Goal: Task Accomplishment & Management: Use online tool/utility

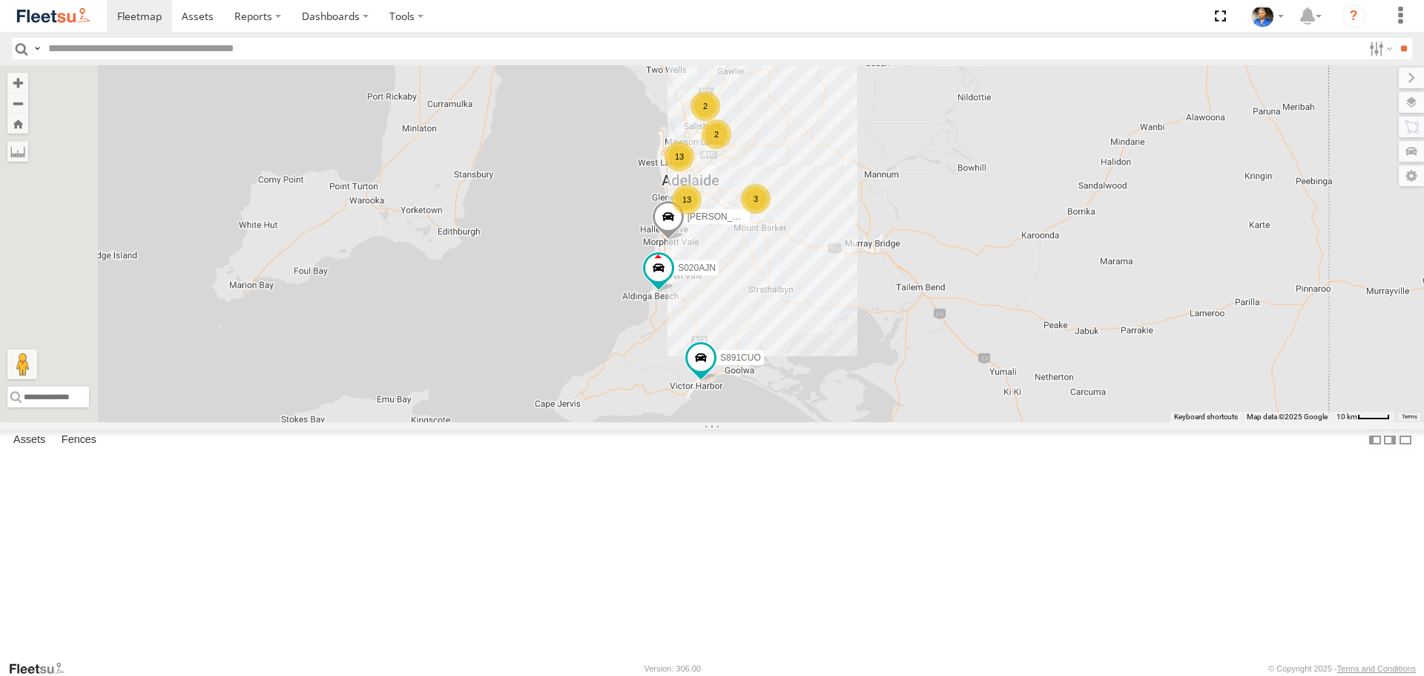
click at [329, 44] on input "text" at bounding box center [702, 49] width 1320 height 22
type input "***"
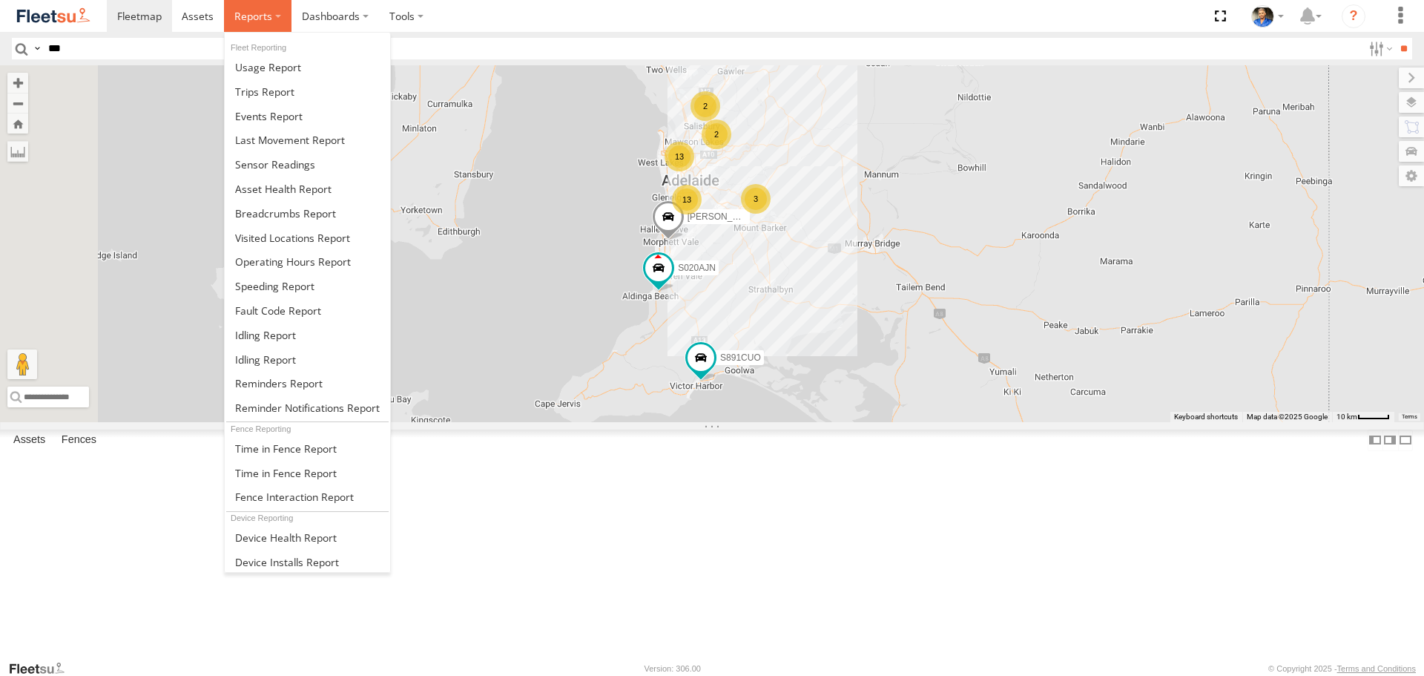
click at [251, 16] on span at bounding box center [253, 16] width 38 height 14
click at [283, 213] on span at bounding box center [285, 213] width 101 height 14
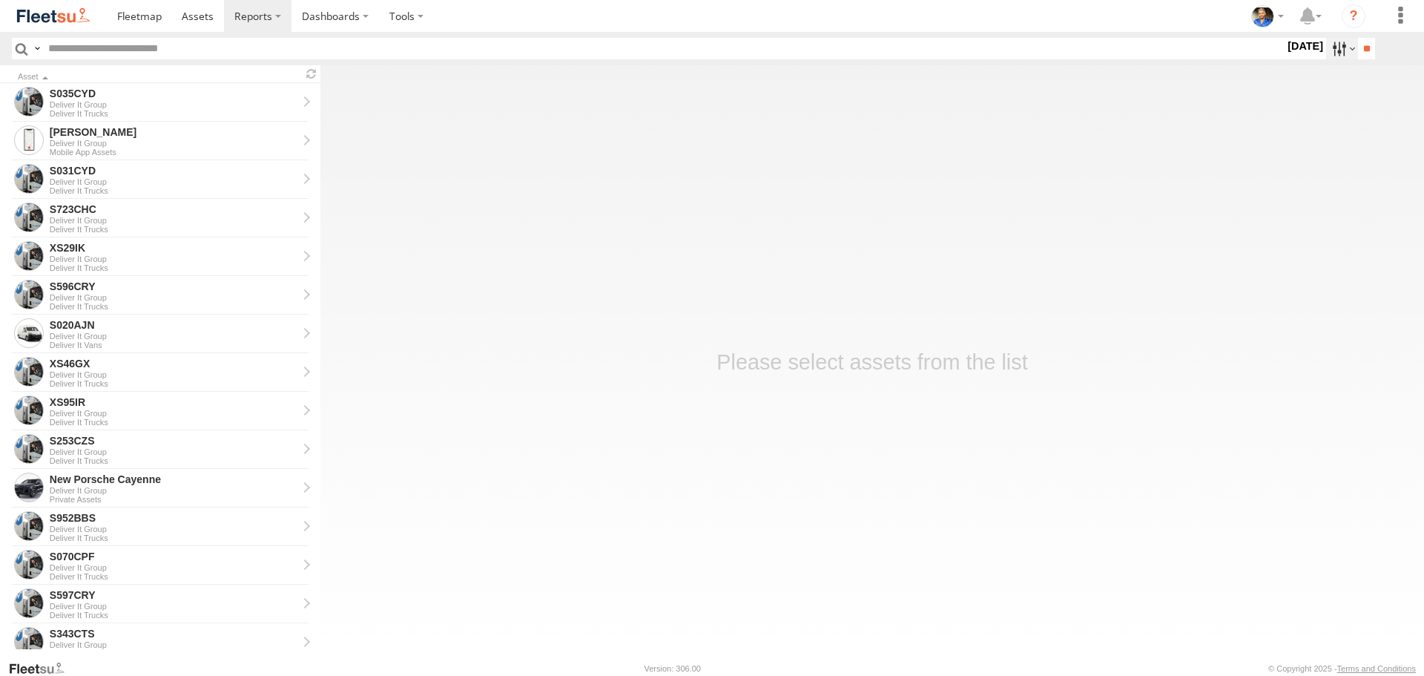
click at [1326, 51] on label at bounding box center [1342, 49] width 32 height 22
click at [0, 0] on label at bounding box center [0, 0] width 0 height 0
click at [1359, 47] on input "**" at bounding box center [1366, 49] width 17 height 22
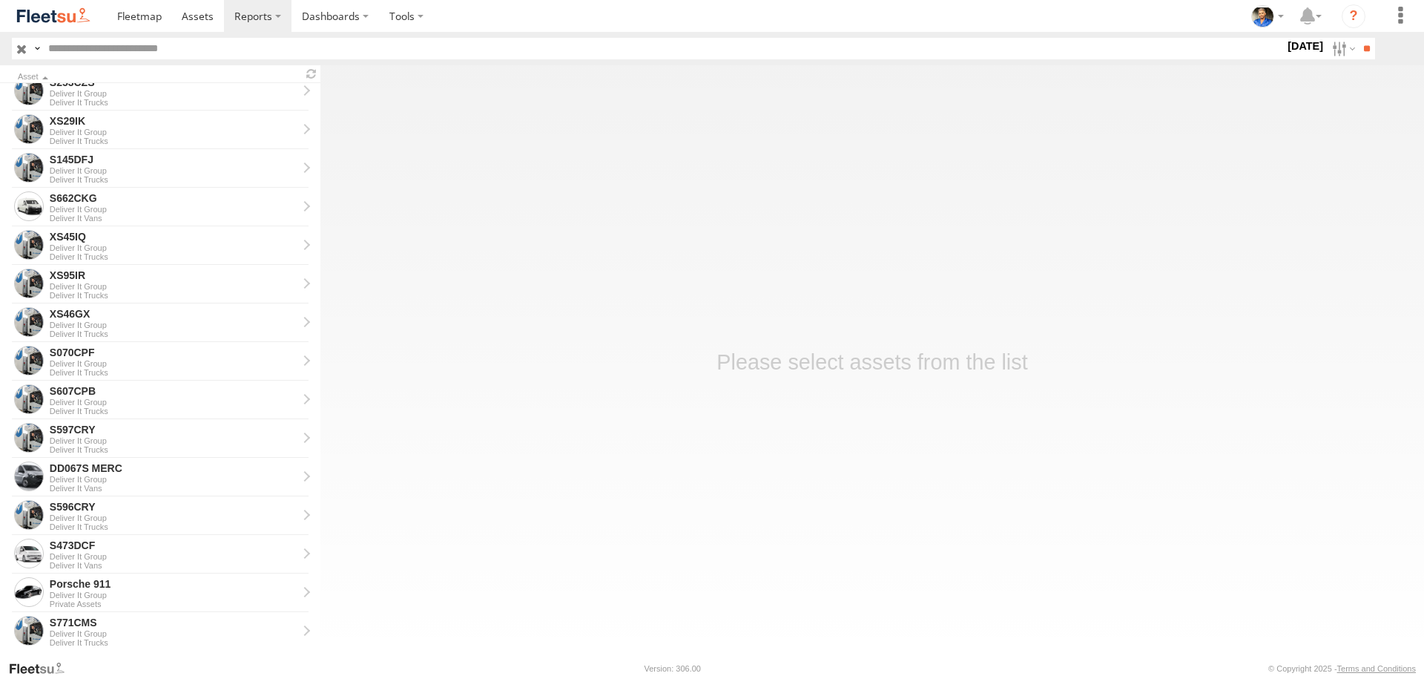
scroll to position [222, 0]
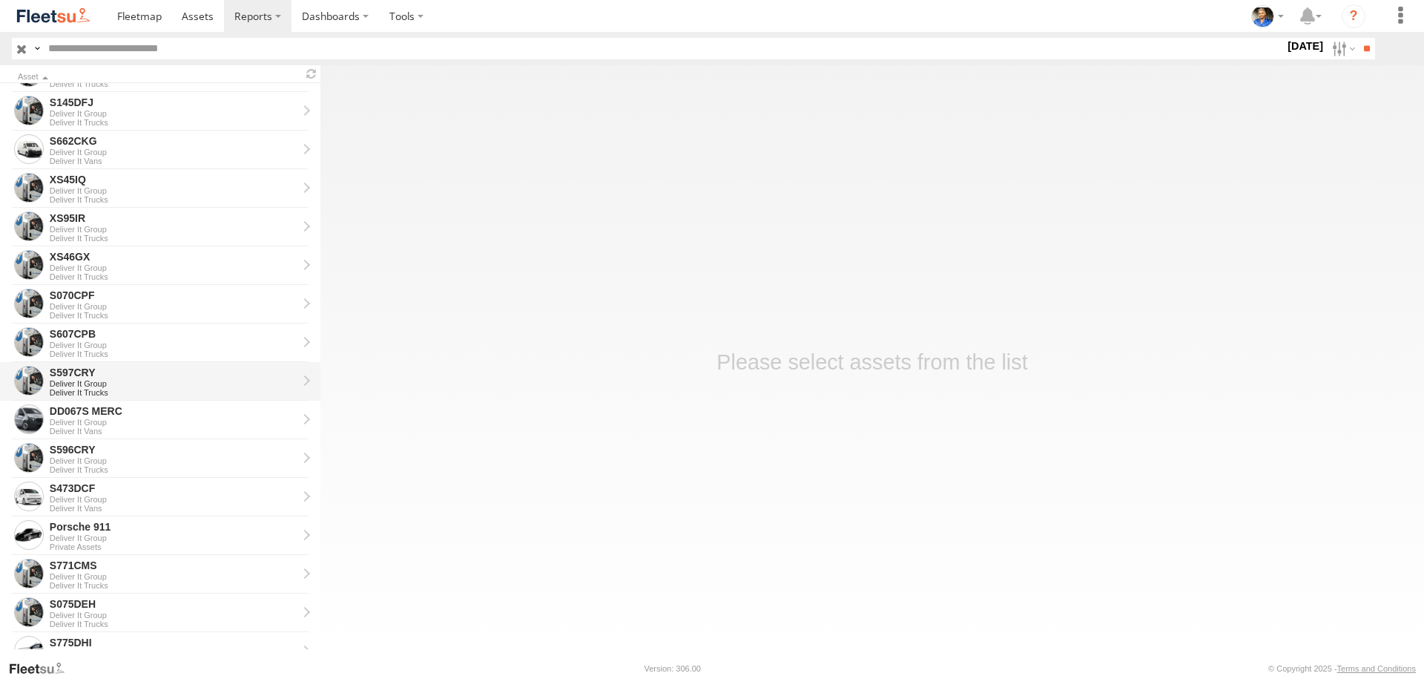
click at [93, 381] on div "Deliver It Group" at bounding box center [174, 383] width 248 height 9
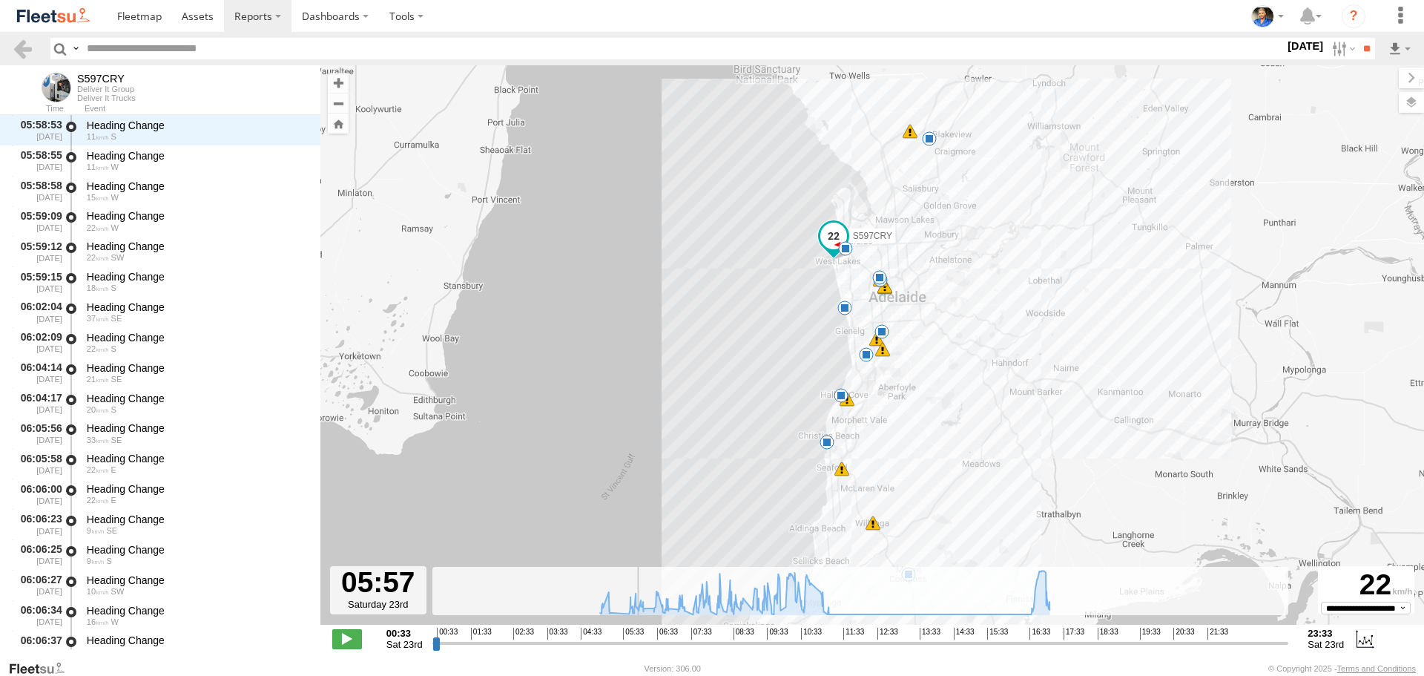
scroll to position [2394, 0]
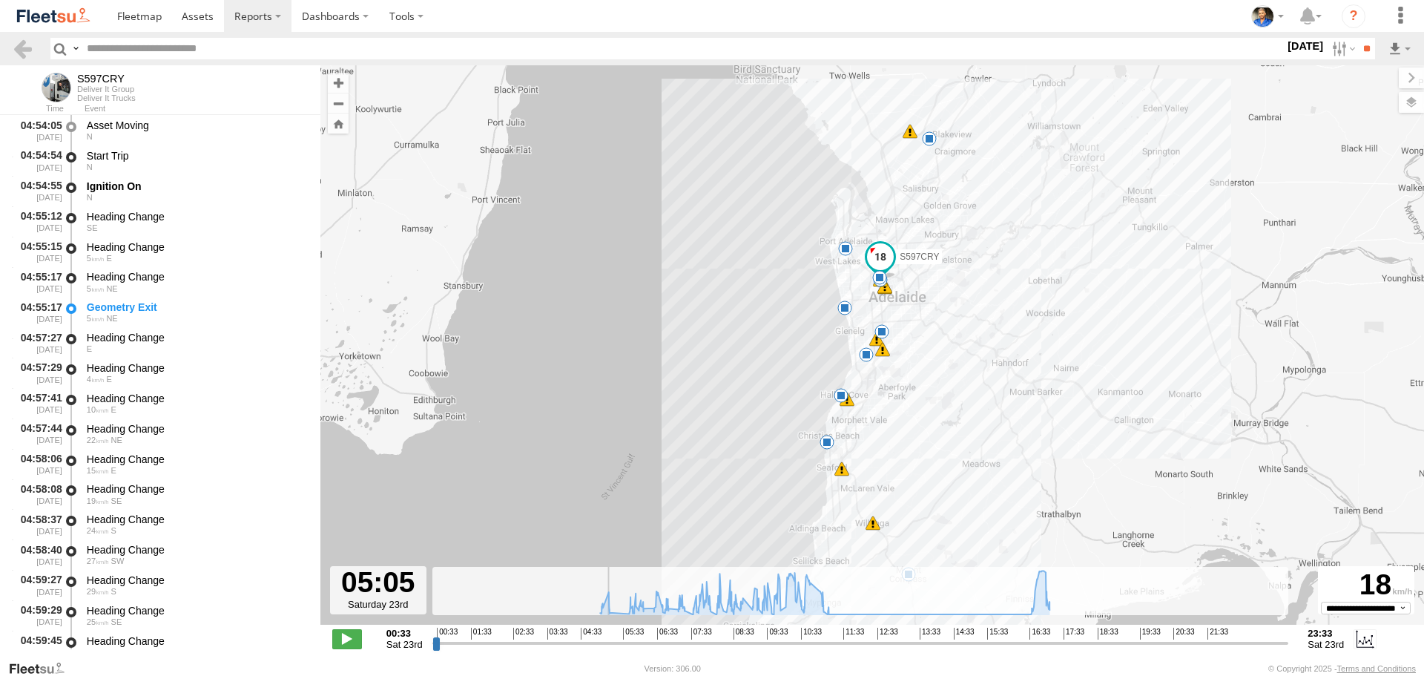
drag, startPoint x: 435, startPoint y: 643, endPoint x: 664, endPoint y: 522, distance: 259.1
click at [590, 636] on input "range" at bounding box center [860, 643] width 857 height 14
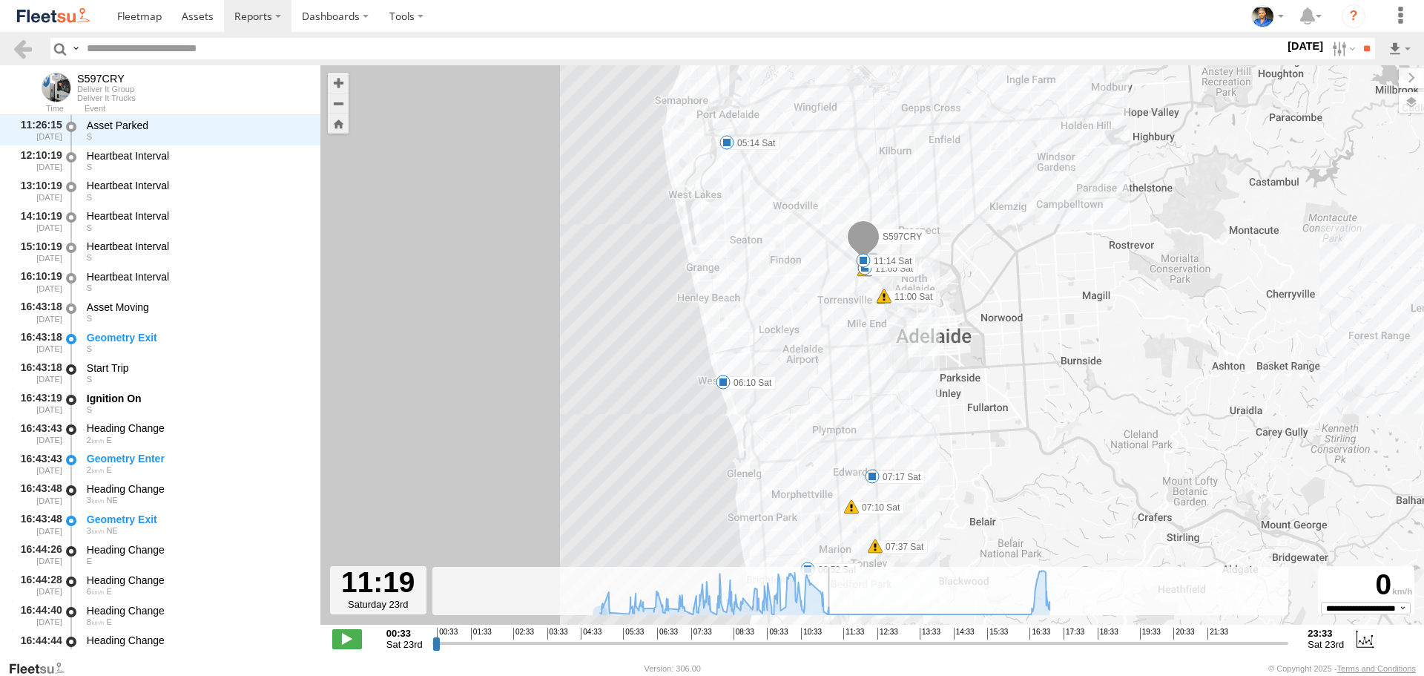
scroll to position [14999, 0]
drag, startPoint x: 591, startPoint y: 644, endPoint x: 832, endPoint y: 621, distance: 242.0
type input "**********"
click at [832, 636] on input "range" at bounding box center [860, 643] width 857 height 14
click at [50, 10] on img at bounding box center [53, 16] width 77 height 20
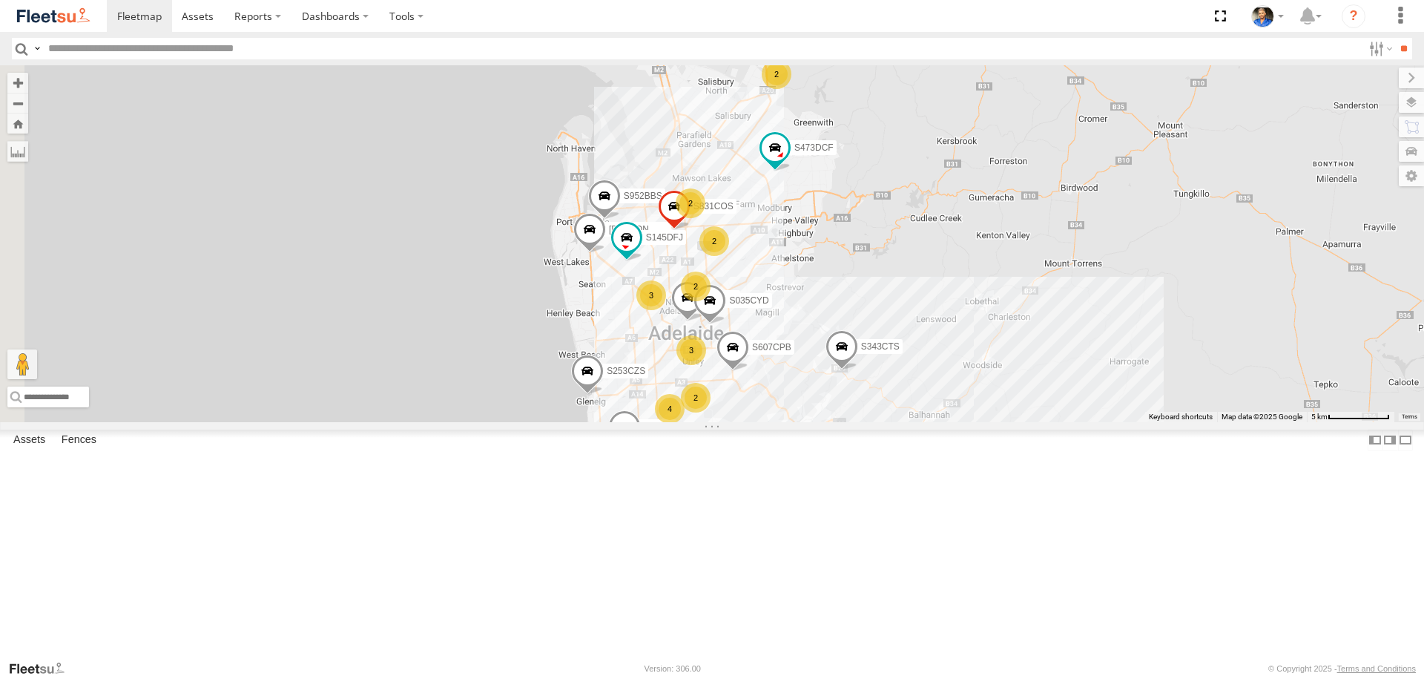
drag, startPoint x: 968, startPoint y: 287, endPoint x: 1124, endPoint y: 338, distance: 164.6
click at [1124, 338] on div "S343CTS S521CSO S253CZS S891CUO S473DCF S662CKG XS29IK 4 S145DFJ 2 S952BBS S020…" at bounding box center [712, 243] width 1424 height 356
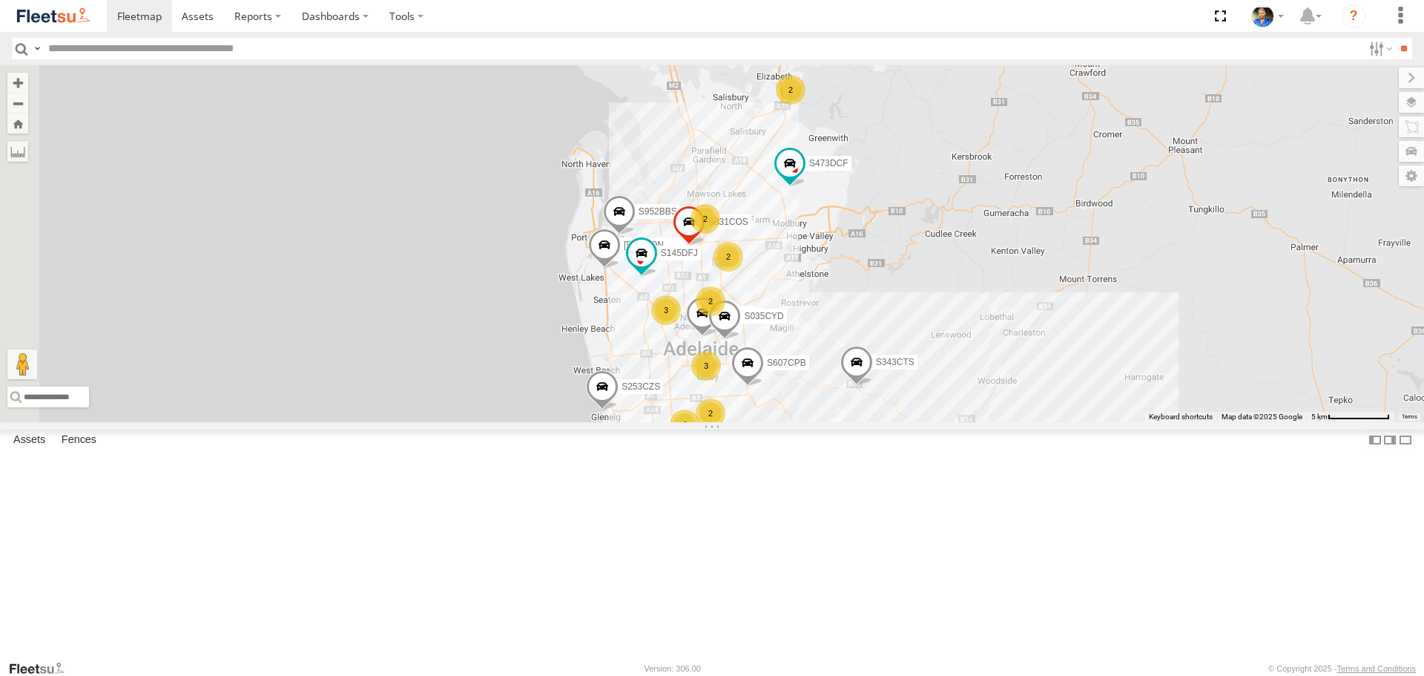
drag, startPoint x: 1106, startPoint y: 271, endPoint x: 1114, endPoint y: 404, distance: 133.7
click at [1113, 405] on div "S343CTS S521CSO S253CZS S891CUO S473DCF S662CKG XS29IK 4 S145DFJ 2 S952BBS S020…" at bounding box center [712, 243] width 1424 height 356
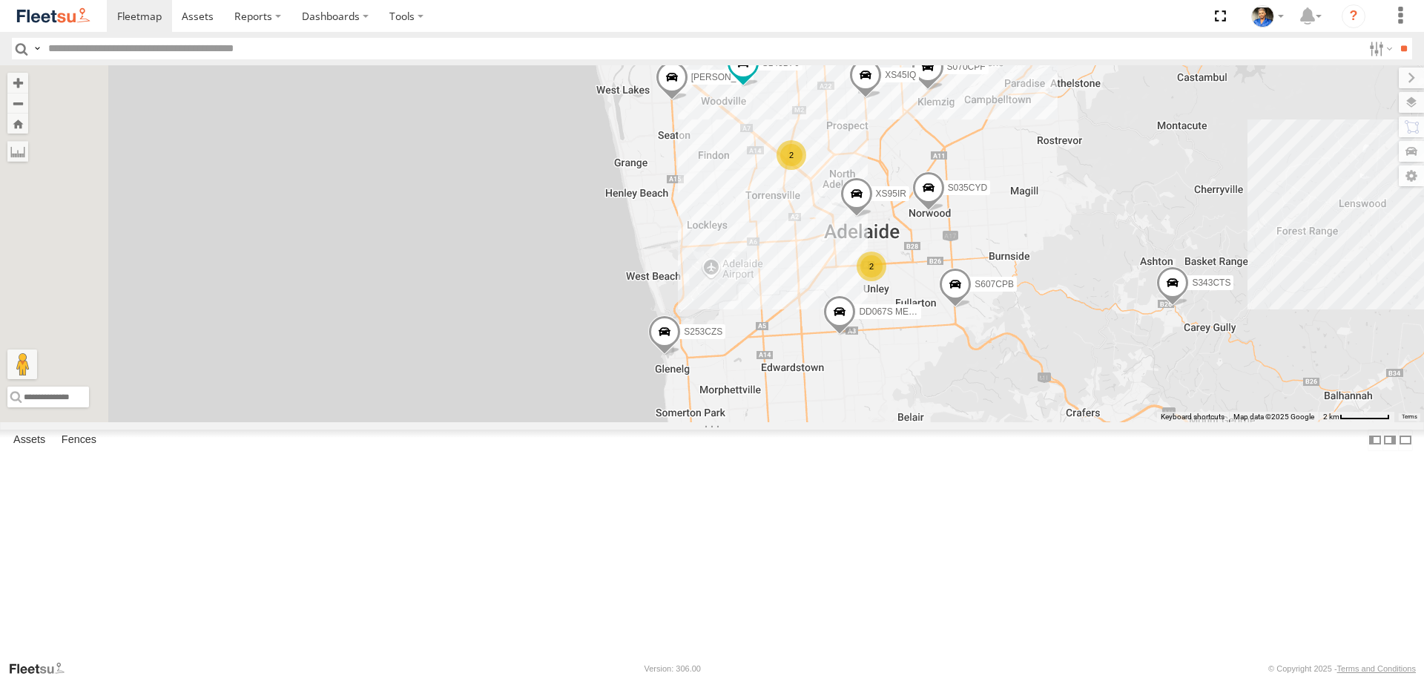
drag, startPoint x: 868, startPoint y: 527, endPoint x: 950, endPoint y: 248, distance: 290.5
click at [950, 260] on div "S145DFJ S343CTS S952BBS S831COS DD067S MERC XS45IQ S253CZS S662CKG S607CPB XS95…" at bounding box center [712, 243] width 1424 height 356
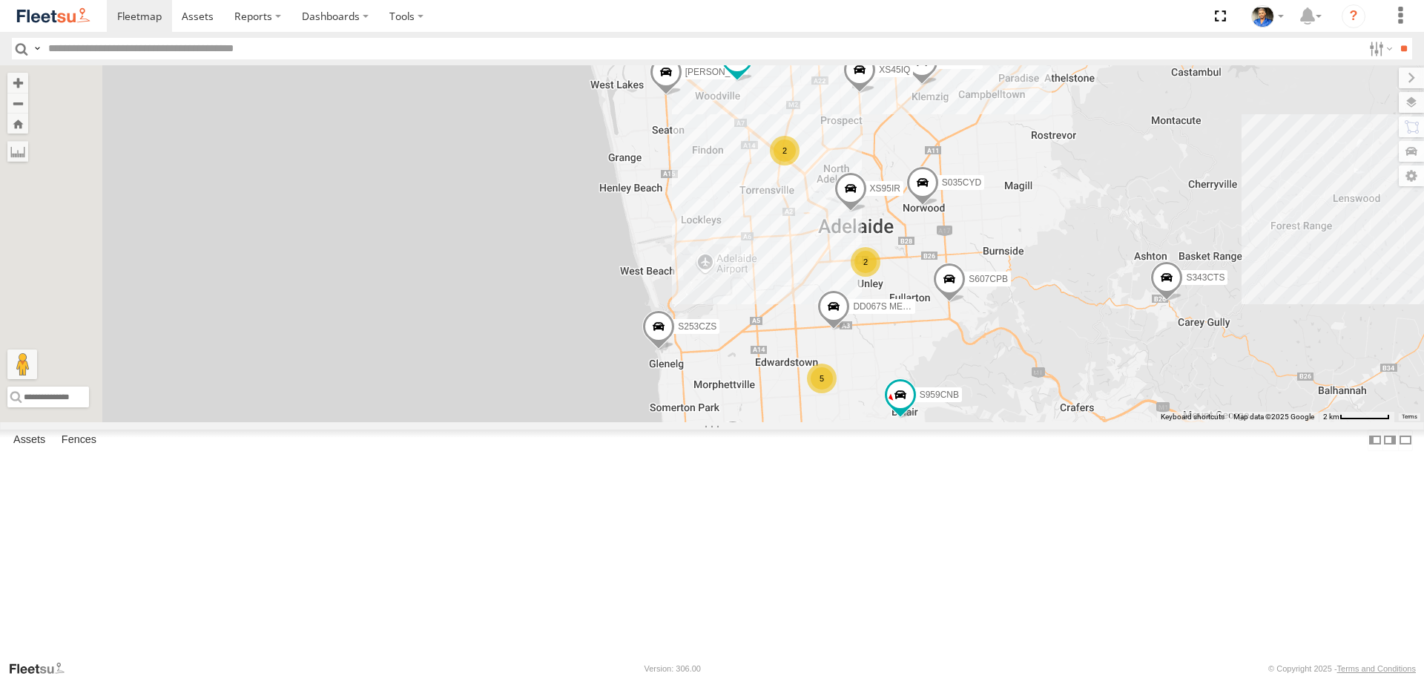
drag, startPoint x: 958, startPoint y: 484, endPoint x: 929, endPoint y: 502, distance: 34.0
click at [930, 421] on div "S145DFJ S343CTS S952BBS S831COS DD067S MERC XS45IQ S253CZS S662CKG S607CPB XS95…" at bounding box center [712, 243] width 1424 height 356
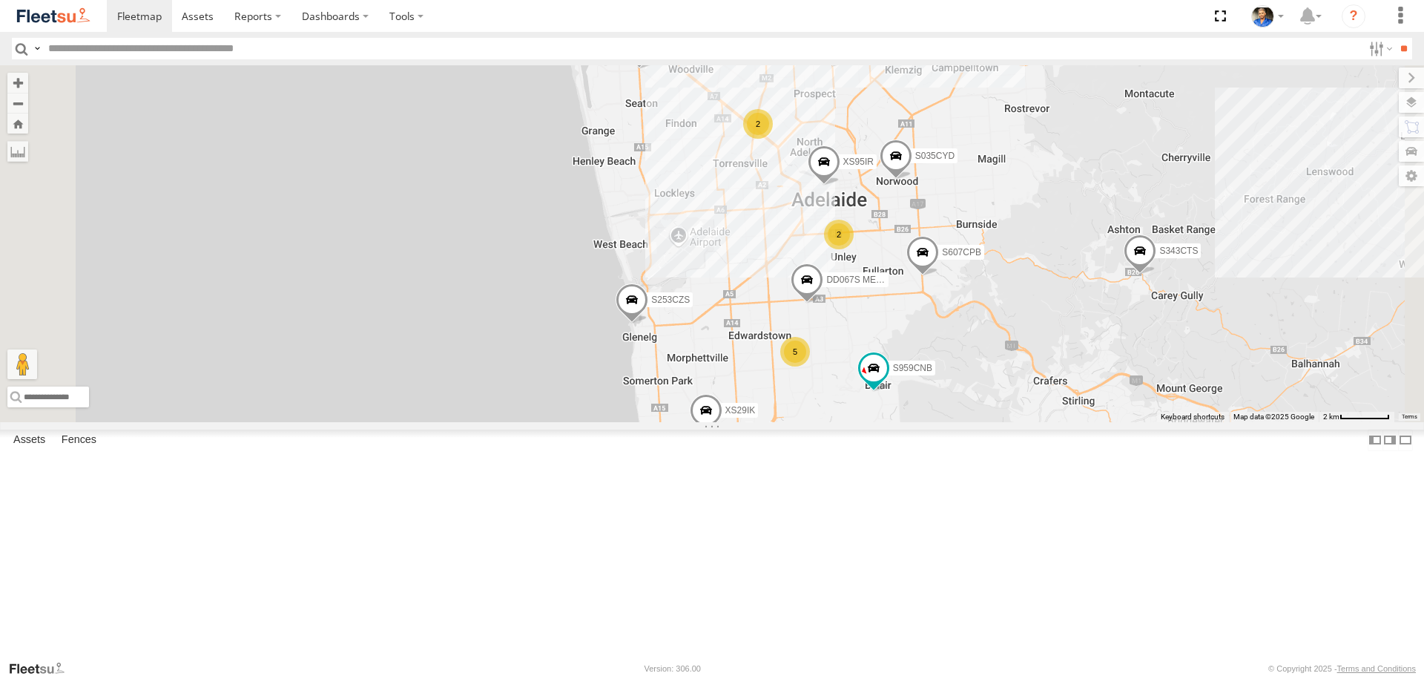
drag, startPoint x: 982, startPoint y: 610, endPoint x: 977, endPoint y: 569, distance: 41.0
click at [977, 421] on div "S145DFJ S343CTS S952BBS S831COS DD067S MERC XS45IQ S253CZS S662CKG S607CPB XS95…" at bounding box center [712, 243] width 1424 height 356
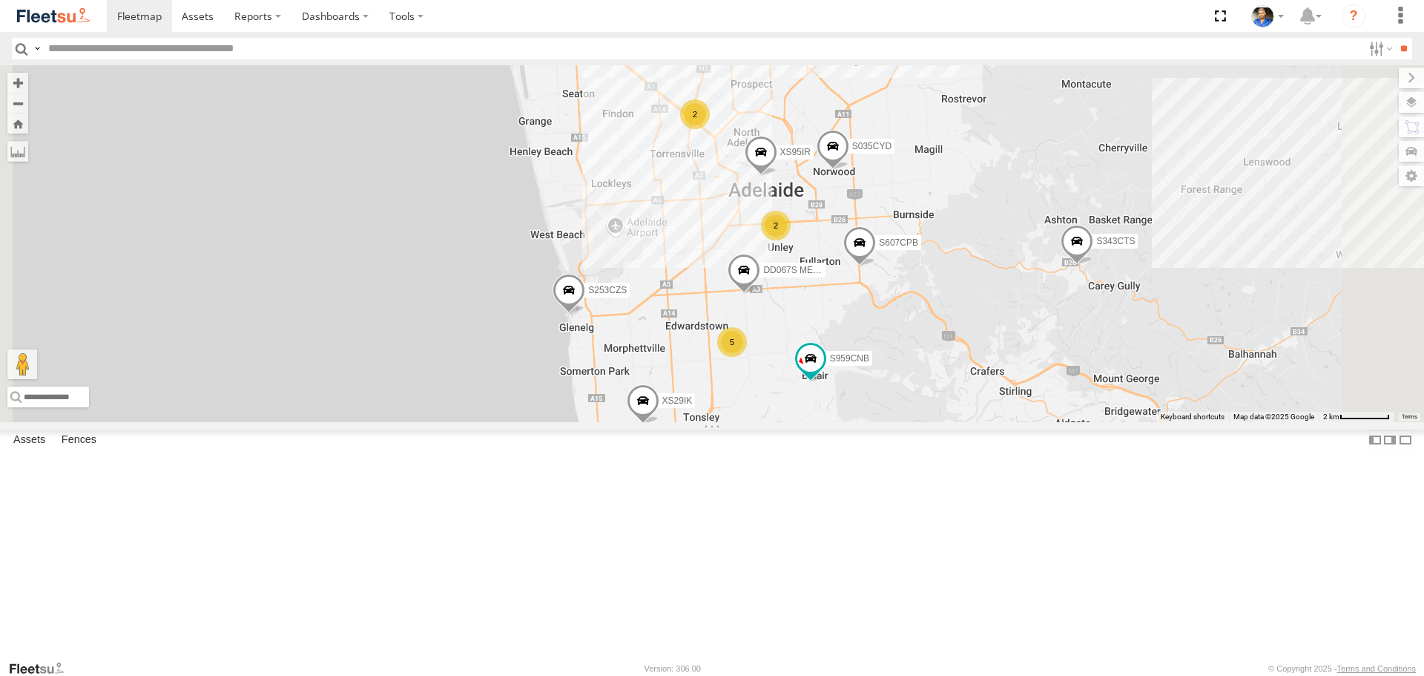
drag, startPoint x: 1089, startPoint y: 554, endPoint x: 1025, endPoint y: 544, distance: 64.6
click at [1025, 421] on div "S145DFJ S343CTS S952BBS S831COS DD067S MERC XS45IQ S253CZS S662CKG S607CPB XS95…" at bounding box center [712, 243] width 1424 height 356
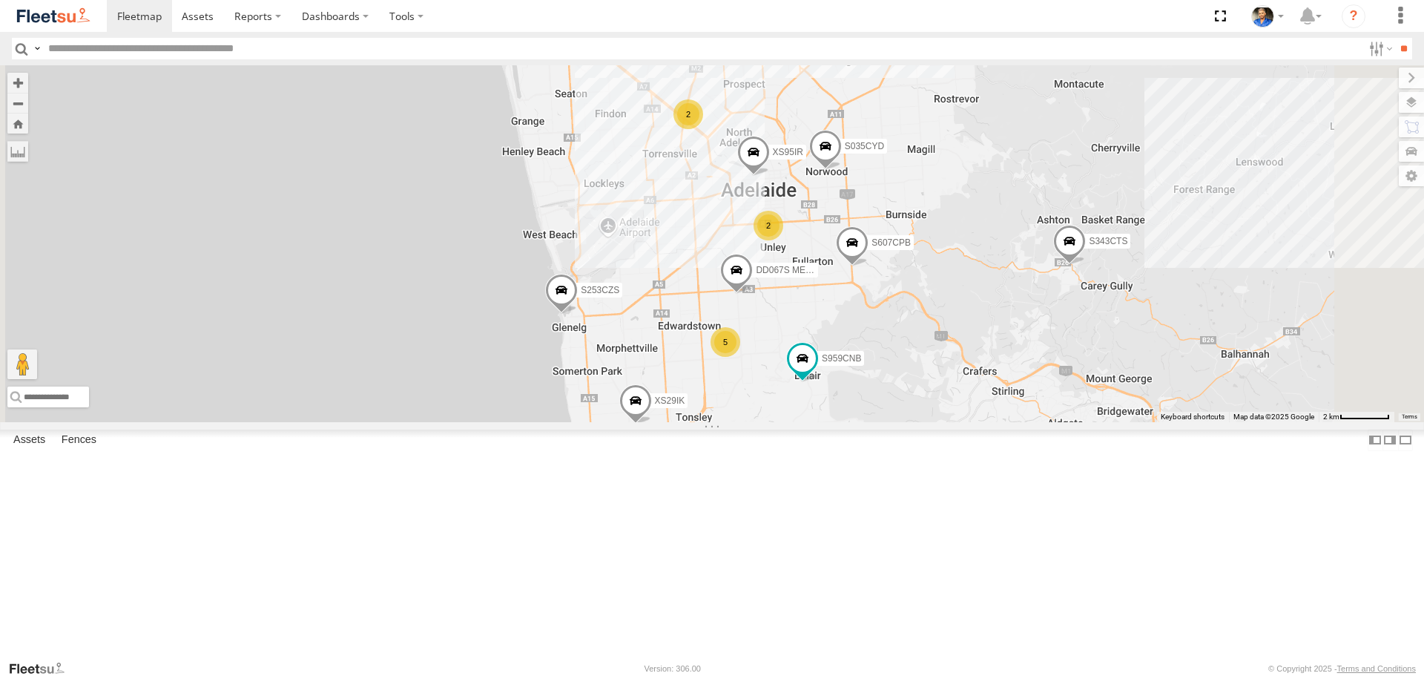
drag, startPoint x: 1017, startPoint y: 539, endPoint x: 1069, endPoint y: 529, distance: 53.5
click at [1069, 421] on div "S145DFJ S343CTS S952BBS S831COS DD067S MERC XS45IQ S253CZS S662CKG S607CPB XS95…" at bounding box center [712, 243] width 1424 height 356
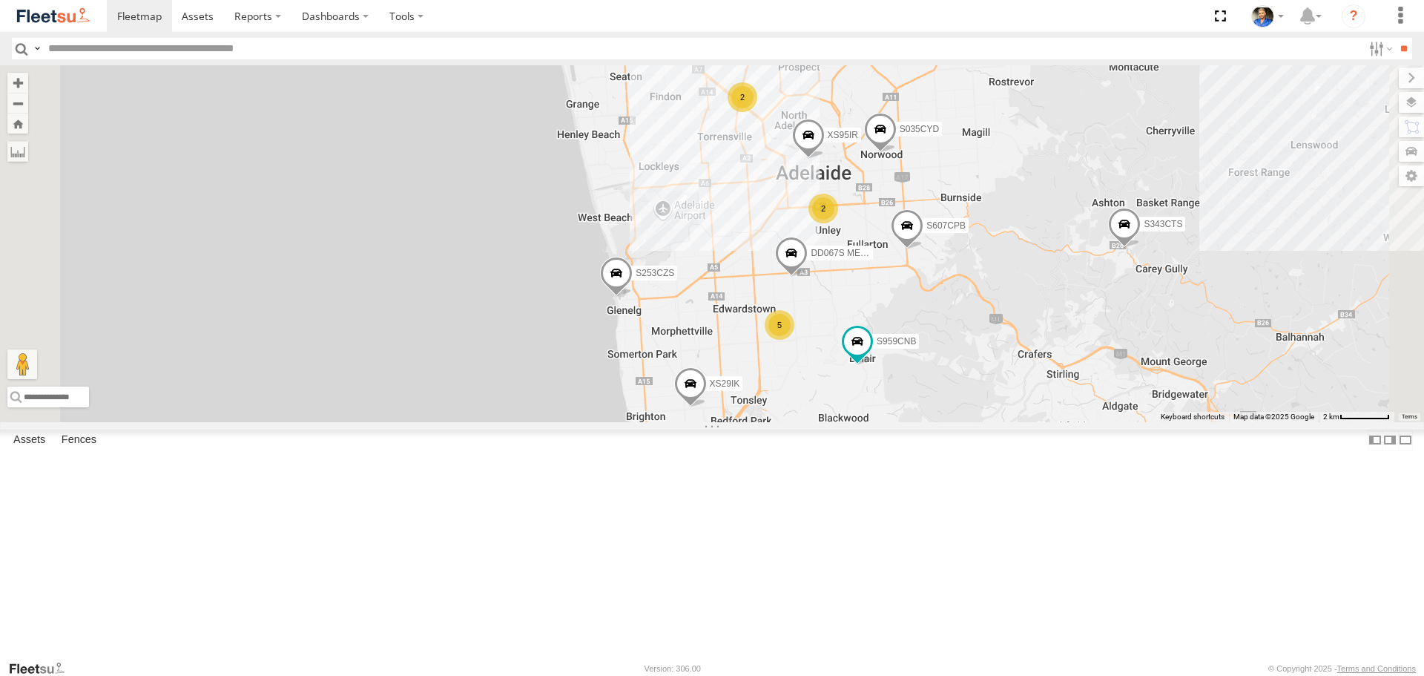
drag, startPoint x: 1072, startPoint y: 553, endPoint x: 1076, endPoint y: 544, distance: 10.3
click at [1076, 421] on div "S145DFJ S343CTS S952BBS S831COS DD067S MERC XS45IQ S253CZS S662CKG S607CPB XS95…" at bounding box center [712, 243] width 1424 height 356
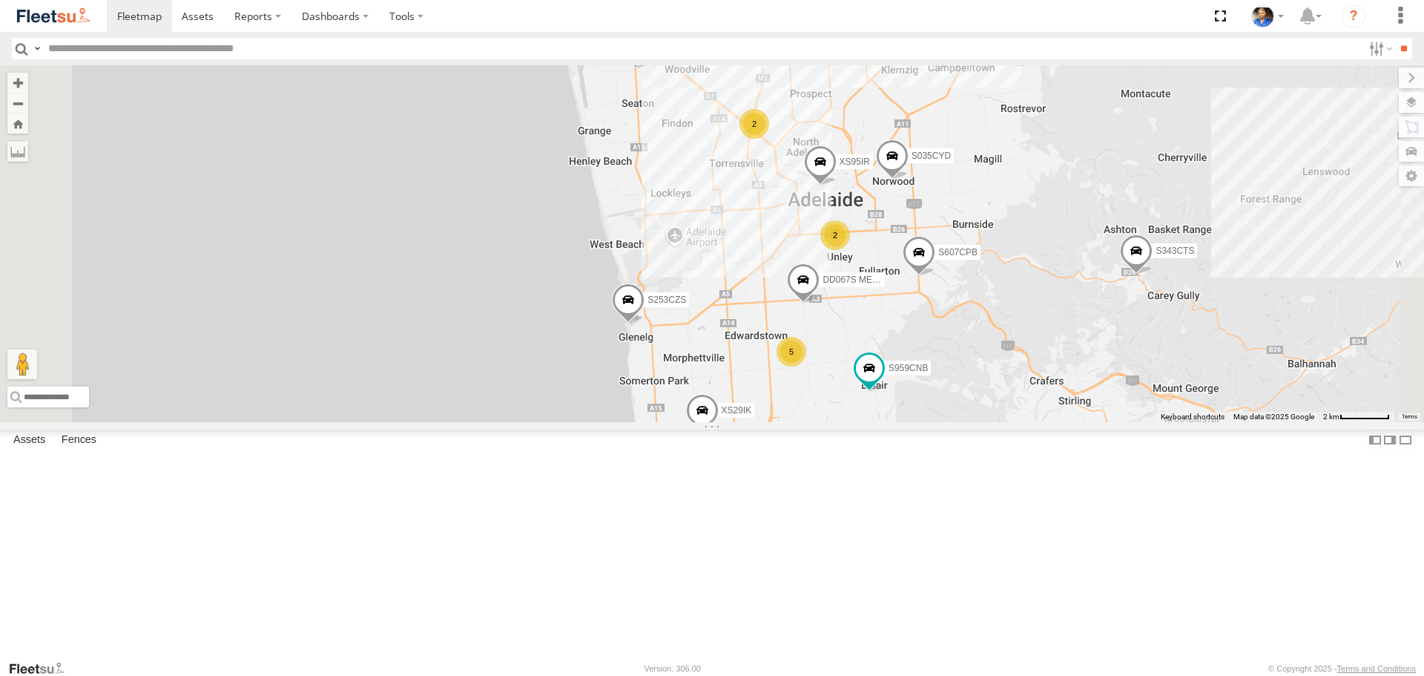
drag, startPoint x: 1161, startPoint y: 402, endPoint x: 1181, endPoint y: 448, distance: 50.4
click at [1181, 421] on div "S145DFJ S343CTS S952BBS S831COS DD067S MERC XS45IQ S253CZS S662CKG S607CPB XS95…" at bounding box center [712, 243] width 1424 height 356
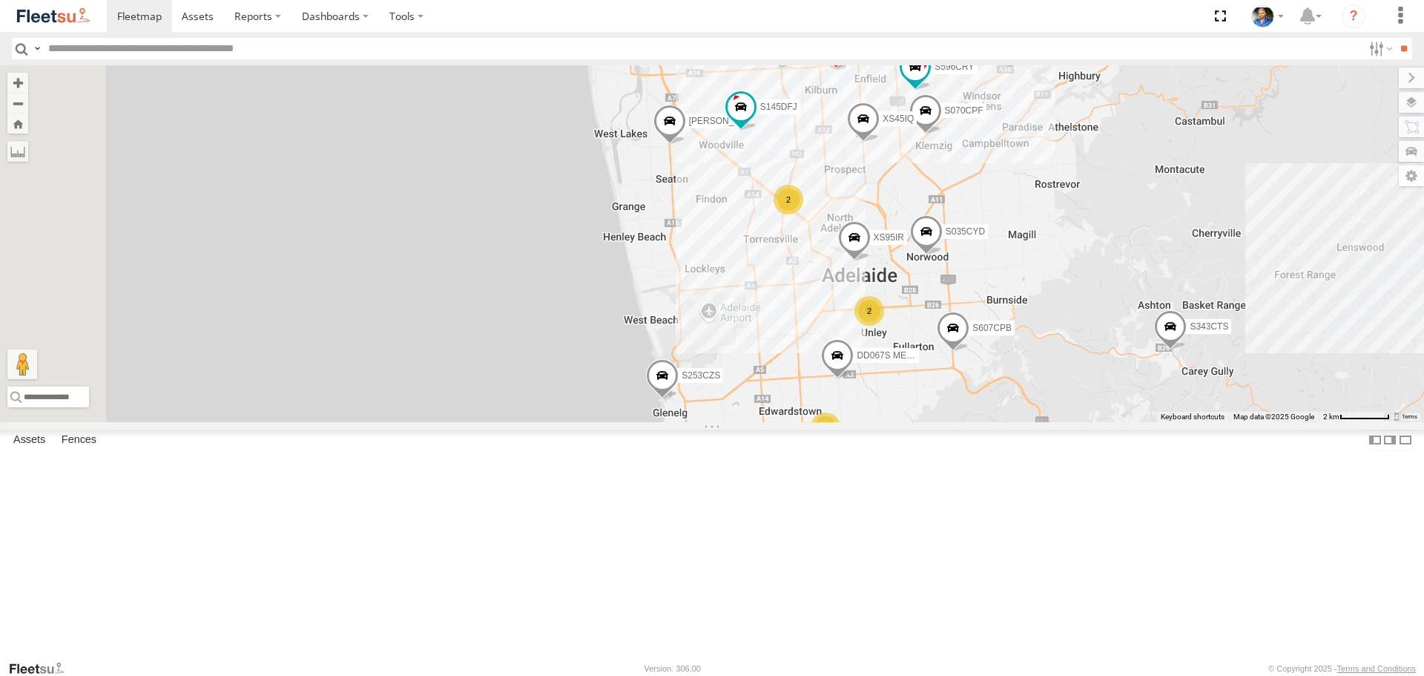
drag, startPoint x: 1198, startPoint y: 471, endPoint x: 1226, endPoint y: 527, distance: 63.0
click at [1226, 421] on div "S145DFJ S343CTS S952BBS S831COS DD067S MERC XS45IQ S253CZS S662CKG S607CPB XS95…" at bounding box center [712, 243] width 1424 height 356
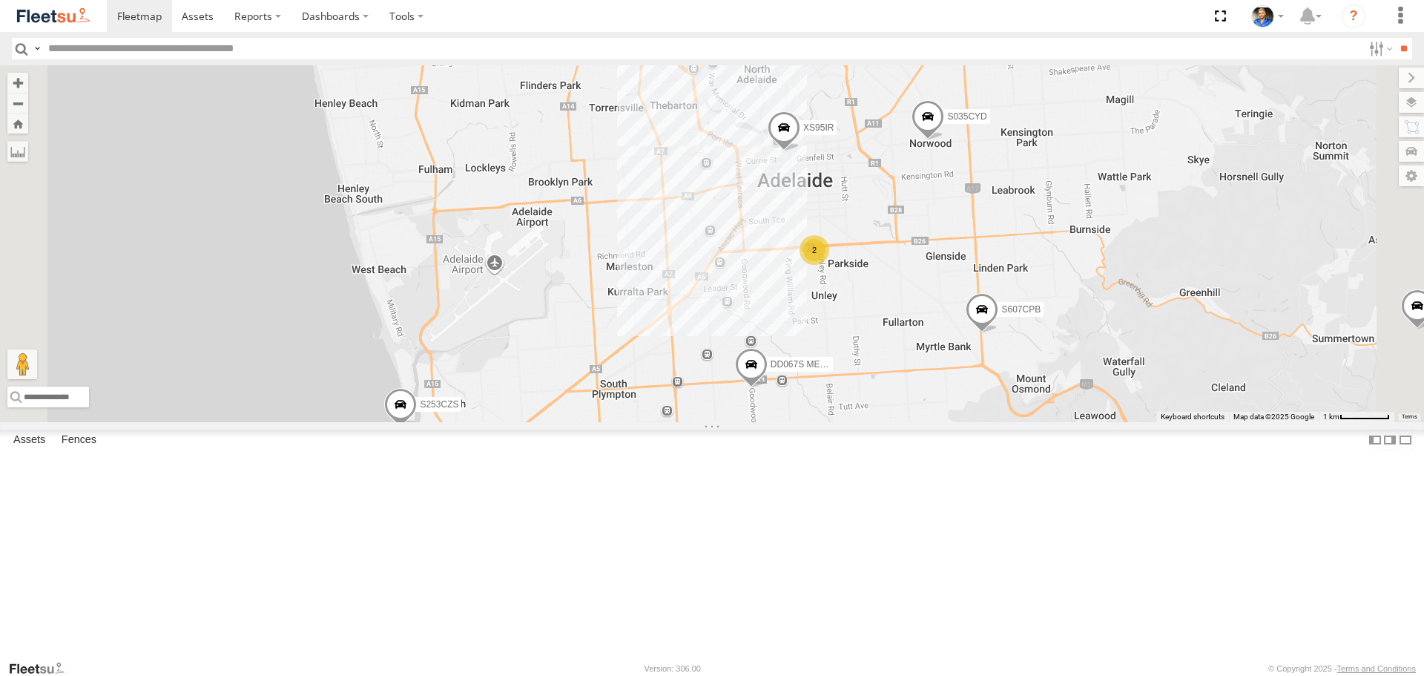
drag, startPoint x: 994, startPoint y: 524, endPoint x: 1016, endPoint y: 454, distance: 73.9
click at [1016, 421] on div "S145DFJ S343CTS S952BBS S831COS DD067S MERC XS45IQ S253CZS S662CKG S607CPB XS95…" at bounding box center [712, 243] width 1424 height 356
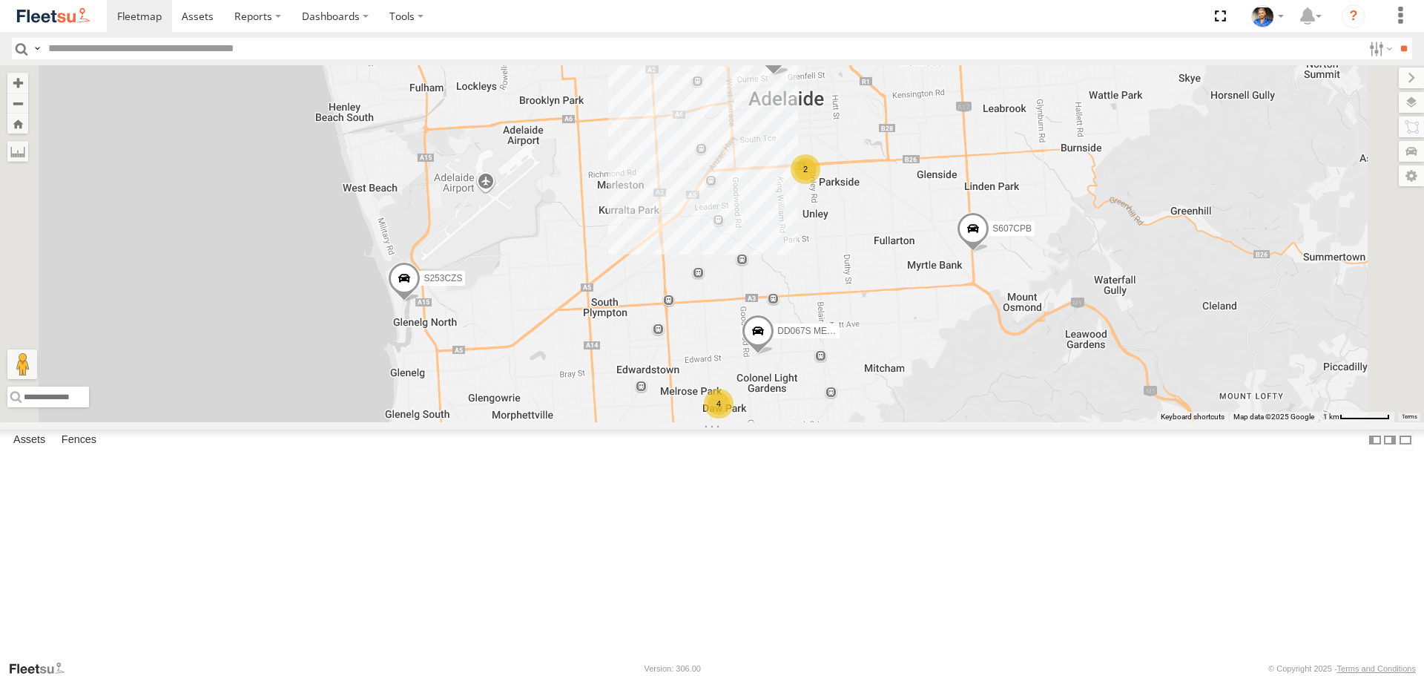
drag, startPoint x: 872, startPoint y: 222, endPoint x: 865, endPoint y: 331, distance: 108.5
click at [865, 331] on div "S075DEH S959CNB DD067S MERC S607CPB 4 2 S253CZS XS95IR S035CYD XS29IK" at bounding box center [712, 243] width 1424 height 356
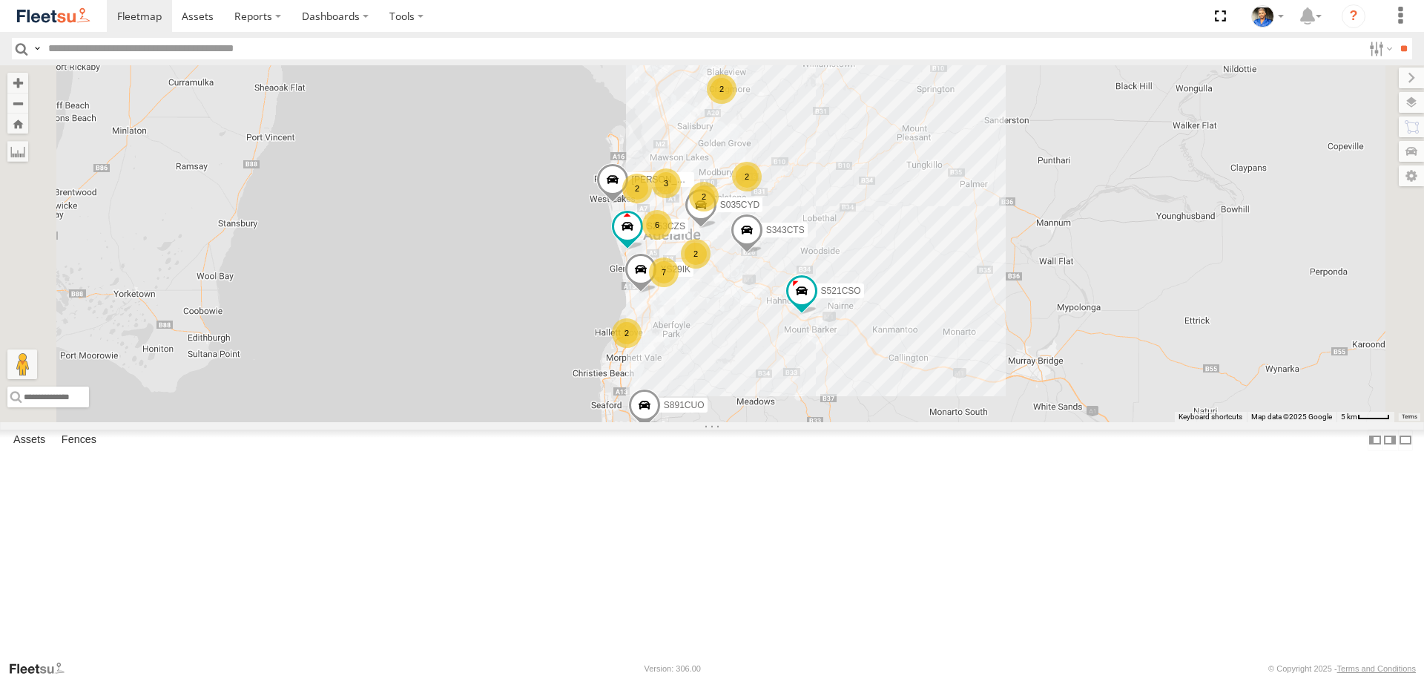
drag, startPoint x: 1131, startPoint y: 314, endPoint x: 1148, endPoint y: 326, distance: 20.8
click at [1148, 326] on div "S253CZS S035CYD 7 2 S343CTS 6 2 3 2 S521CSO 2 2 S891CUO S662CKG 2 XS29IK Gian D…" at bounding box center [712, 243] width 1424 height 356
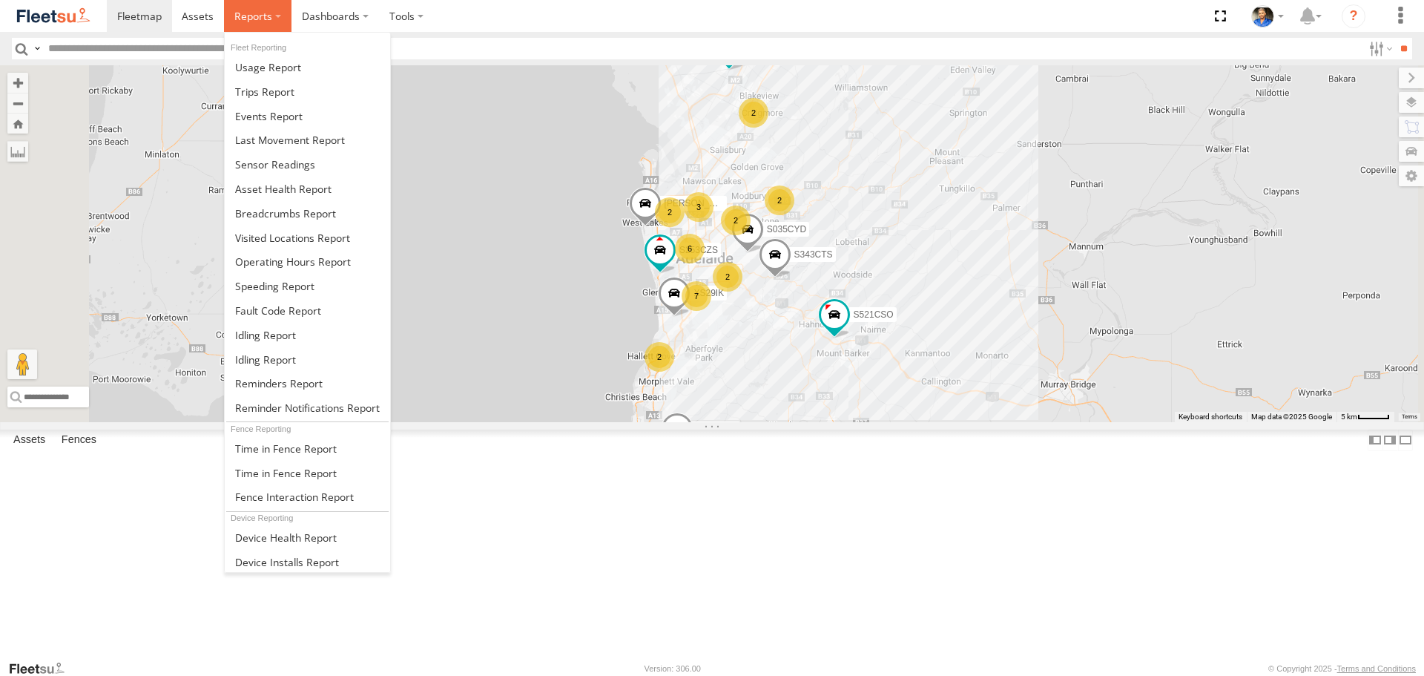
click at [252, 22] on span at bounding box center [253, 16] width 38 height 14
drag, startPoint x: 266, startPoint y: 205, endPoint x: 674, endPoint y: 178, distance: 408.8
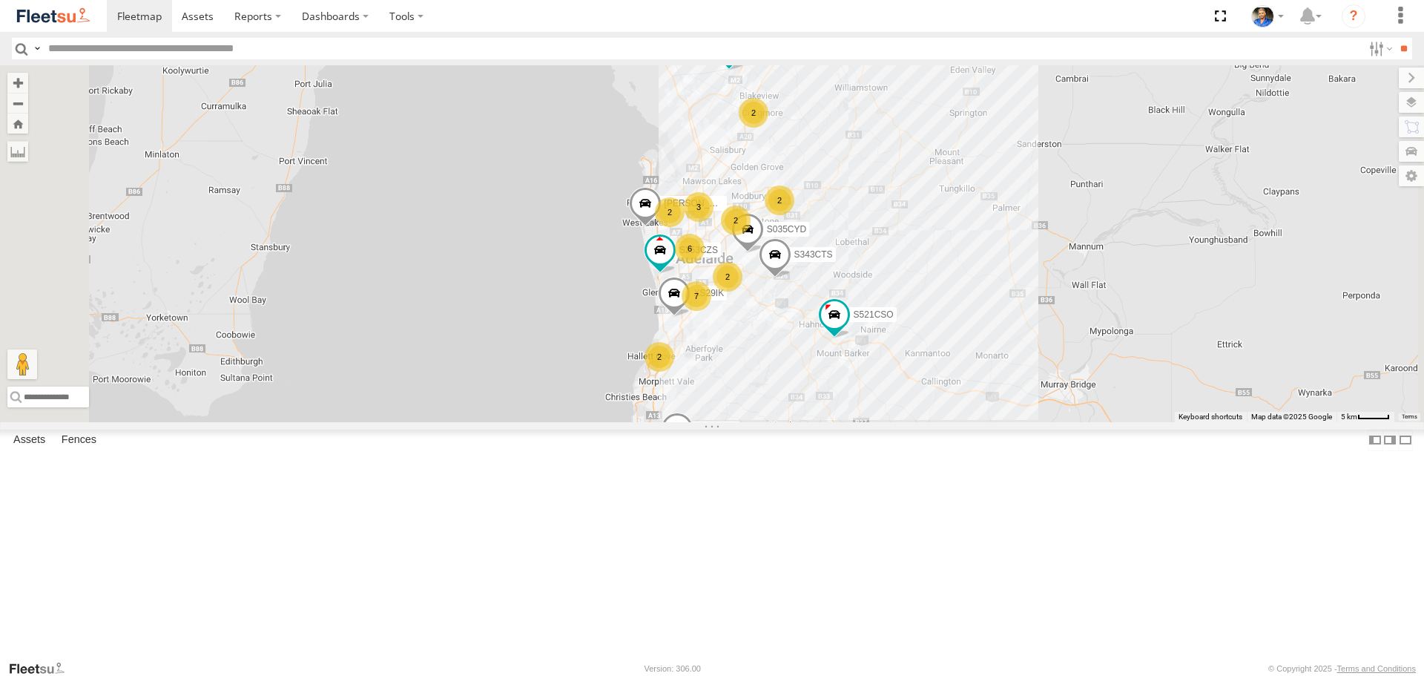
click at [0, 0] on span at bounding box center [0, 0] width 0 height 0
click at [1370, 53] on label at bounding box center [1379, 49] width 32 height 22
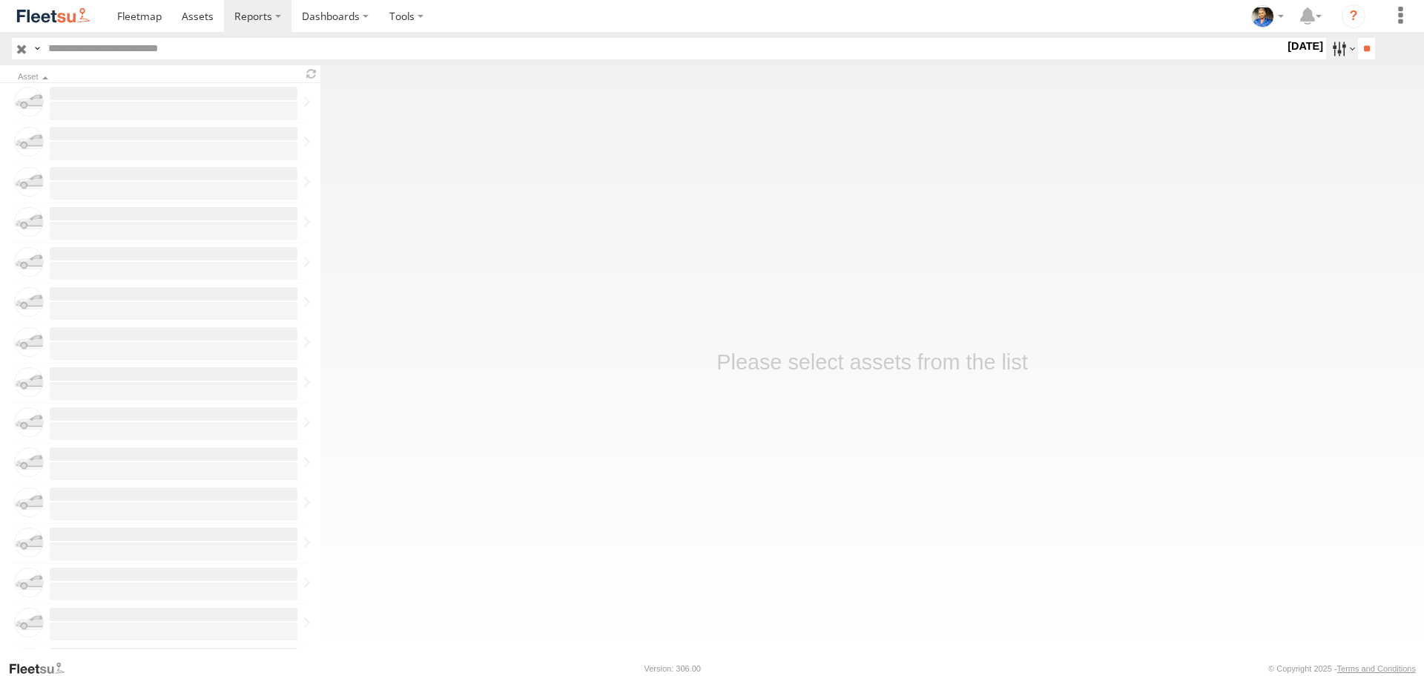
click at [1328, 47] on label at bounding box center [1342, 49] width 32 height 22
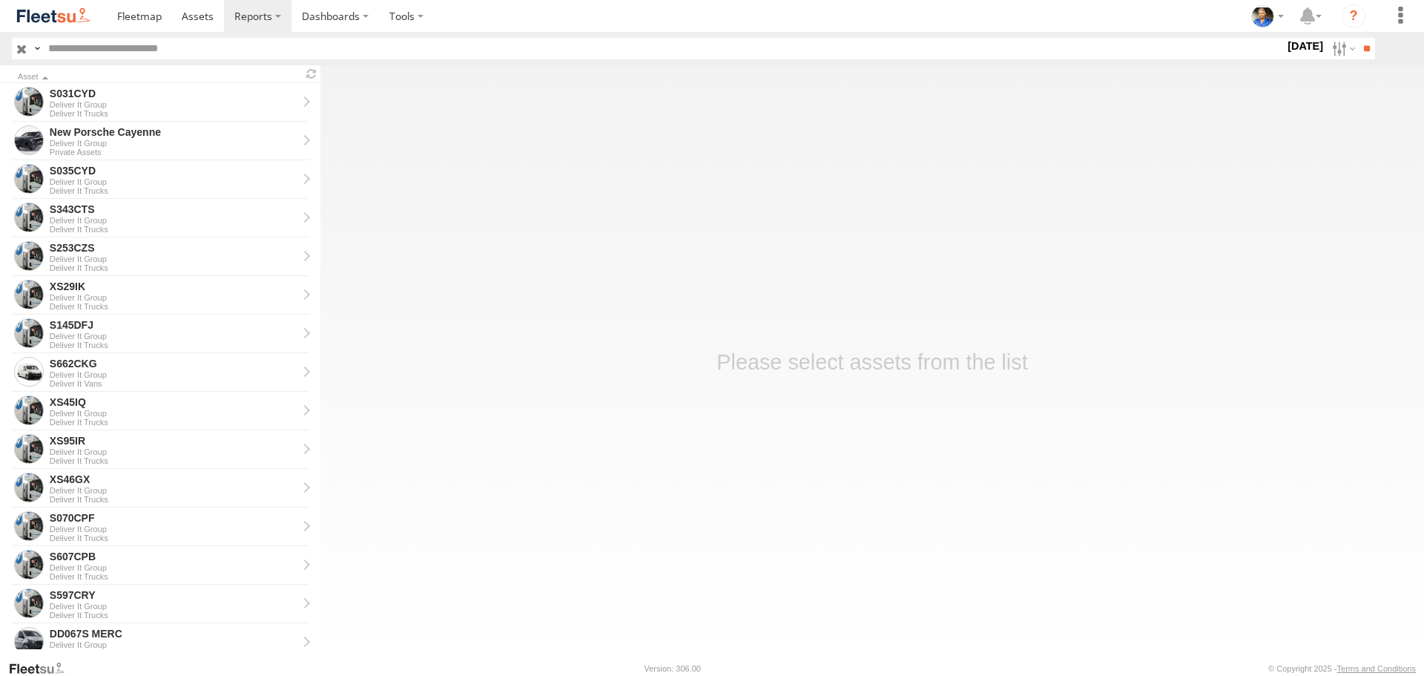
click at [0, 0] on label at bounding box center [0, 0] width 0 height 0
click at [1364, 49] on input "**" at bounding box center [1366, 49] width 17 height 22
click at [111, 409] on div "Deliver It Group" at bounding box center [174, 413] width 248 height 9
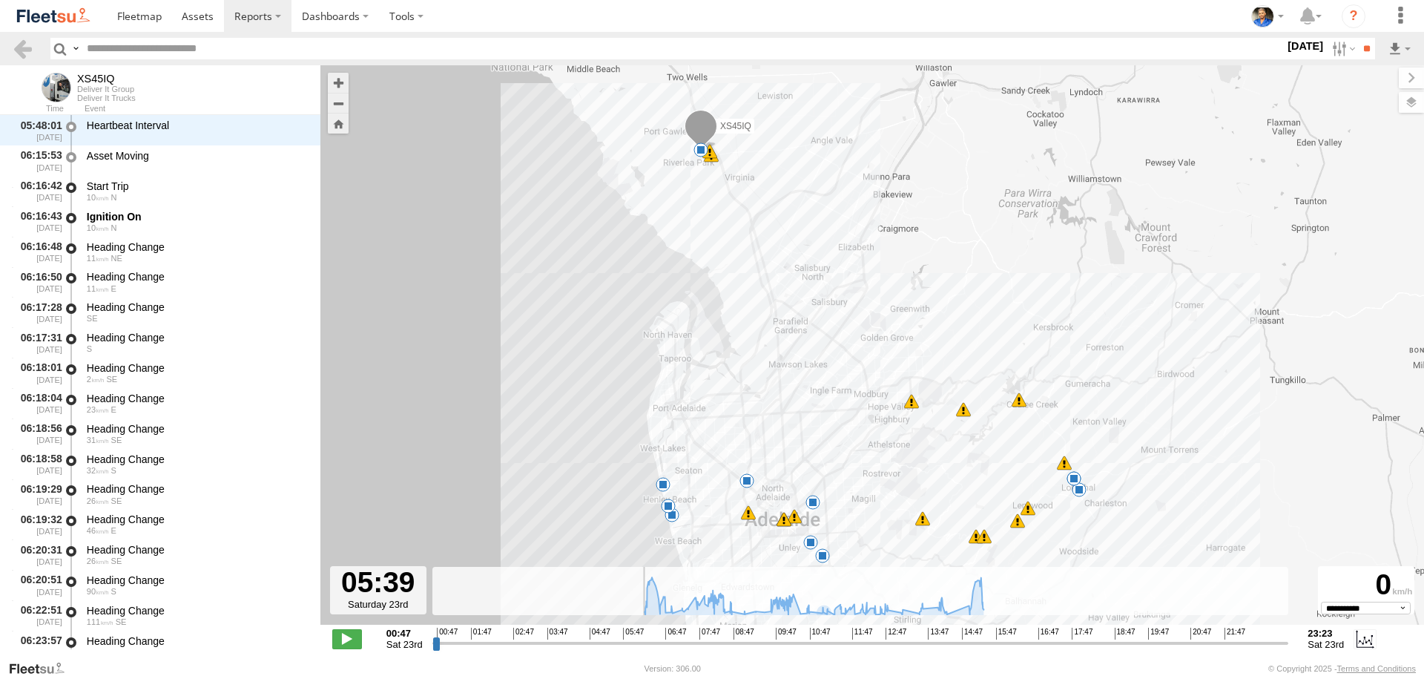
drag, startPoint x: 438, startPoint y: 643, endPoint x: 618, endPoint y: 641, distance: 180.2
click at [618, 641] on input "range" at bounding box center [860, 643] width 857 height 14
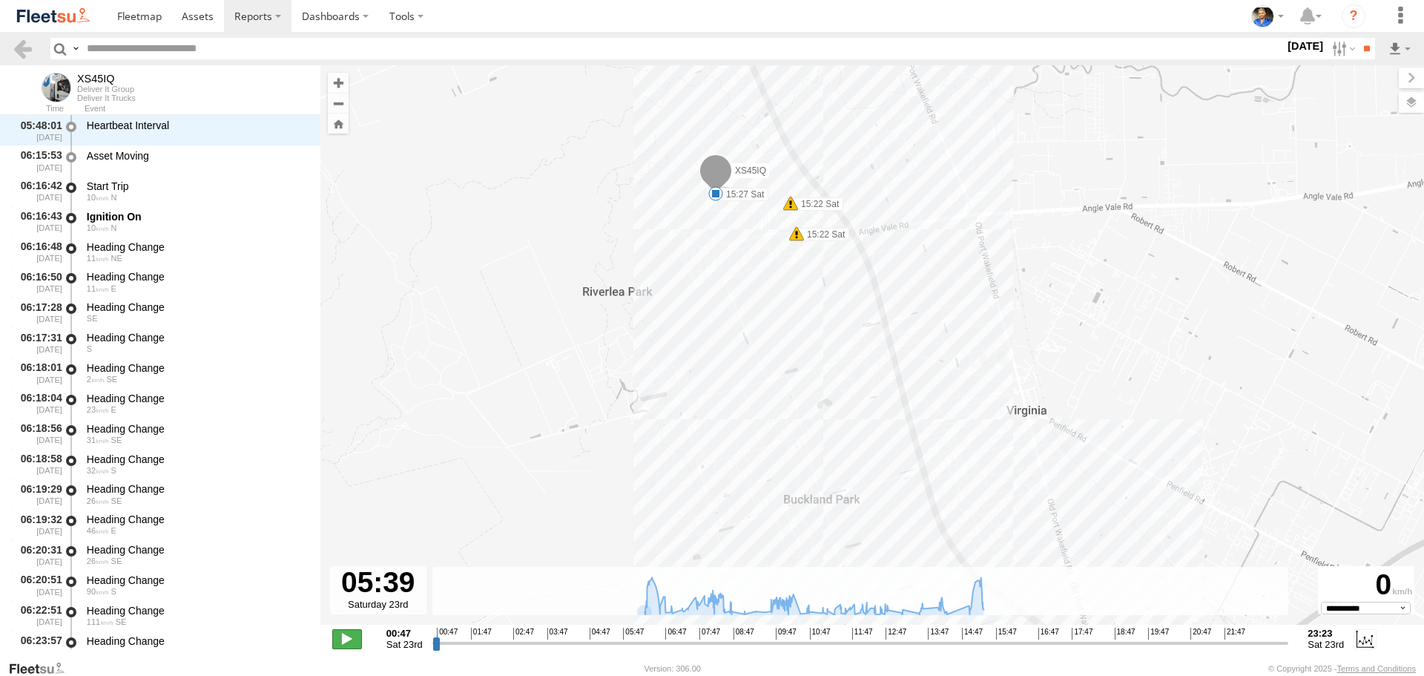
click at [346, 639] on span at bounding box center [347, 638] width 30 height 19
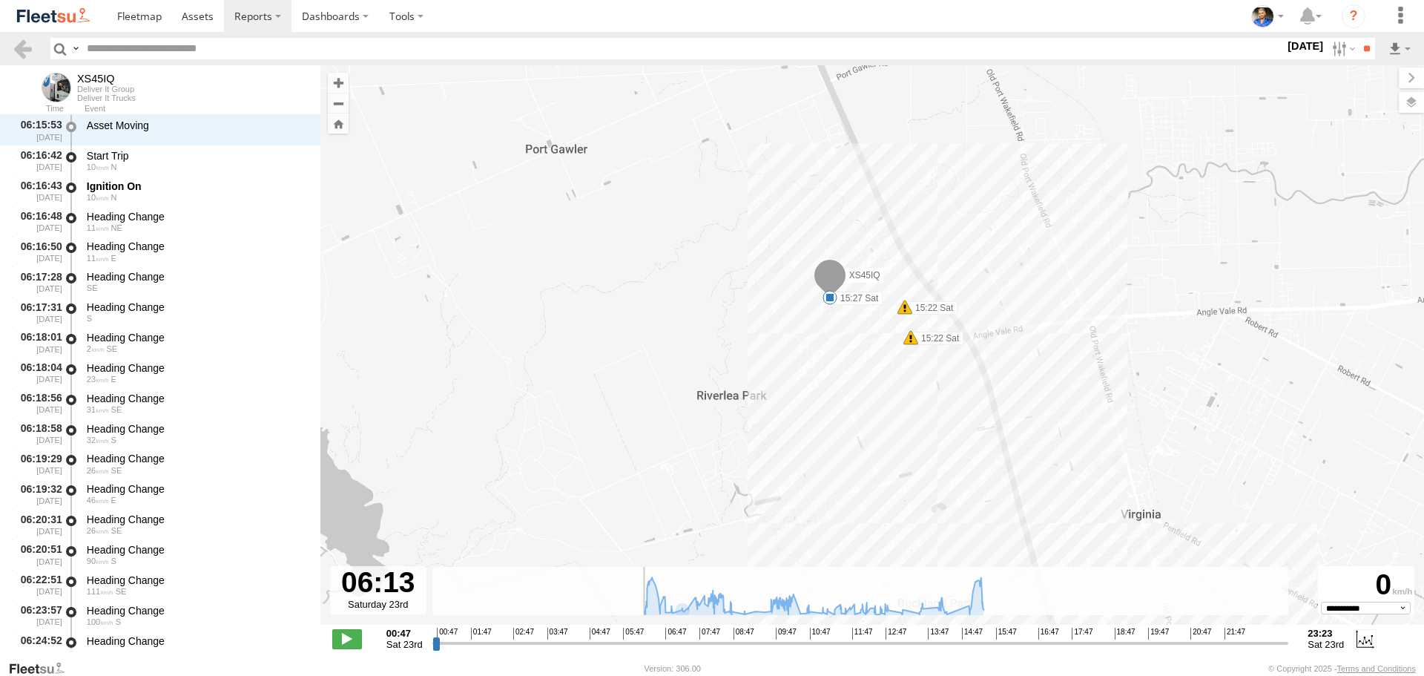
drag, startPoint x: 652, startPoint y: 644, endPoint x: 638, endPoint y: 641, distance: 13.5
click at [638, 641] on input "range" at bounding box center [860, 643] width 857 height 14
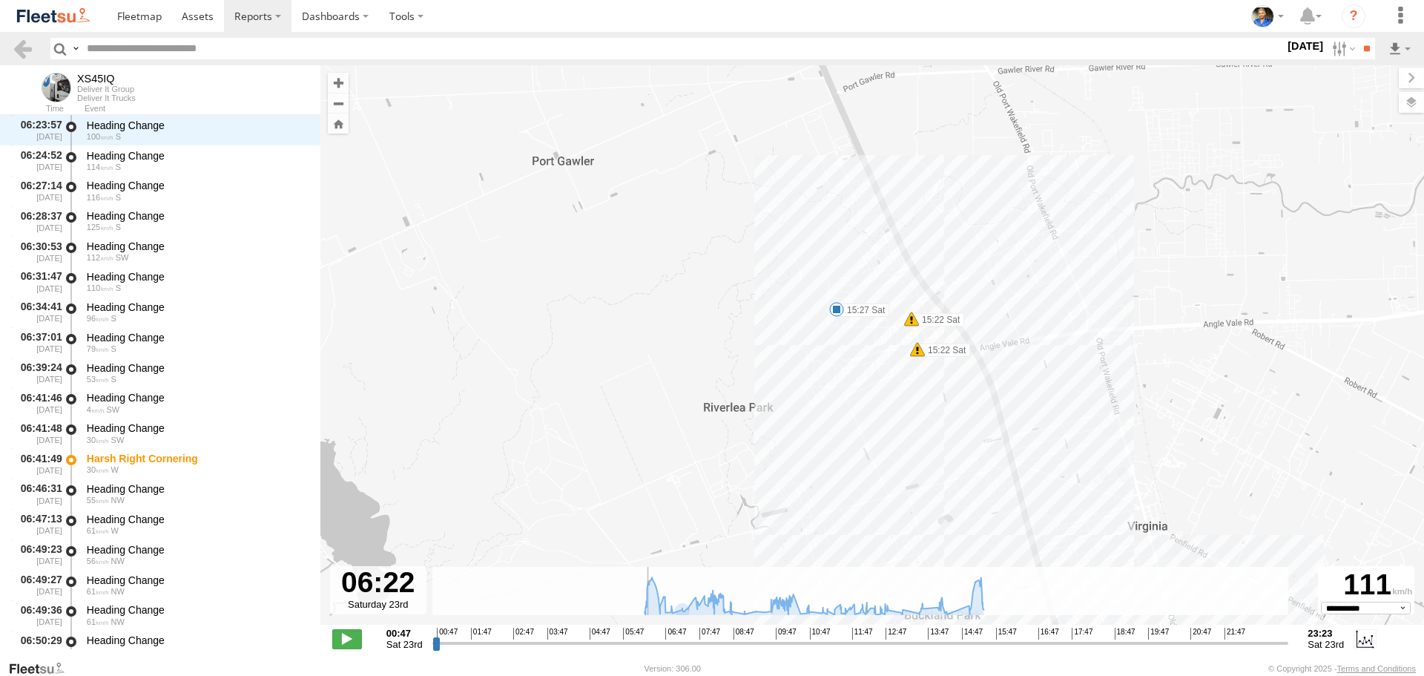
drag, startPoint x: 1197, startPoint y: 486, endPoint x: 1163, endPoint y: 209, distance: 278.7
click at [1163, 209] on div "XS45IQ 06:41 Sat 06:53 Sat 07:06 Sat 07:23 Sat 08:29 Sat 08:41 Sat 09:01 Sat 09…" at bounding box center [871, 352] width 1103 height 575
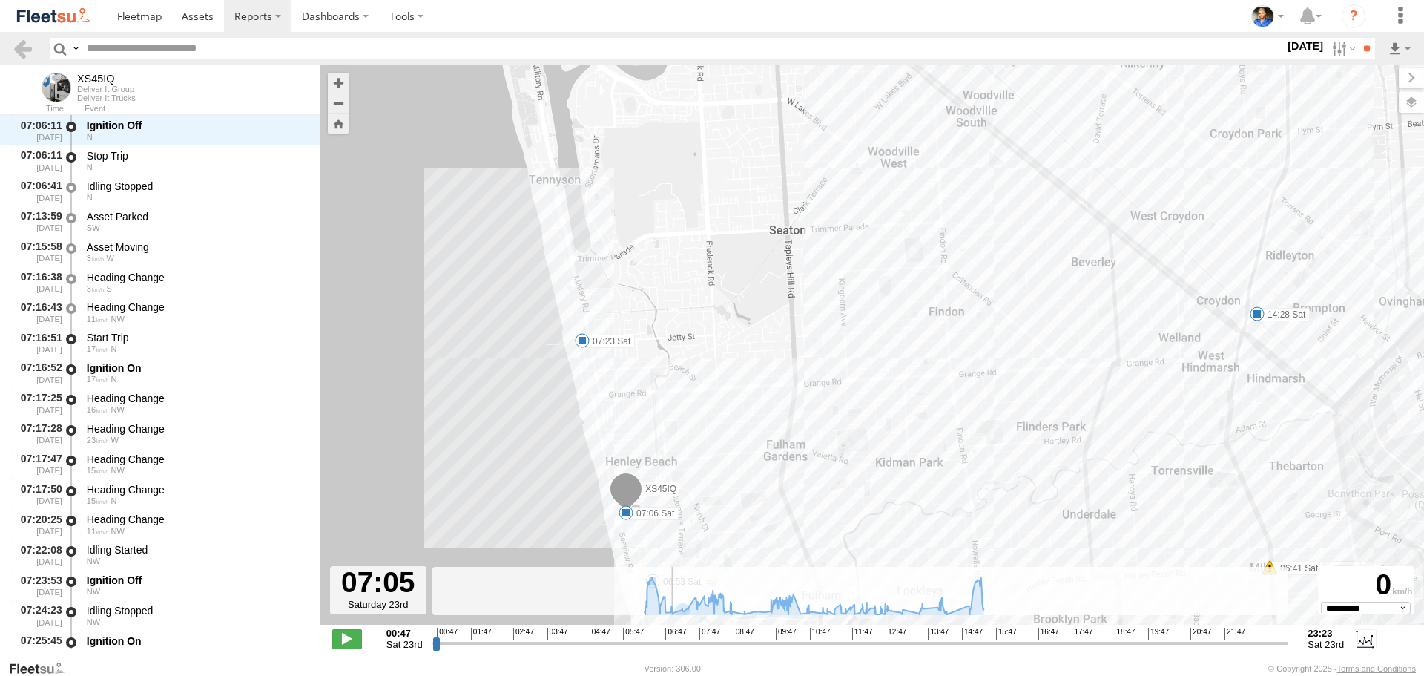
drag, startPoint x: 1301, startPoint y: 280, endPoint x: 951, endPoint y: 462, distance: 395.4
click at [951, 462] on div "XS45IQ 06:41 Sat 06:53 Sat 07:06 Sat 07:23 Sat 08:29 Sat 08:41 Sat 09:01 Sat 09…" at bounding box center [871, 352] width 1103 height 575
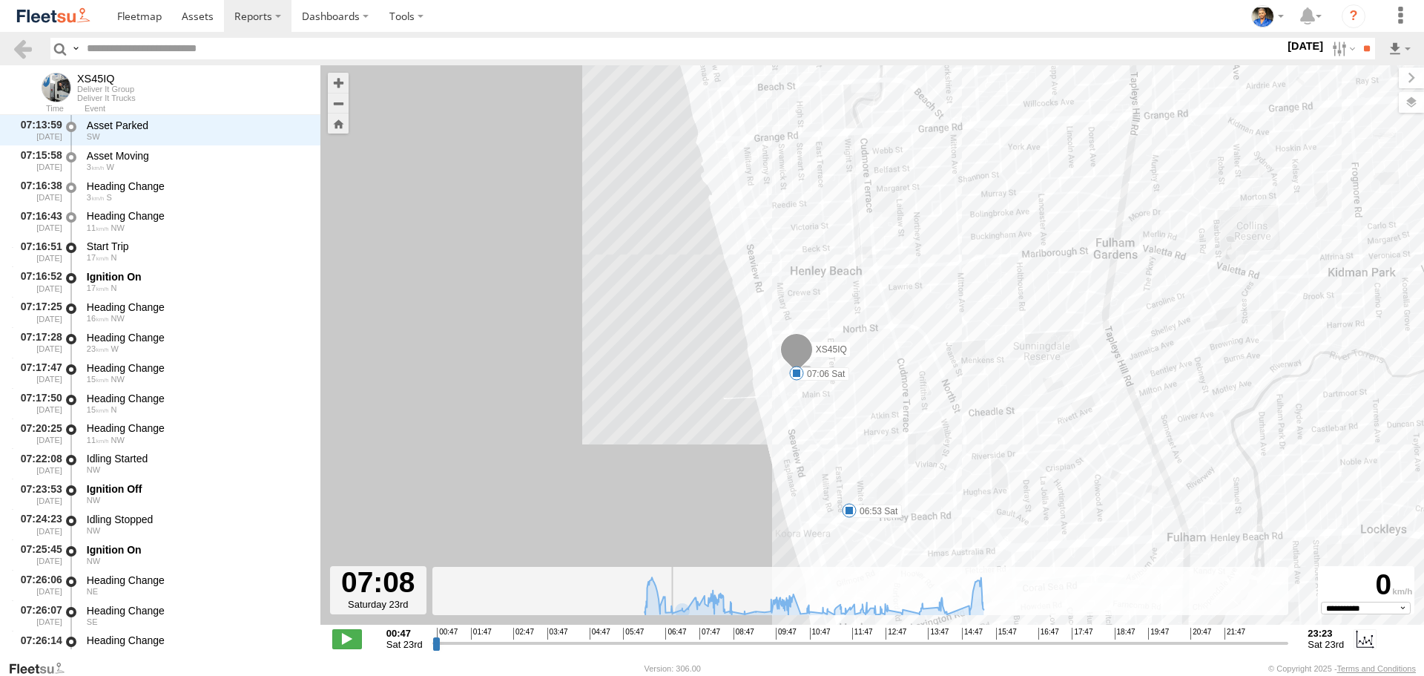
drag, startPoint x: 1286, startPoint y: 306, endPoint x: 978, endPoint y: 376, distance: 315.5
click at [1062, 360] on div "XS45IQ 06:41 Sat 06:53 Sat 07:06 Sat 07:23 Sat 08:29 Sat 08:41 Sat 09:01 Sat 09…" at bounding box center [871, 352] width 1103 height 575
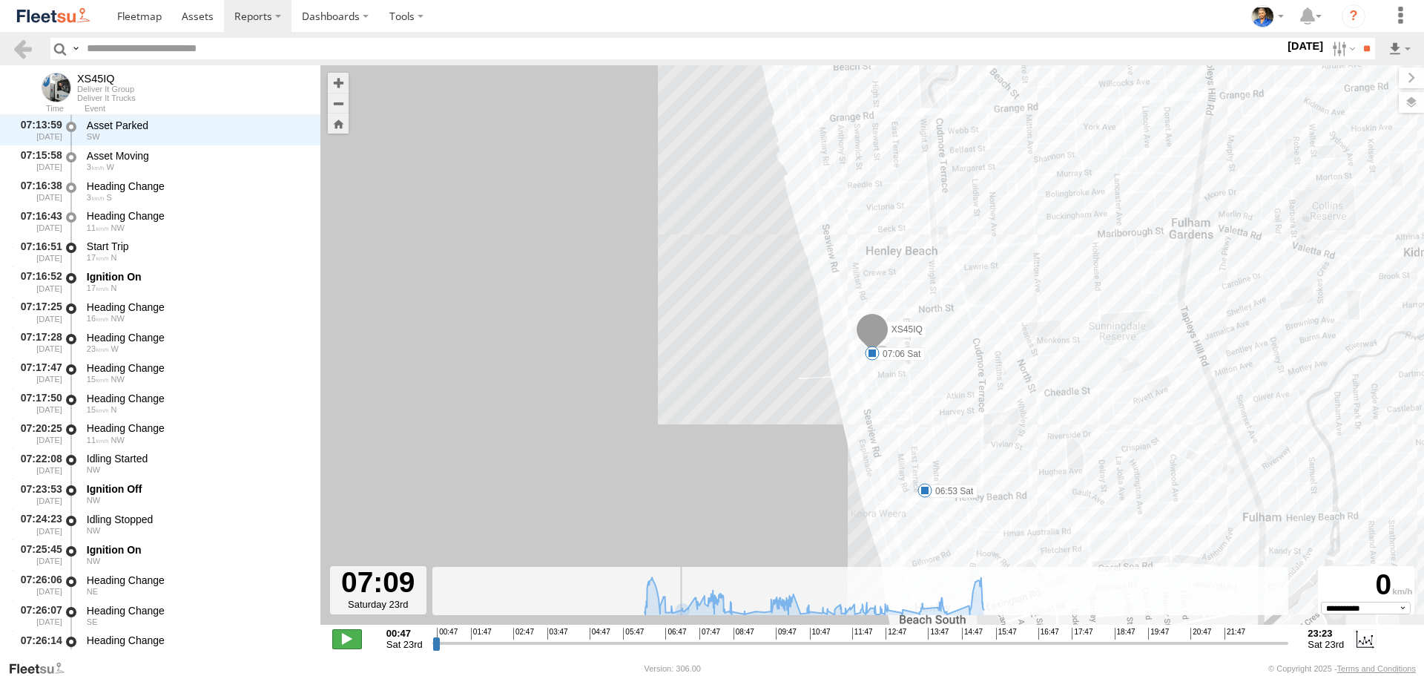
click at [349, 647] on span at bounding box center [347, 638] width 30 height 19
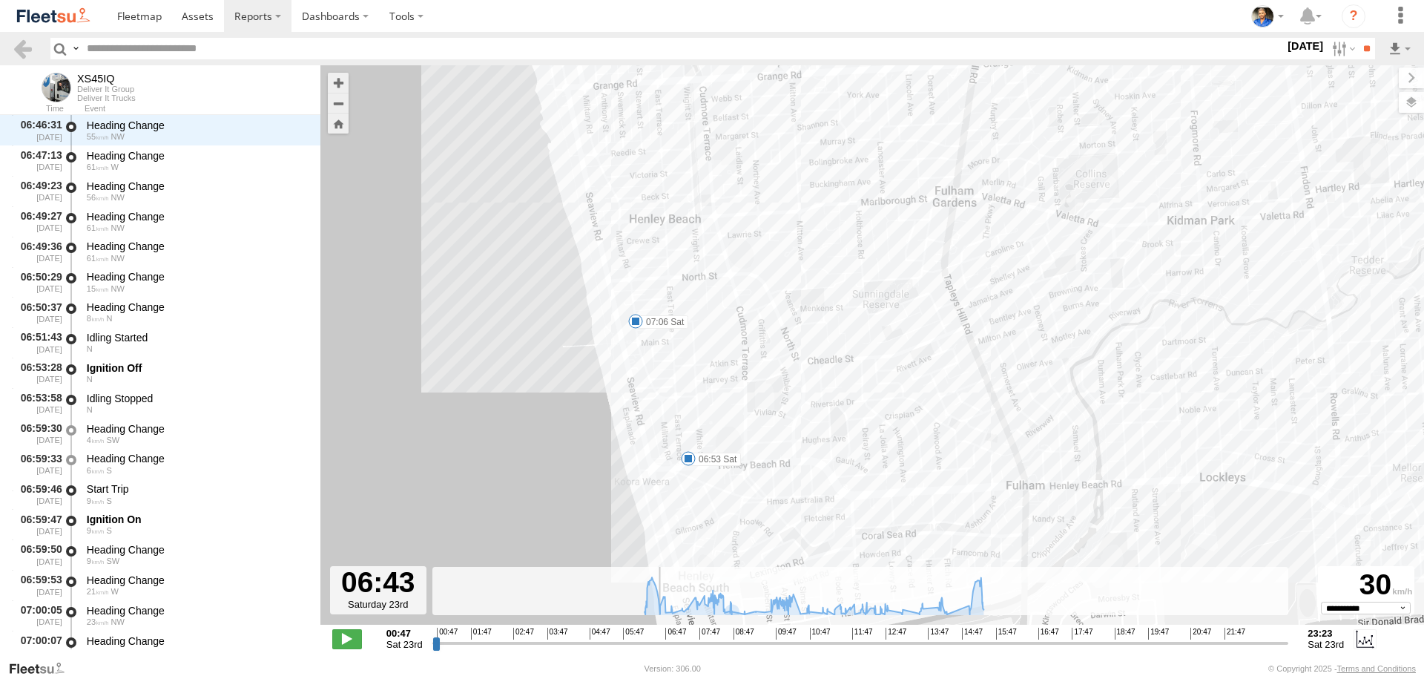
scroll to position [1091, 0]
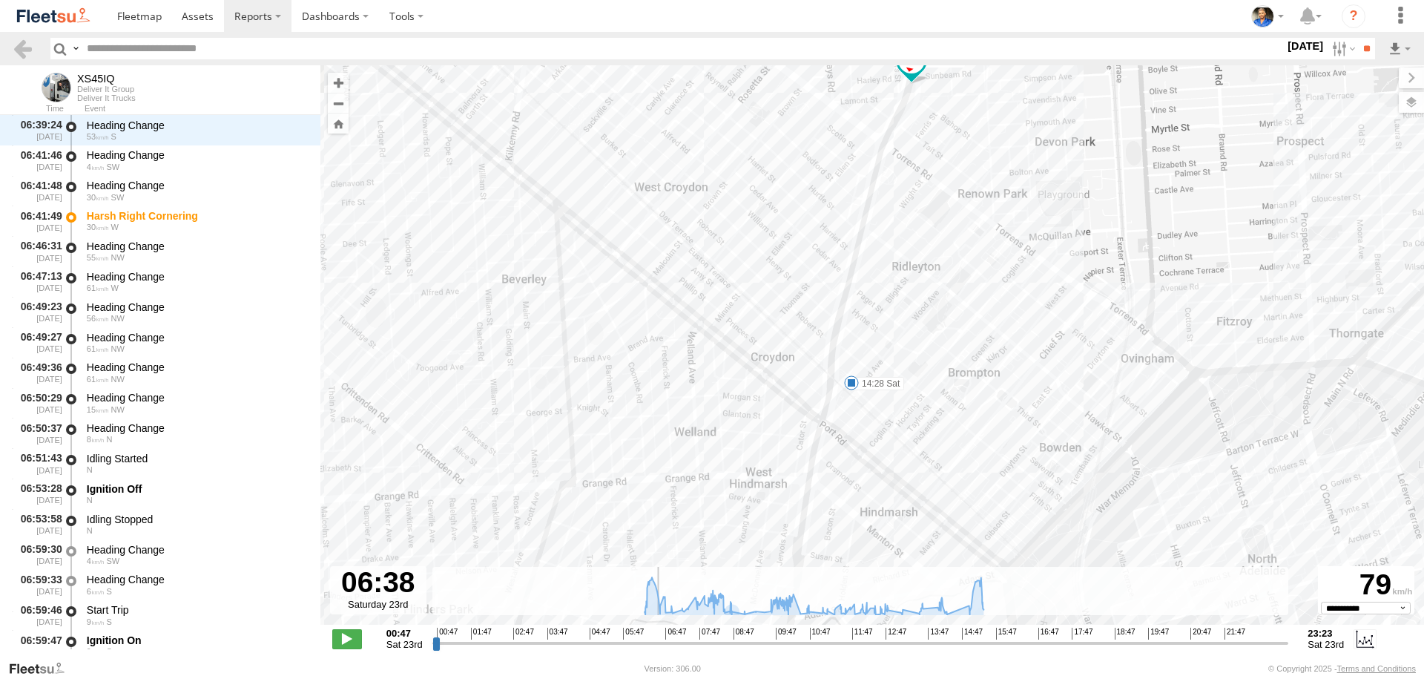
drag, startPoint x: 678, startPoint y: 644, endPoint x: 655, endPoint y: 641, distance: 23.1
click at [655, 641] on input "range" at bounding box center [860, 643] width 857 height 14
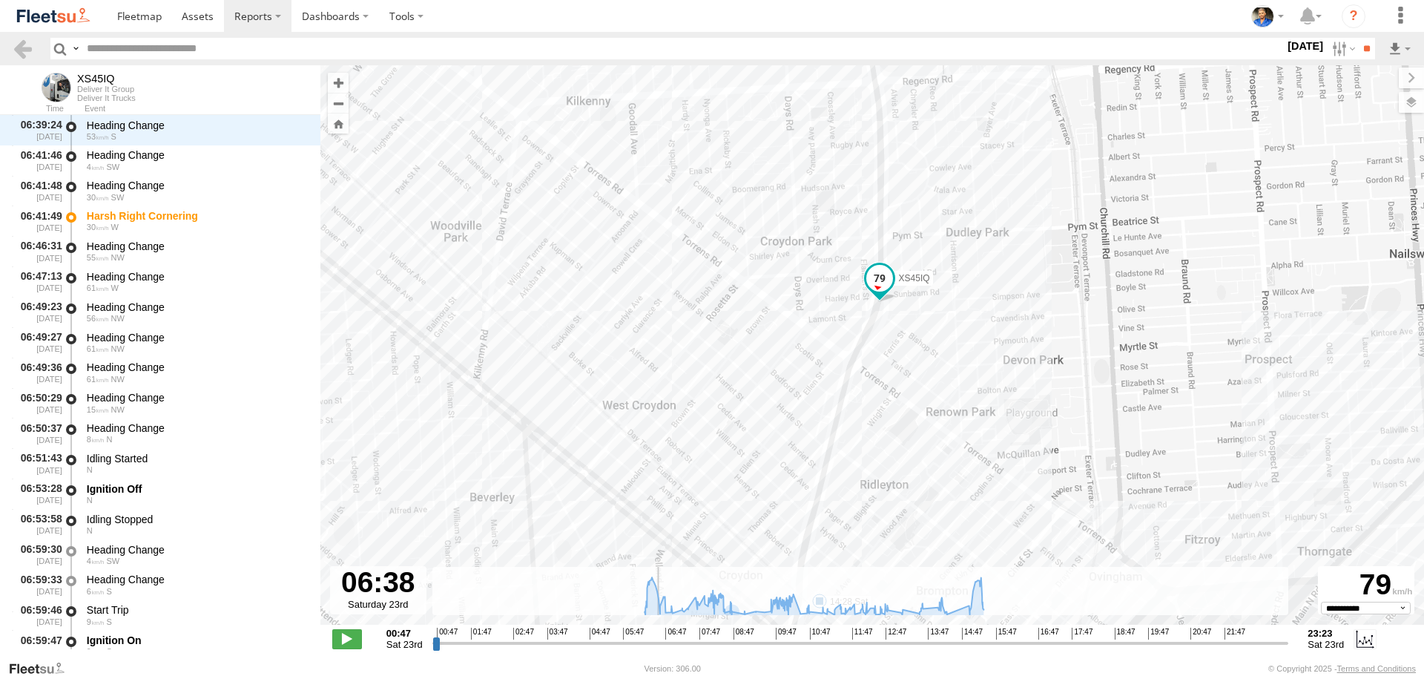
scroll to position [970, 0]
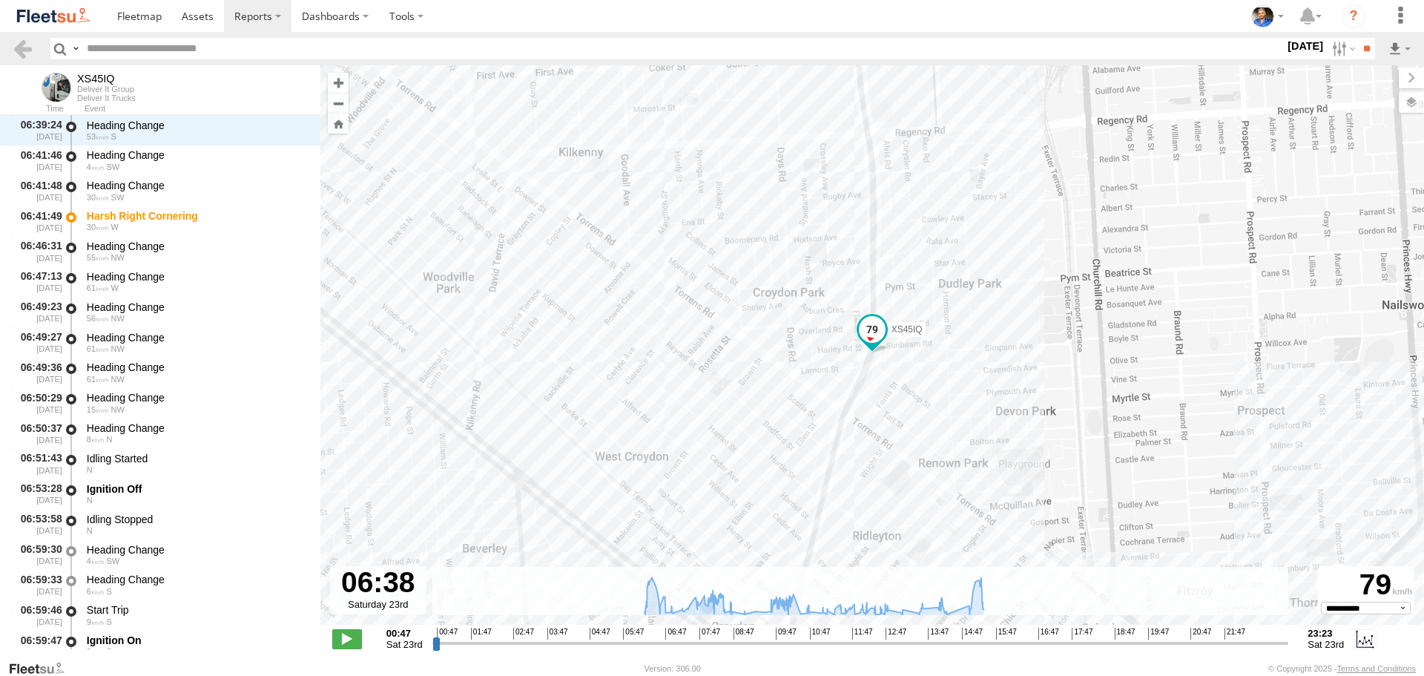
drag, startPoint x: 937, startPoint y: 462, endPoint x: 995, endPoint y: 295, distance: 176.8
click at [995, 295] on div "XS45IQ 06:41 Sat 06:53 Sat 07:06 Sat 07:23 Sat 08:29 Sat 08:41 Sat 09:01 Sat 09…" at bounding box center [871, 352] width 1103 height 575
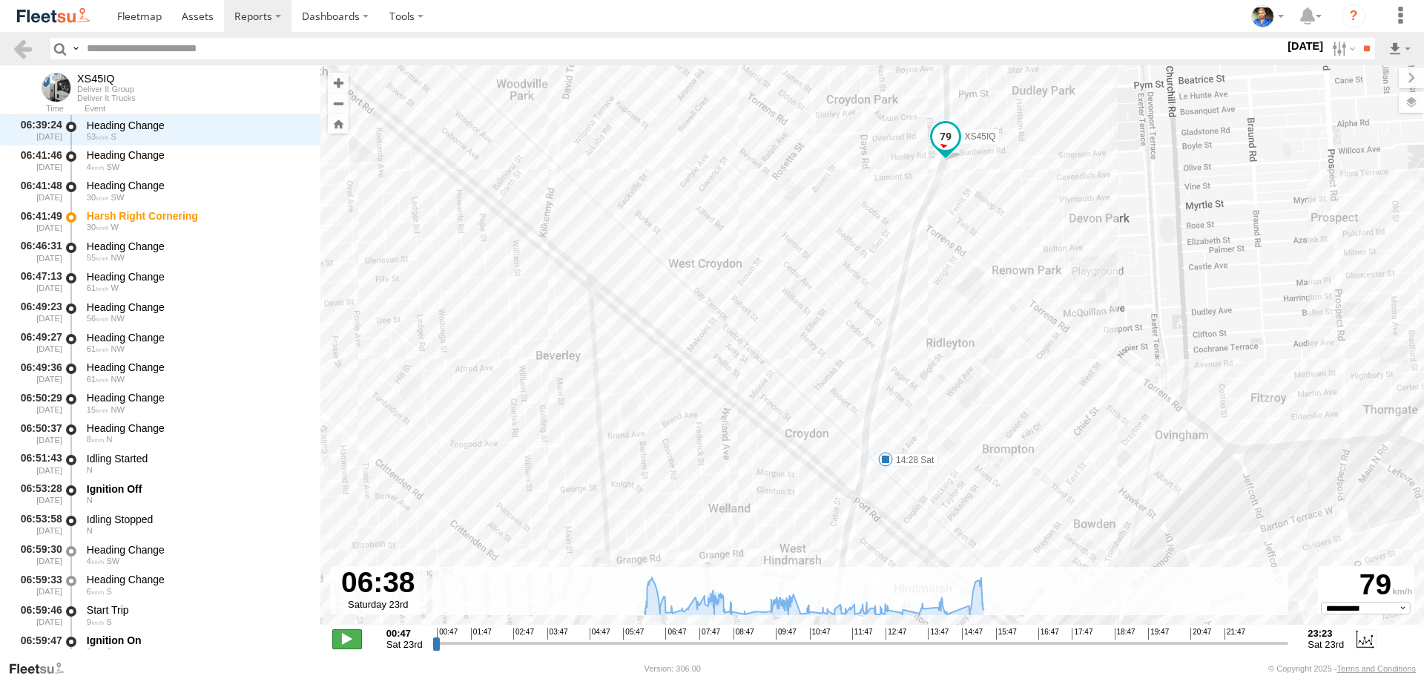
click at [352, 638] on span at bounding box center [347, 638] width 30 height 19
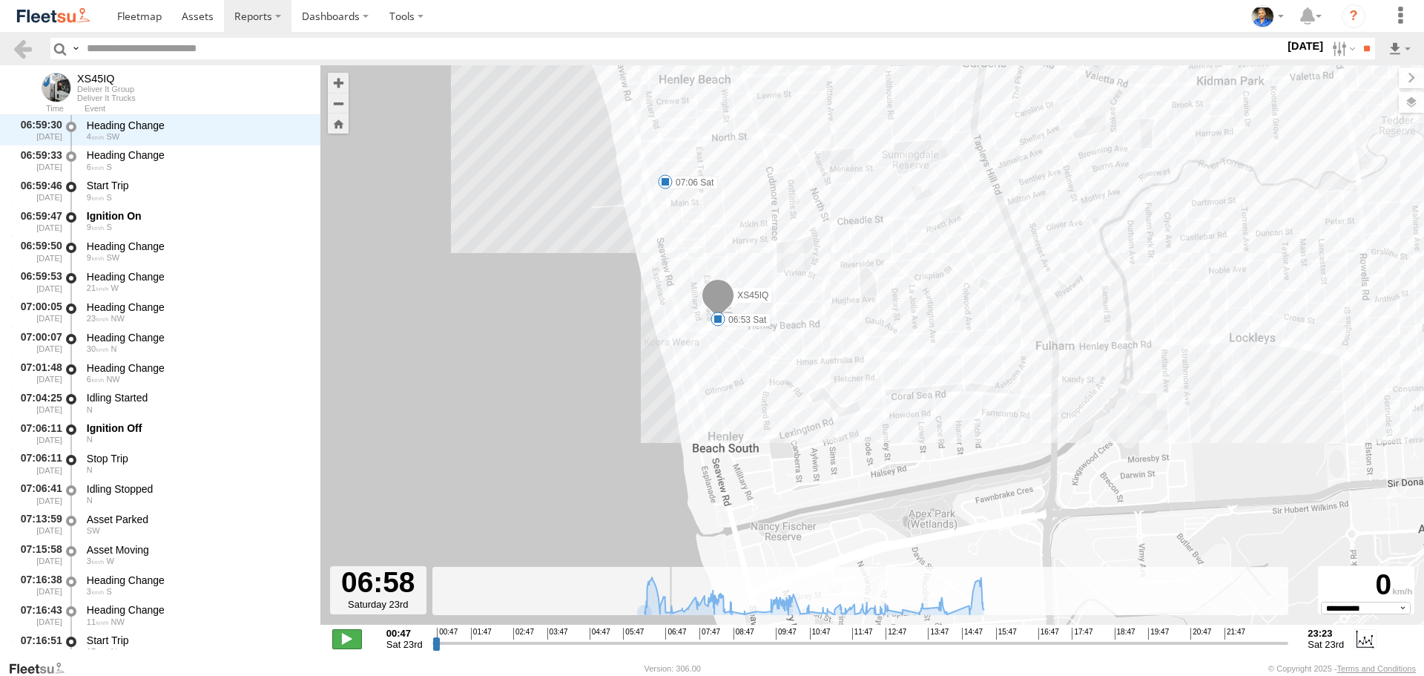
scroll to position [1394, 0]
click at [353, 630] on span at bounding box center [347, 638] width 30 height 19
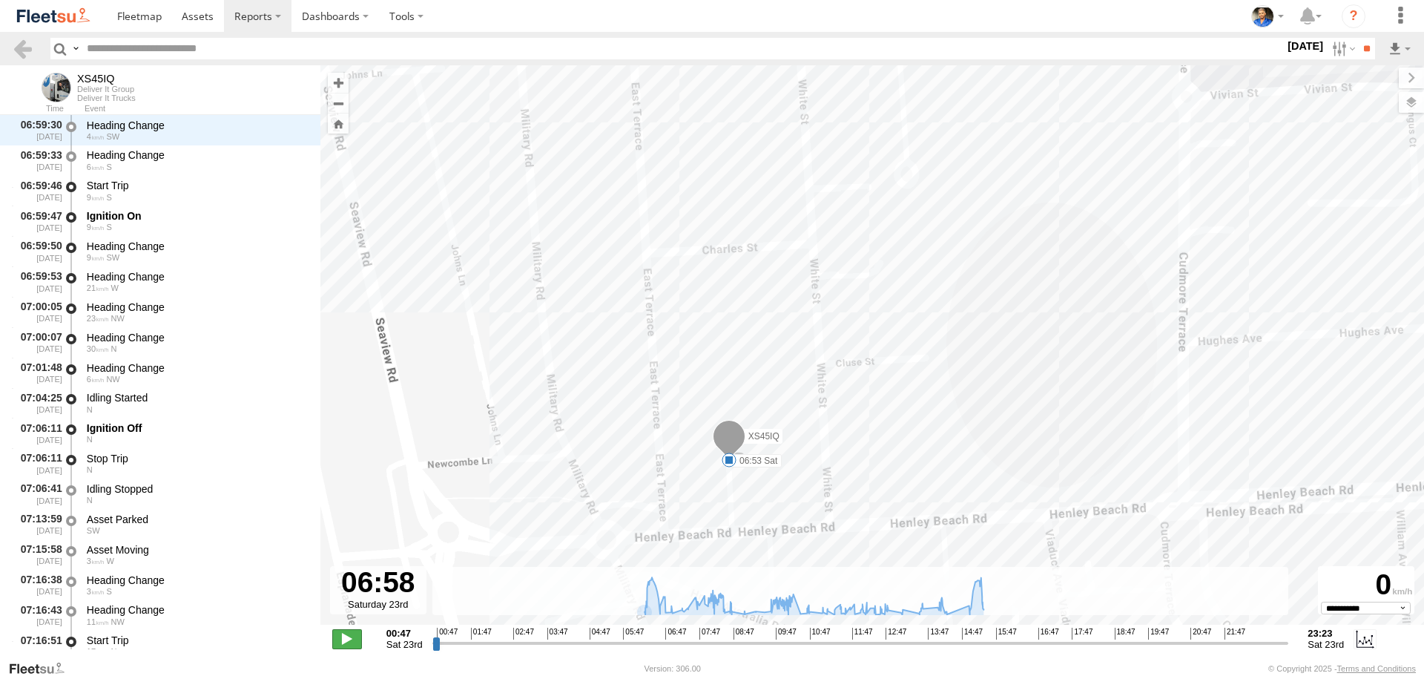
click at [337, 641] on span at bounding box center [347, 638] width 30 height 19
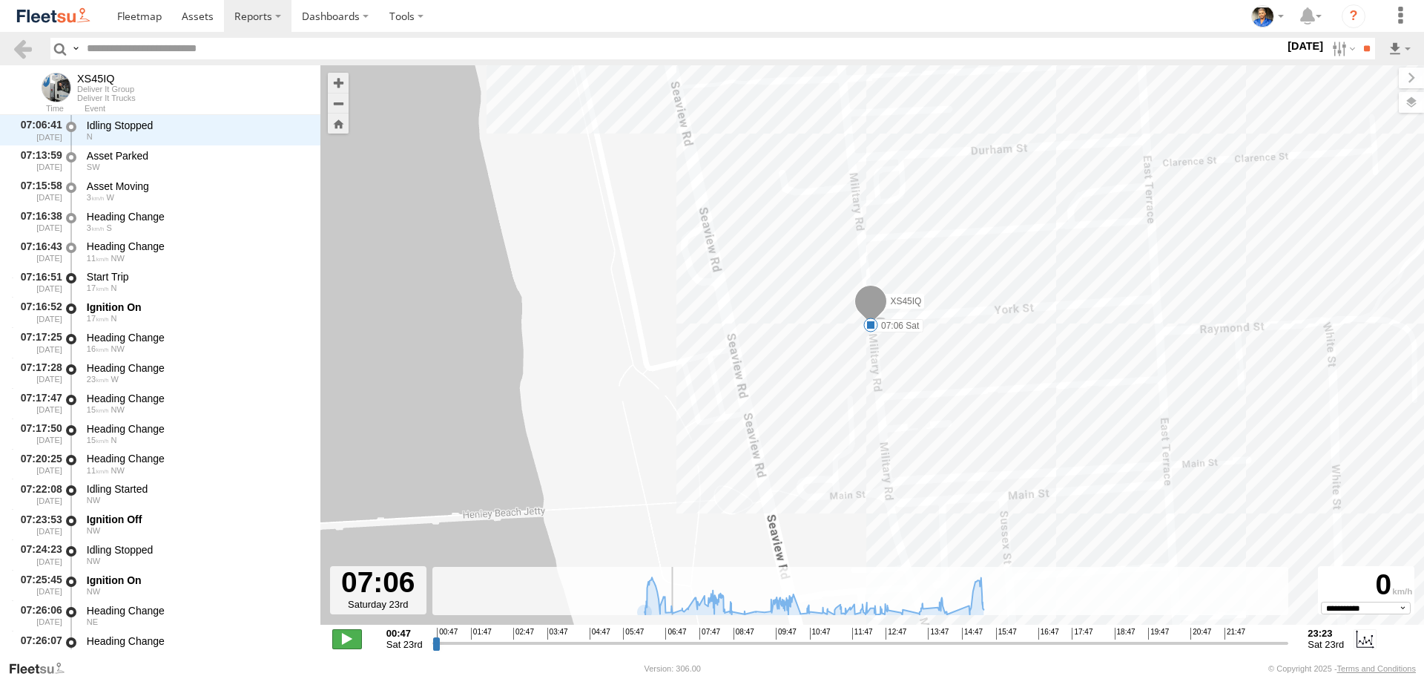
drag, startPoint x: 342, startPoint y: 636, endPoint x: 349, endPoint y: 630, distance: 9.5
click at [346, 635] on span at bounding box center [347, 638] width 30 height 19
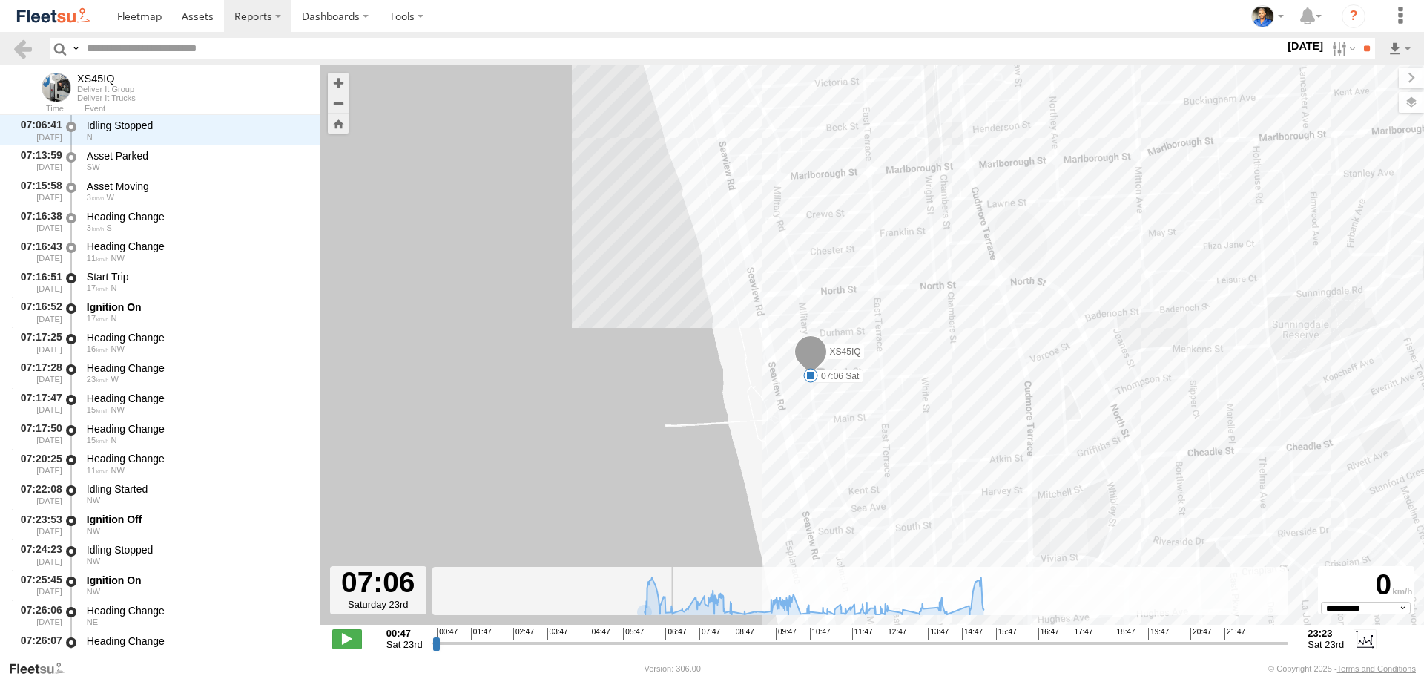
drag, startPoint x: 887, startPoint y: 397, endPoint x: 874, endPoint y: 418, distance: 25.3
click at [874, 418] on div "XS45IQ 06:41 Sat 06:53 Sat 07:06 Sat 07:23 Sat 08:29 Sat 08:41 Sat 09:01 Sat 09…" at bounding box center [871, 352] width 1103 height 575
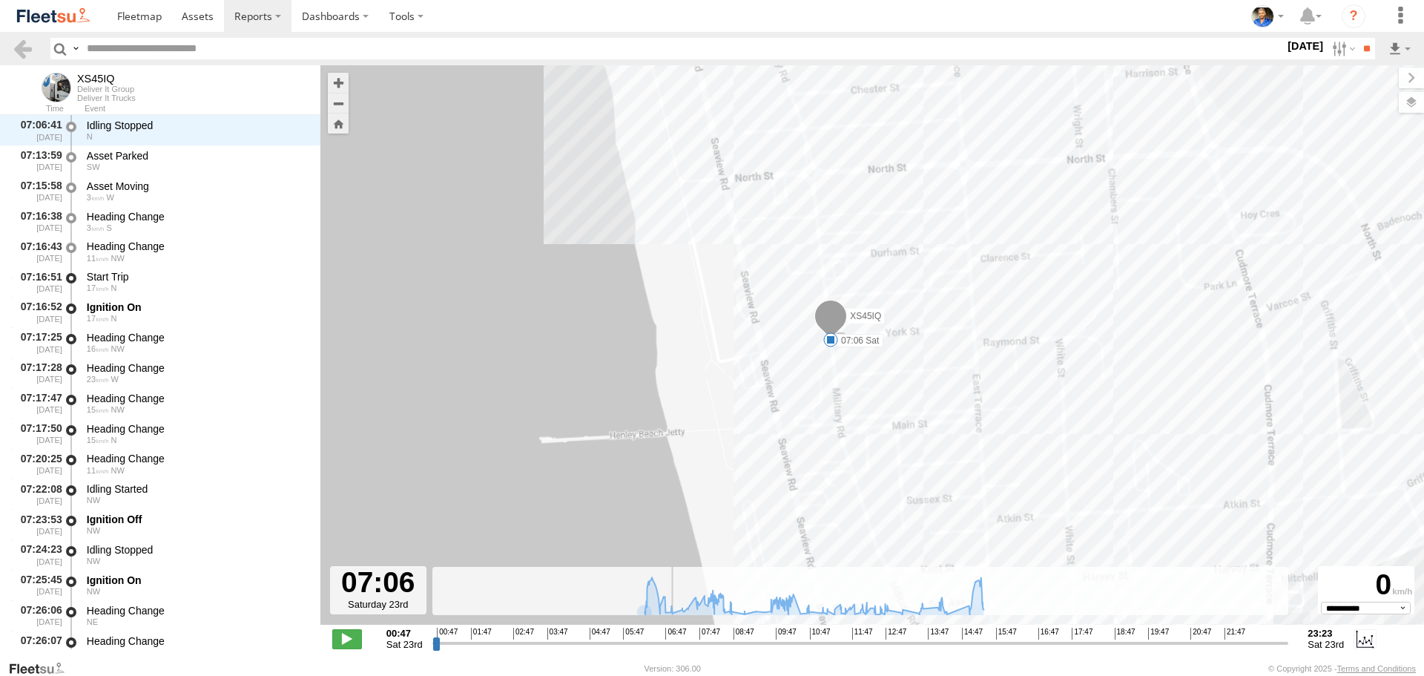
drag, startPoint x: 917, startPoint y: 250, endPoint x: 928, endPoint y: 308, distance: 58.8
click at [928, 308] on div "XS45IQ 06:41 Sat 06:53 Sat 07:06 Sat 07:23 Sat 08:29 Sat 08:41 Sat 09:01 Sat 09…" at bounding box center [871, 352] width 1103 height 575
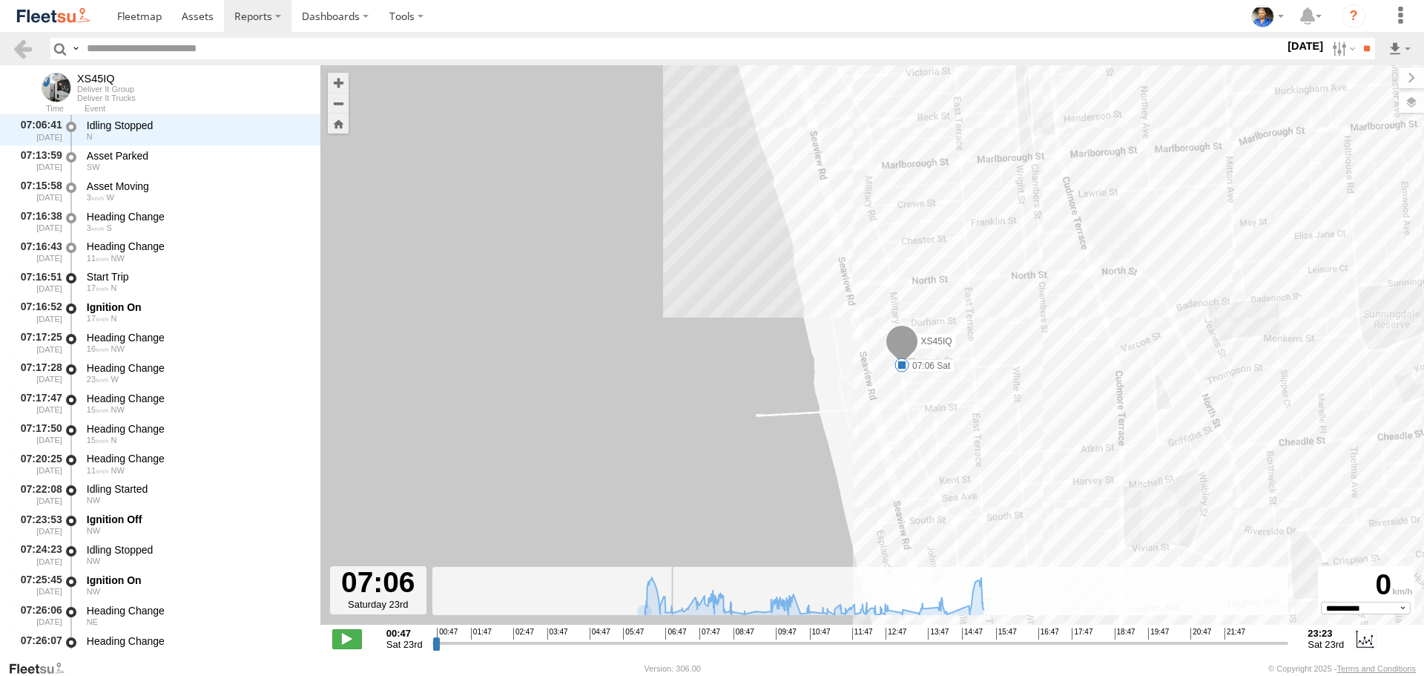
drag, startPoint x: 961, startPoint y: 272, endPoint x: 981, endPoint y: 300, distance: 34.0
click at [981, 300] on div "XS45IQ 06:41 Sat 06:53 Sat 07:06 Sat 07:23 Sat 08:29 Sat 08:41 Sat 09:01 Sat 09…" at bounding box center [871, 352] width 1103 height 575
drag, startPoint x: 986, startPoint y: 291, endPoint x: 990, endPoint y: 357, distance: 66.8
click at [990, 357] on div "XS45IQ 06:41 Sat 06:53 Sat 07:06 Sat 07:23 Sat 08:29 Sat 08:41 Sat 09:01 Sat 09…" at bounding box center [871, 352] width 1103 height 575
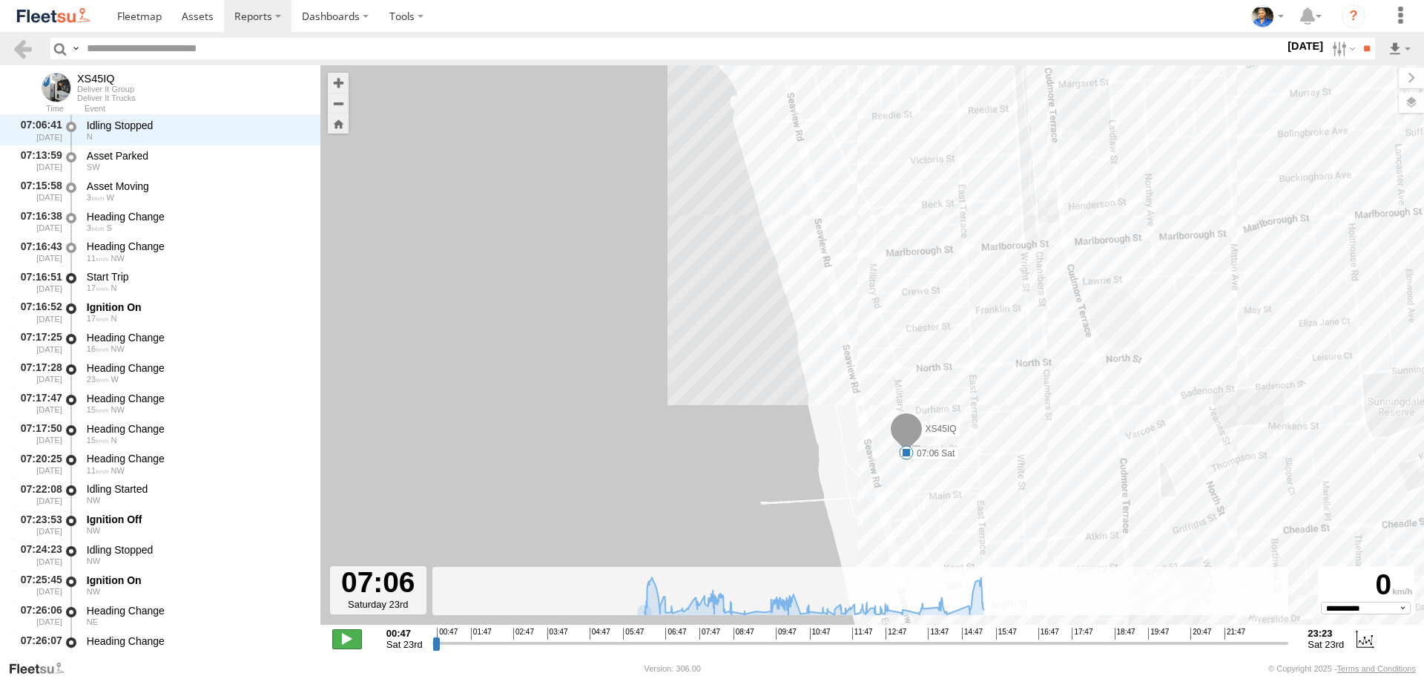
click at [349, 643] on span at bounding box center [347, 638] width 30 height 19
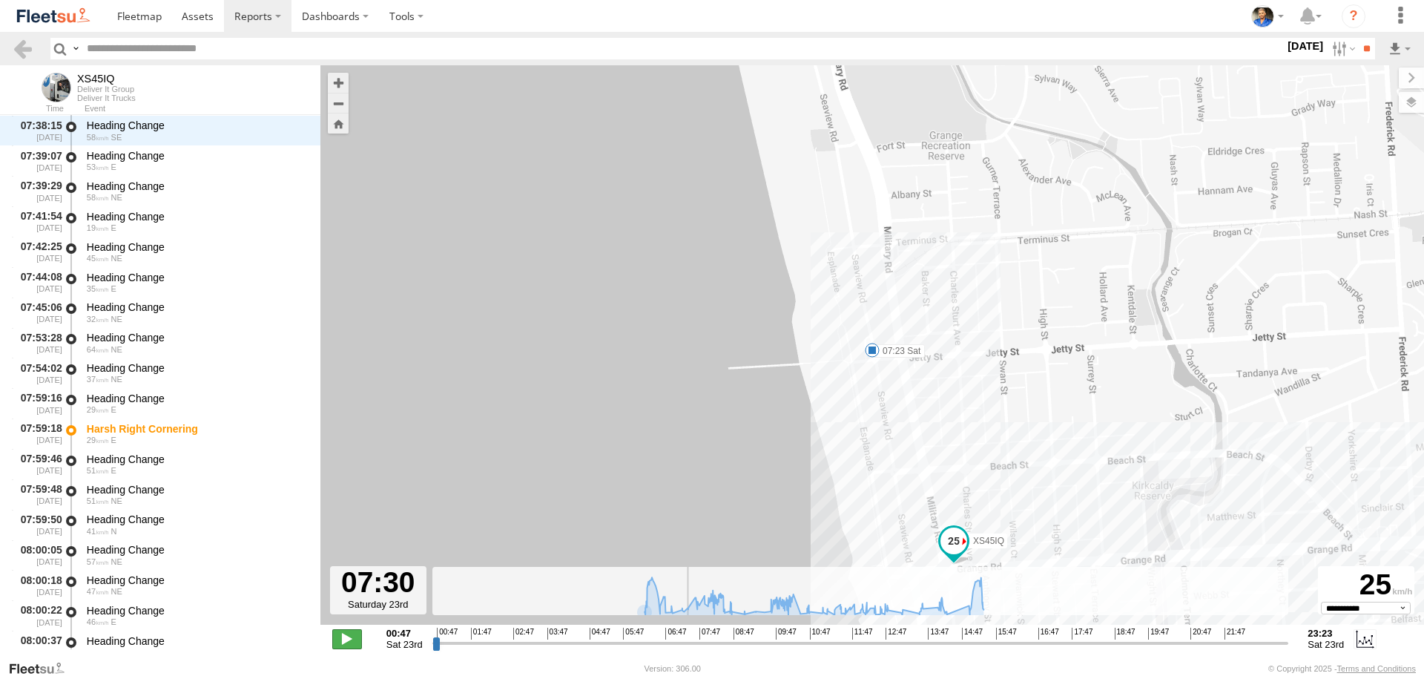
click at [345, 638] on span at bounding box center [347, 638] width 30 height 19
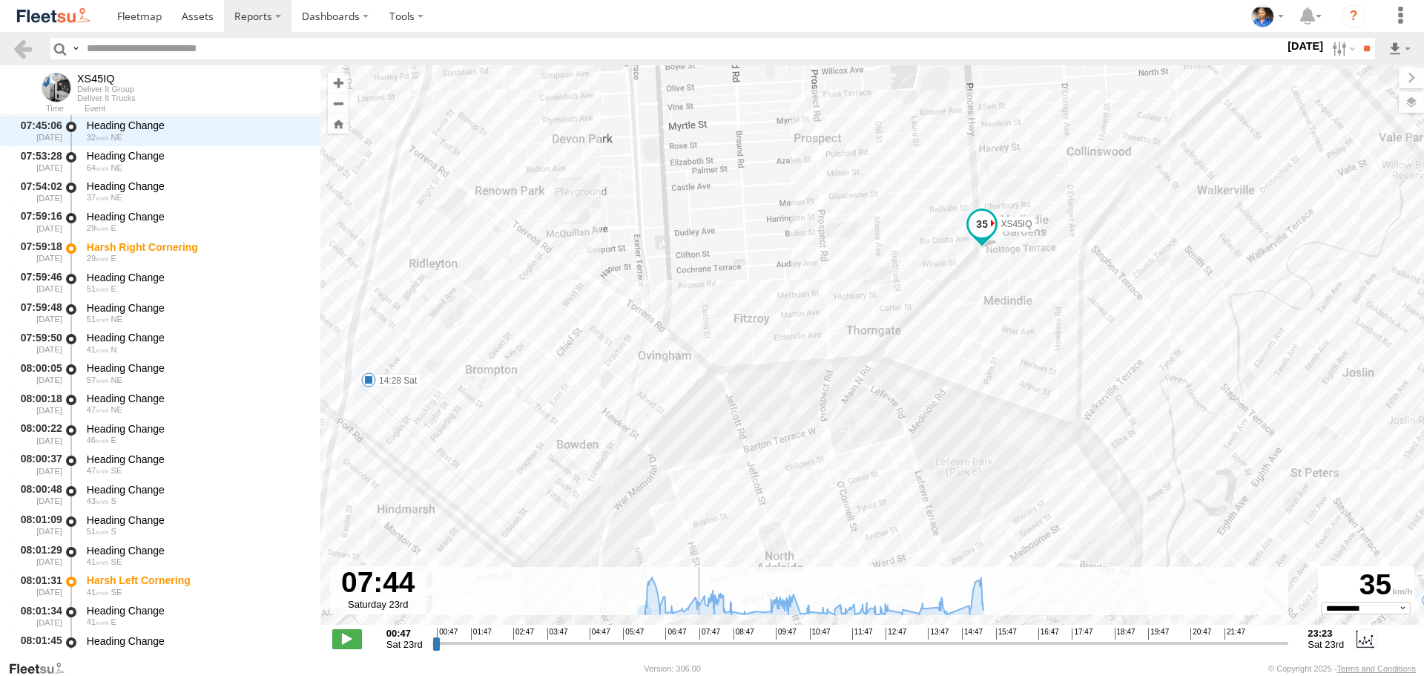
drag, startPoint x: 687, startPoint y: 644, endPoint x: 696, endPoint y: 645, distance: 9.7
click at [696, 645] on input "range" at bounding box center [860, 643] width 857 height 14
click at [354, 638] on span at bounding box center [347, 638] width 30 height 19
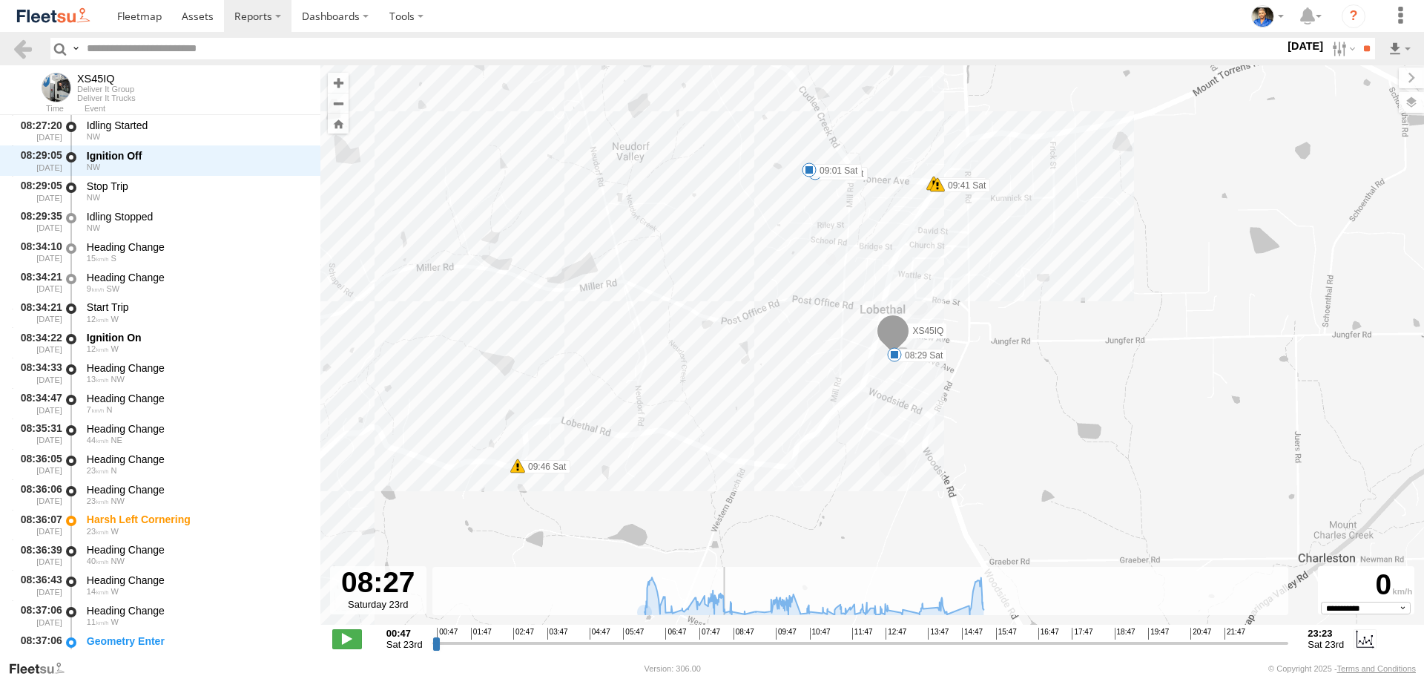
scroll to position [7575, 0]
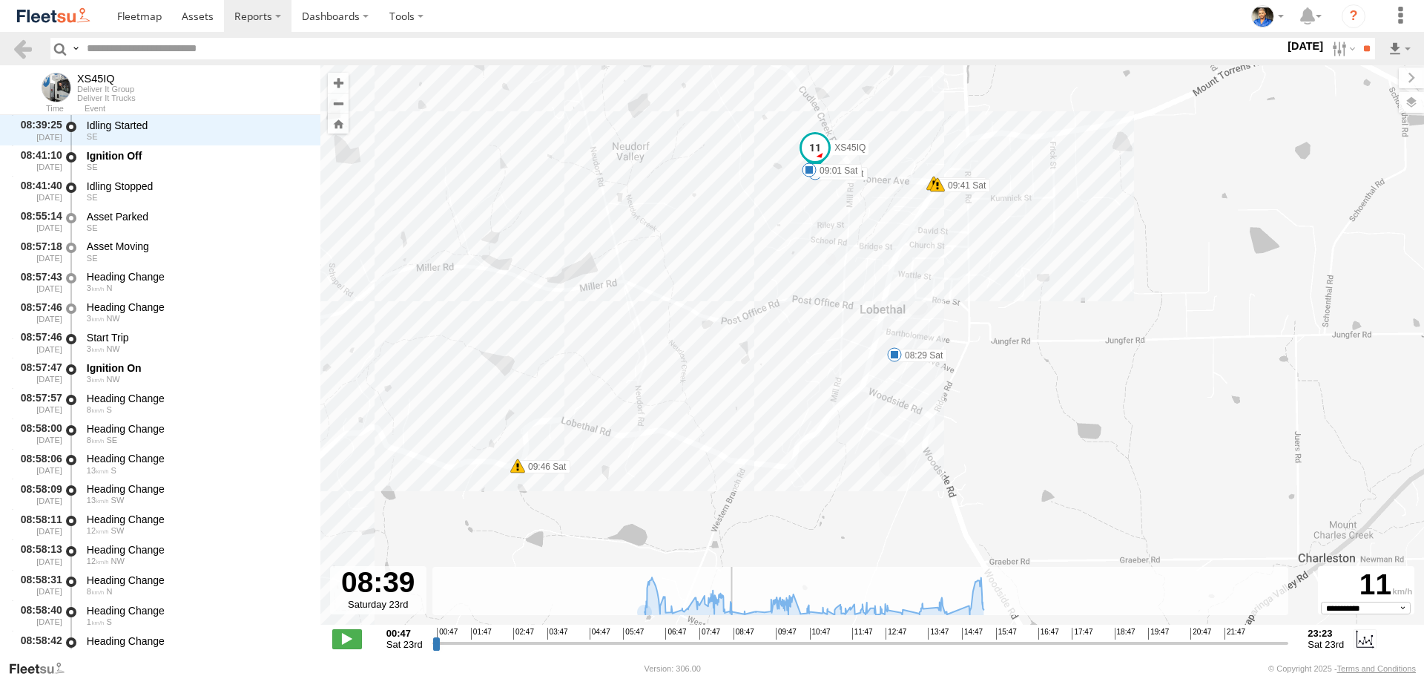
click at [352, 628] on div "00:47 Sat 23rd Created with Highcharts 6.0.7 Highcharts.com 00:47 01:47 02:47 0…" at bounding box center [872, 638] width 1080 height 22
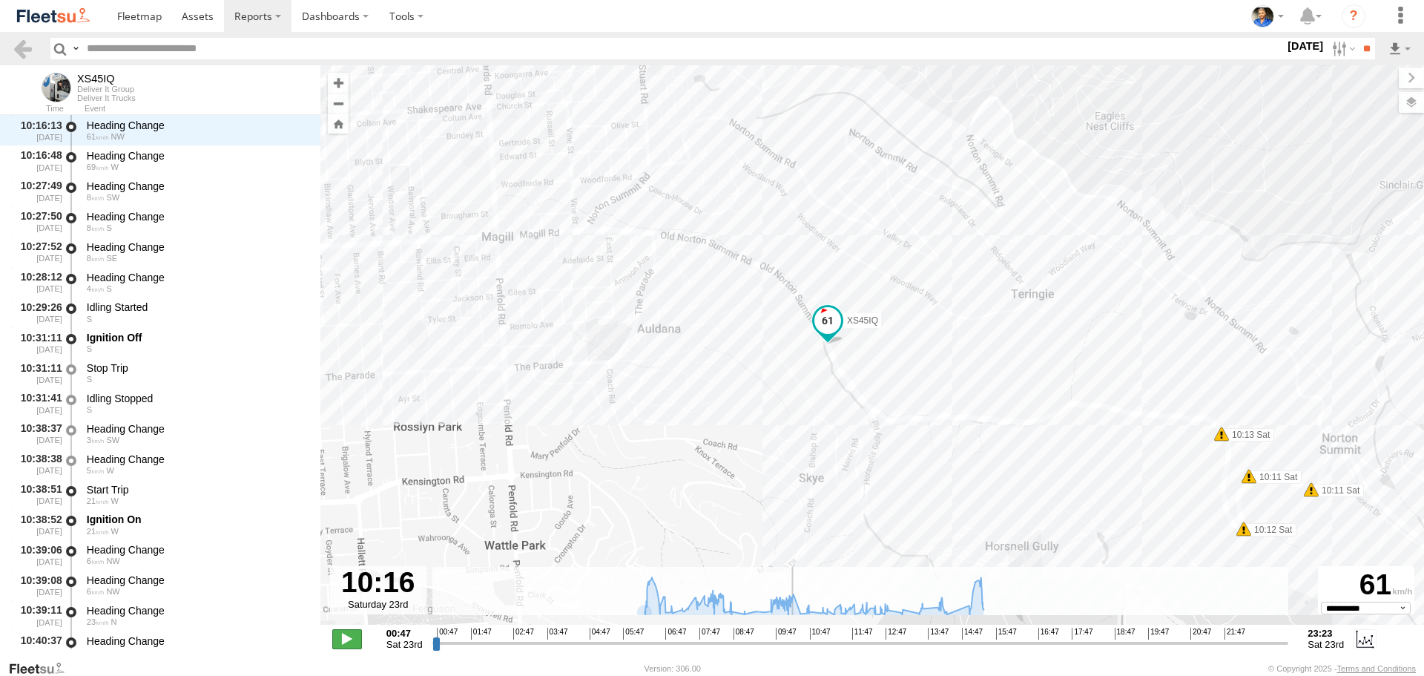
scroll to position [14029, 0]
click at [356, 631] on span at bounding box center [347, 638] width 30 height 19
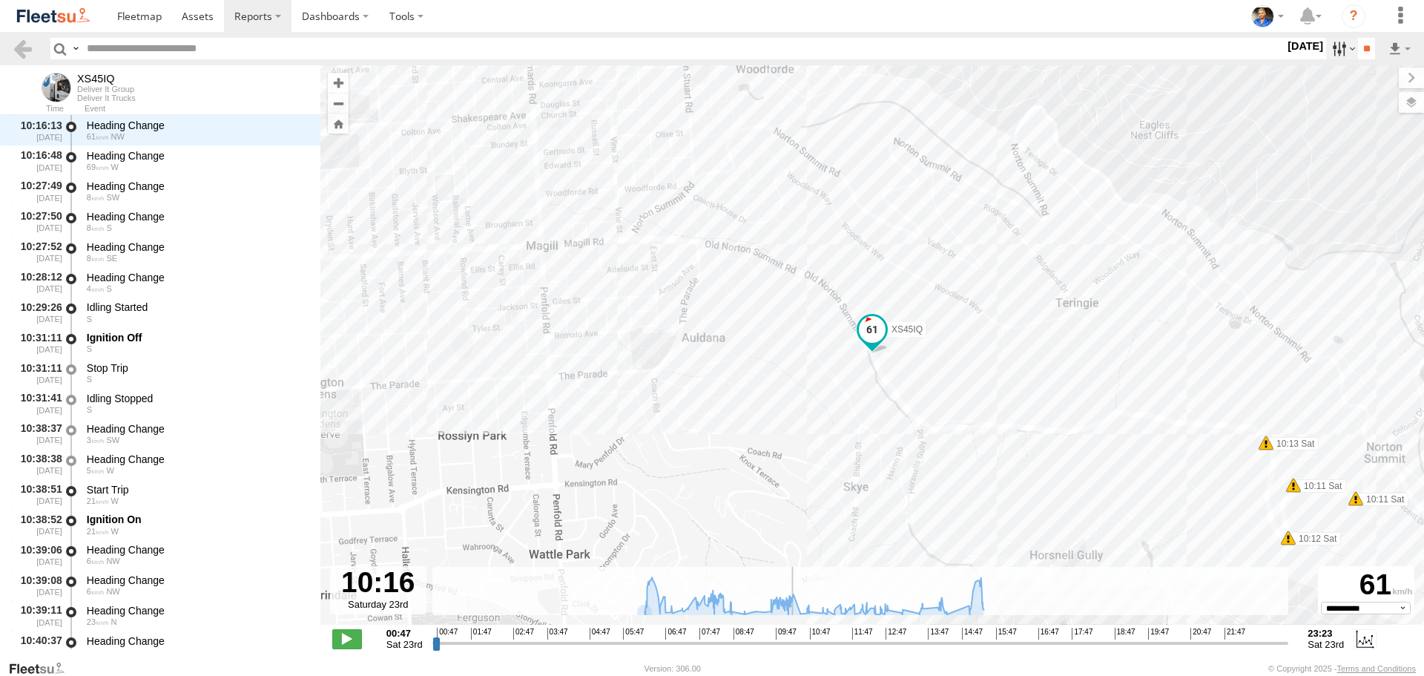
click at [1331, 44] on label at bounding box center [1342, 49] width 32 height 22
click at [0, 0] on label at bounding box center [0, 0] width 0 height 0
click at [1370, 48] on input "**" at bounding box center [1366, 49] width 17 height 22
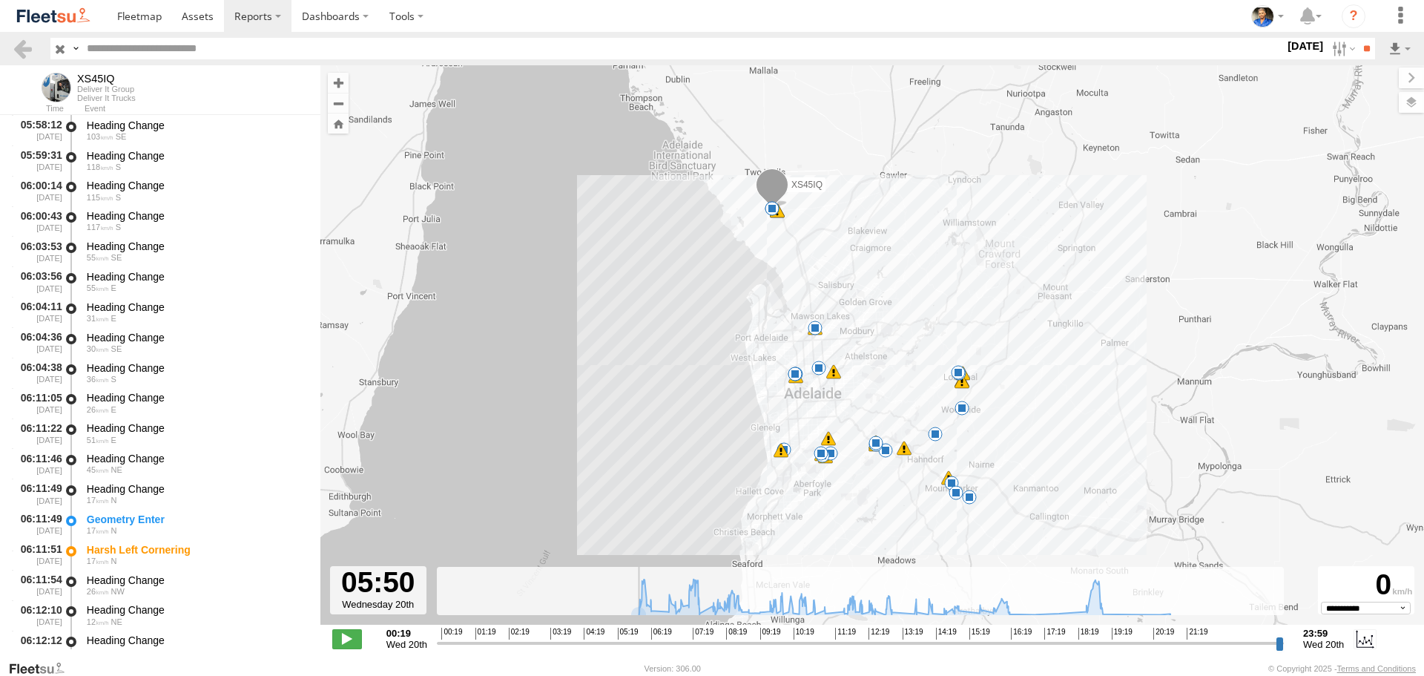
scroll to position [848, 0]
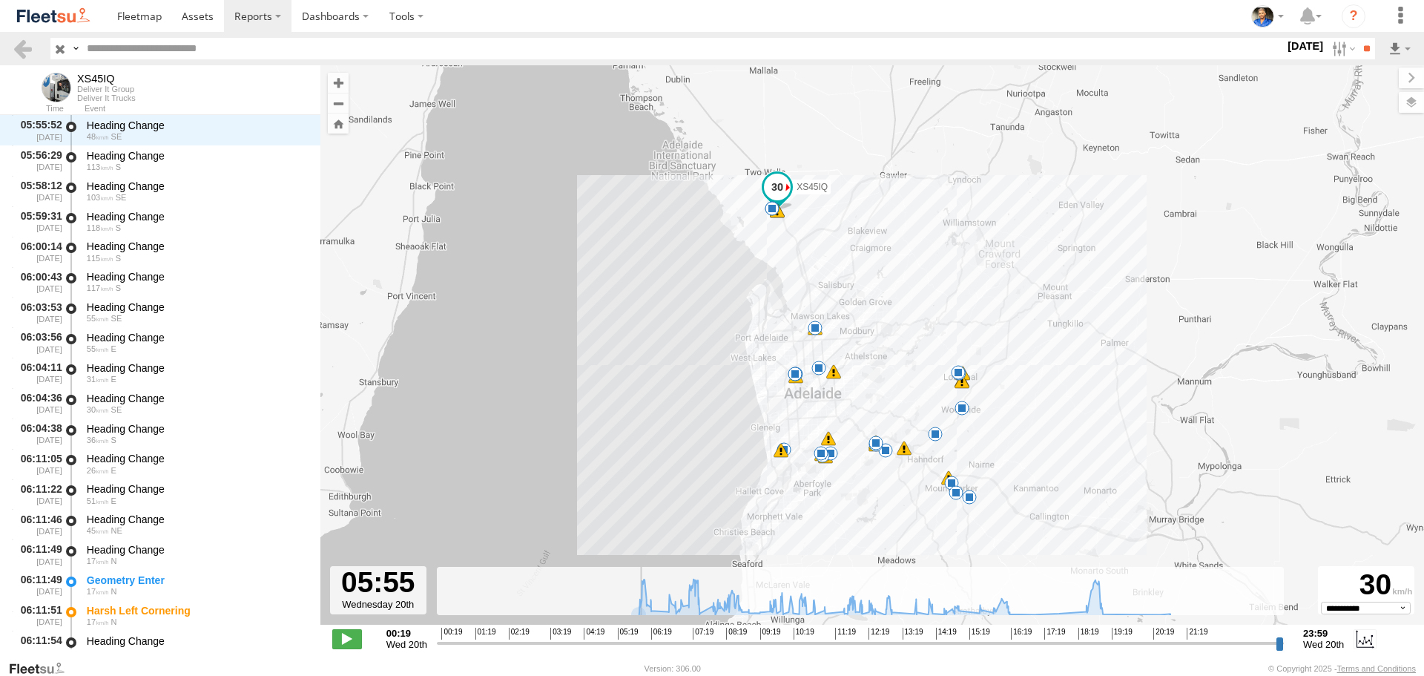
drag, startPoint x: 438, startPoint y: 644, endPoint x: 638, endPoint y: 641, distance: 200.2
click at [638, 641] on input "range" at bounding box center [860, 643] width 847 height 14
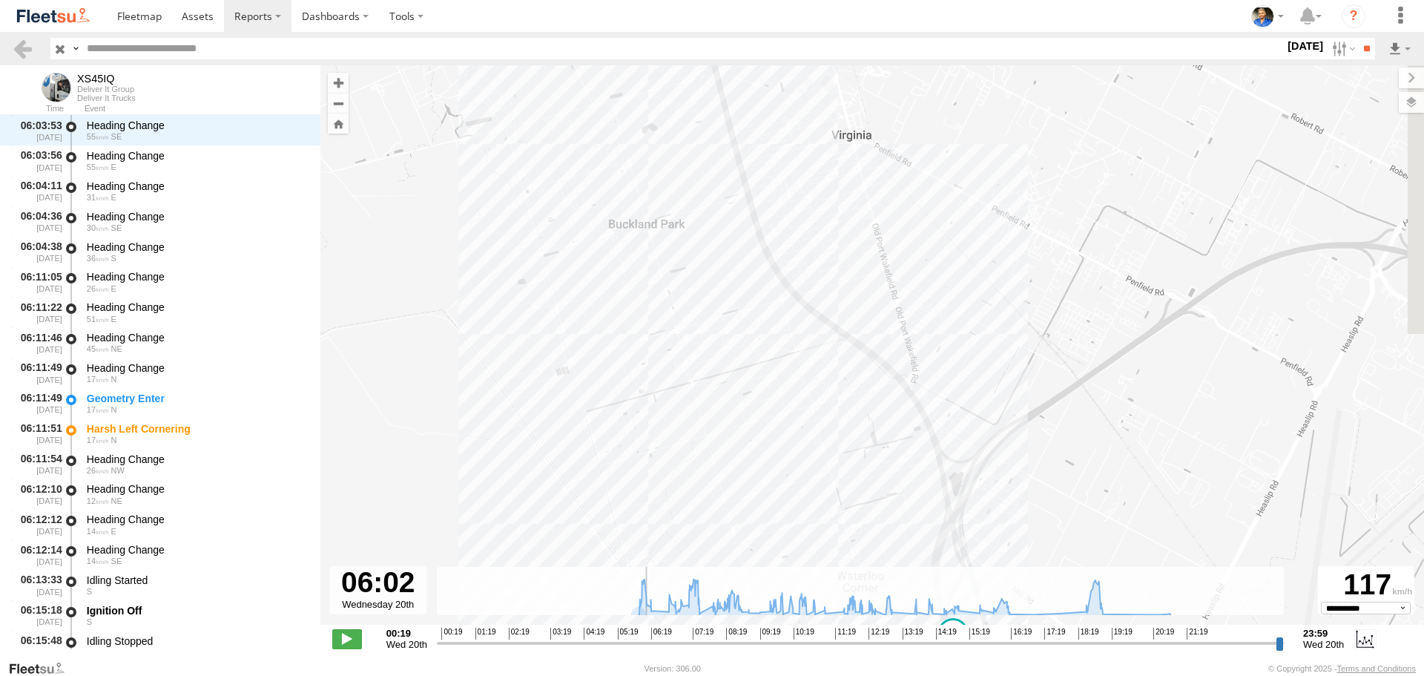
click at [643, 646] on input "range" at bounding box center [860, 643] width 847 height 14
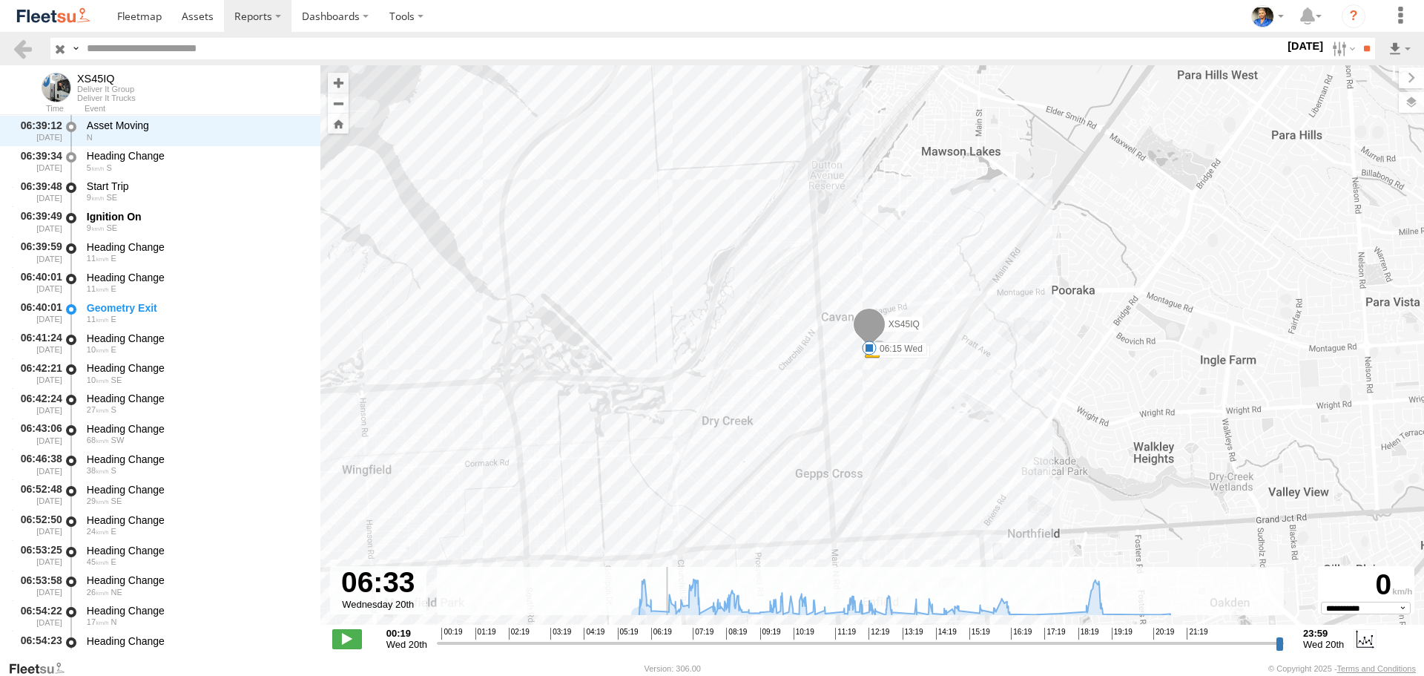
scroll to position [1424, 0]
drag, startPoint x: 643, startPoint y: 644, endPoint x: 659, endPoint y: 636, distance: 17.6
click at [659, 636] on input "range" at bounding box center [860, 643] width 847 height 14
click at [1341, 48] on label at bounding box center [1342, 49] width 32 height 22
click at [0, 0] on label at bounding box center [0, 0] width 0 height 0
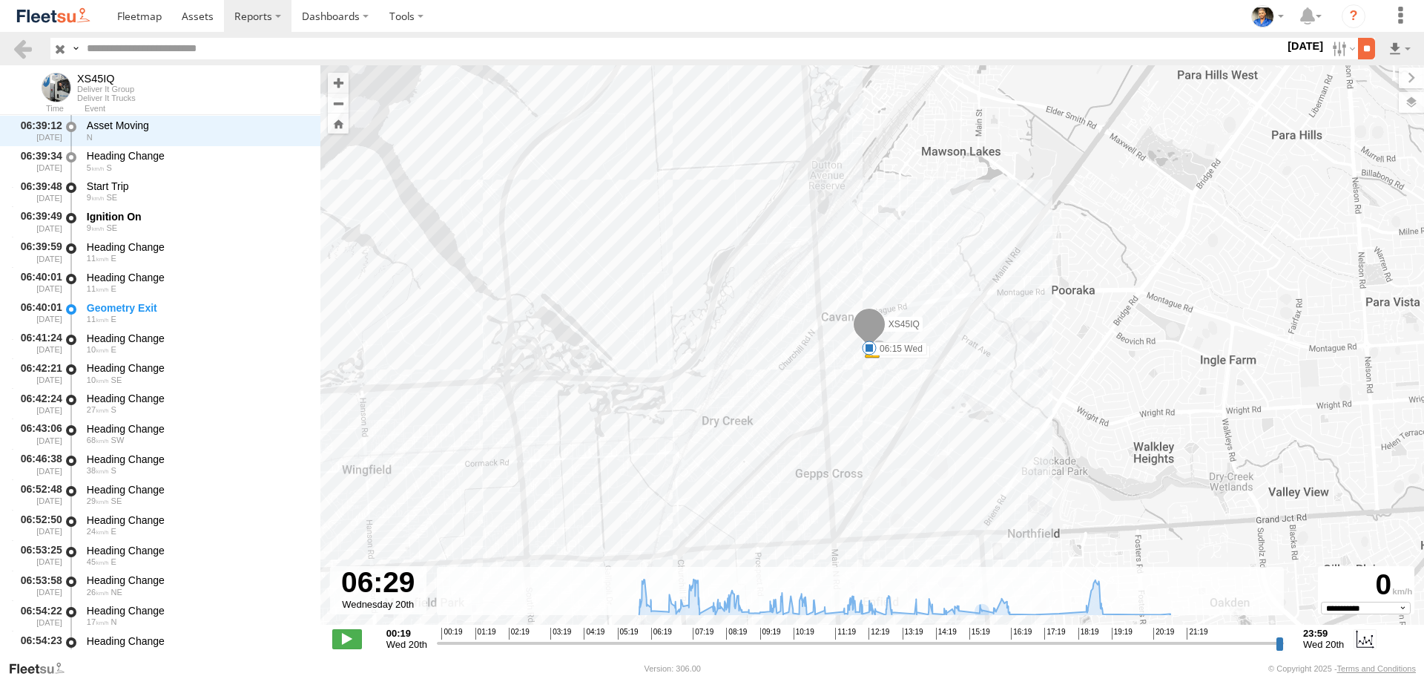
click at [1369, 49] on input "**" at bounding box center [1366, 49] width 17 height 22
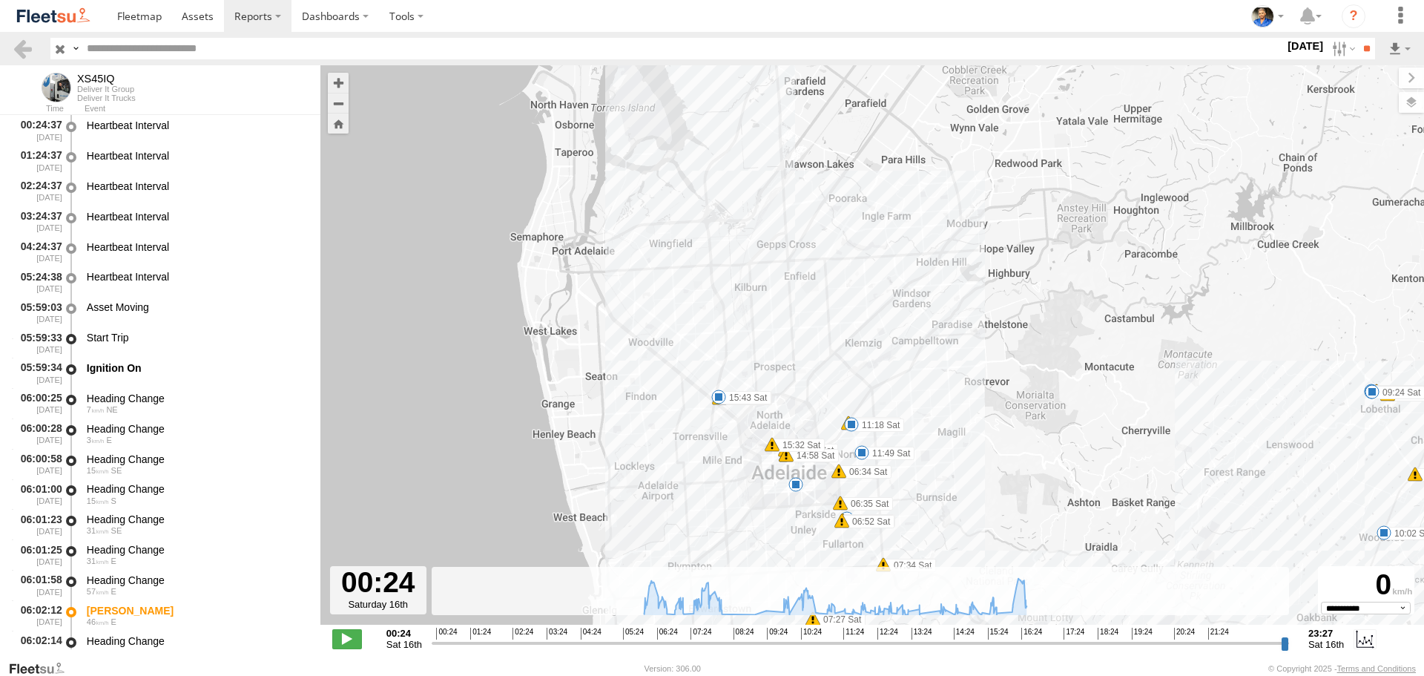
drag, startPoint x: 942, startPoint y: 411, endPoint x: 943, endPoint y: 403, distance: 8.2
click at [943, 403] on div "XS45IQ 07:08 Sat 08:11 Sat 08:23 Sat 09:04 Sat 09:24 Sat 10:02 Sat 15:43 Sat 16…" at bounding box center [871, 352] width 1103 height 575
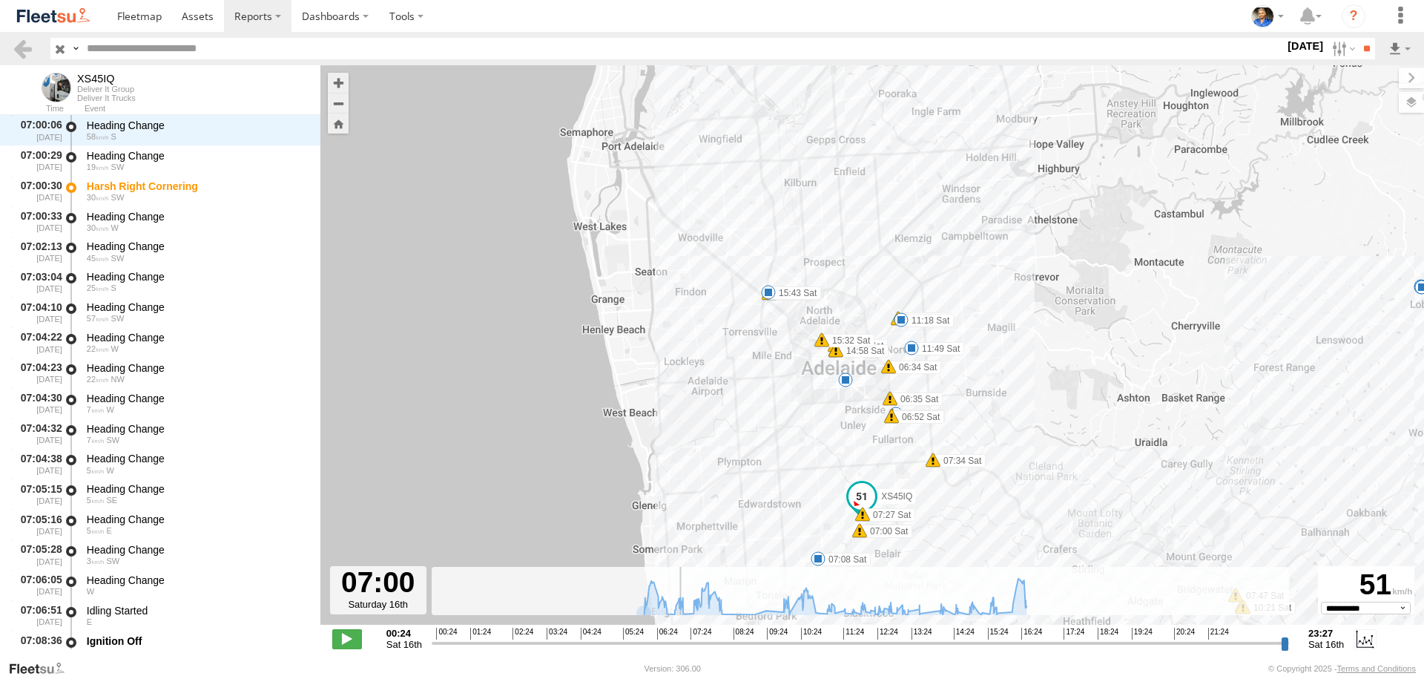
scroll to position [2545, 0]
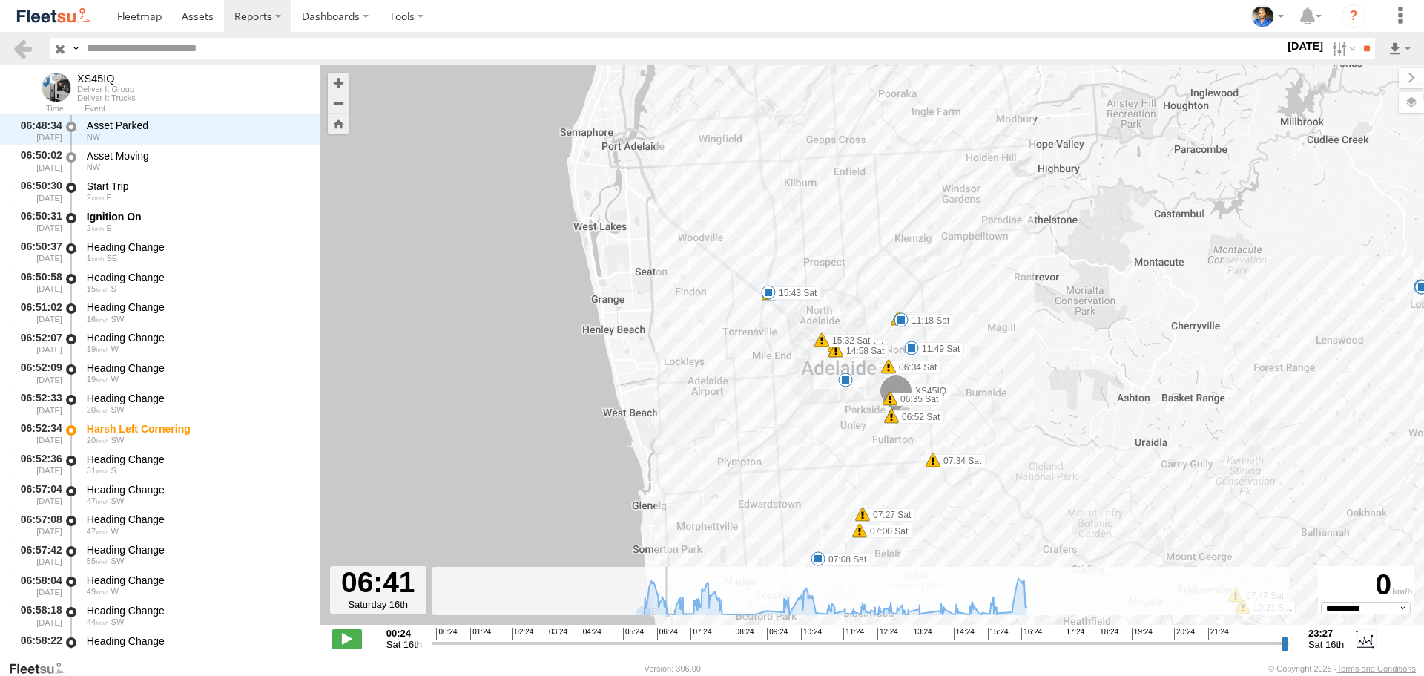
drag, startPoint x: 438, startPoint y: 650, endPoint x: 667, endPoint y: 684, distance: 231.7
type input "**********"
click at [667, 650] on input "range" at bounding box center [860, 643] width 857 height 14
click at [51, 9] on img at bounding box center [53, 16] width 77 height 20
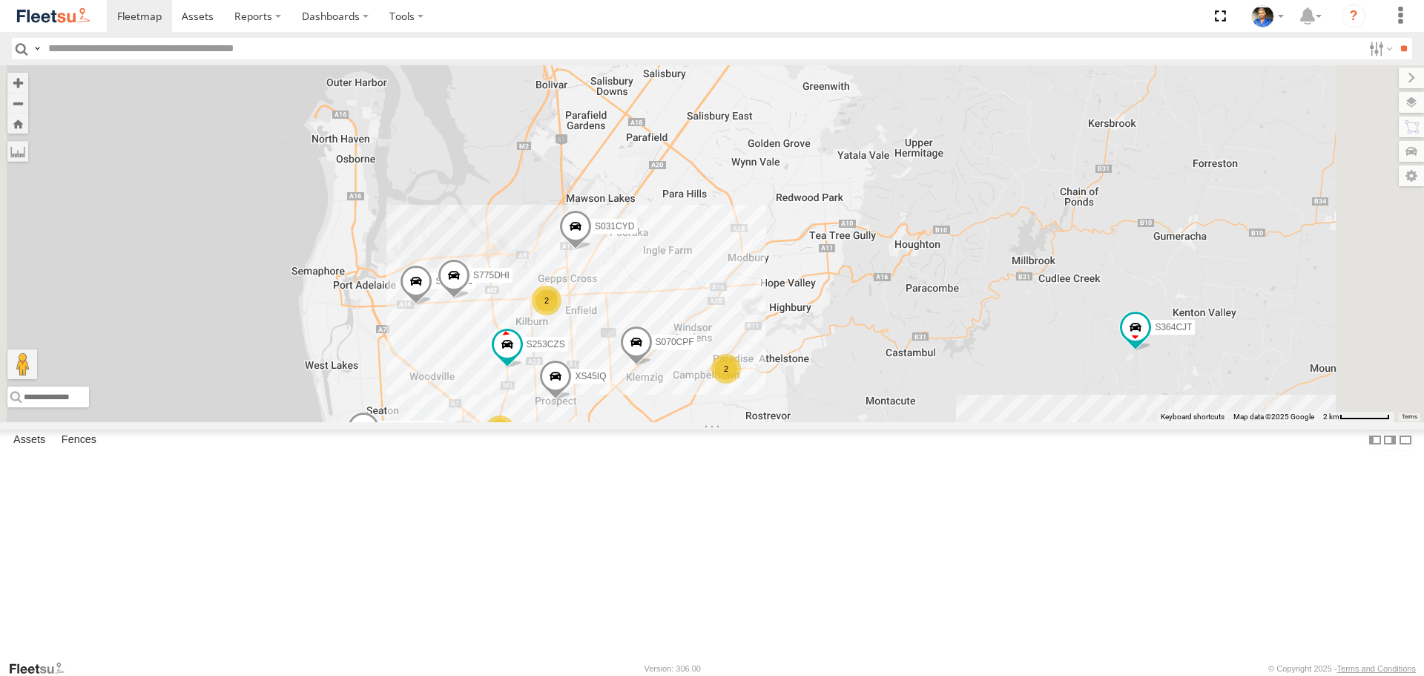
drag, startPoint x: 891, startPoint y: 400, endPoint x: 928, endPoint y: 380, distance: 41.9
click at [942, 379] on div "S075DEH S343CTS S959CNB S521CSO S364CJT S723CHC S891CUO S662CKG S607CPB S035CYD…" at bounding box center [712, 243] width 1424 height 356
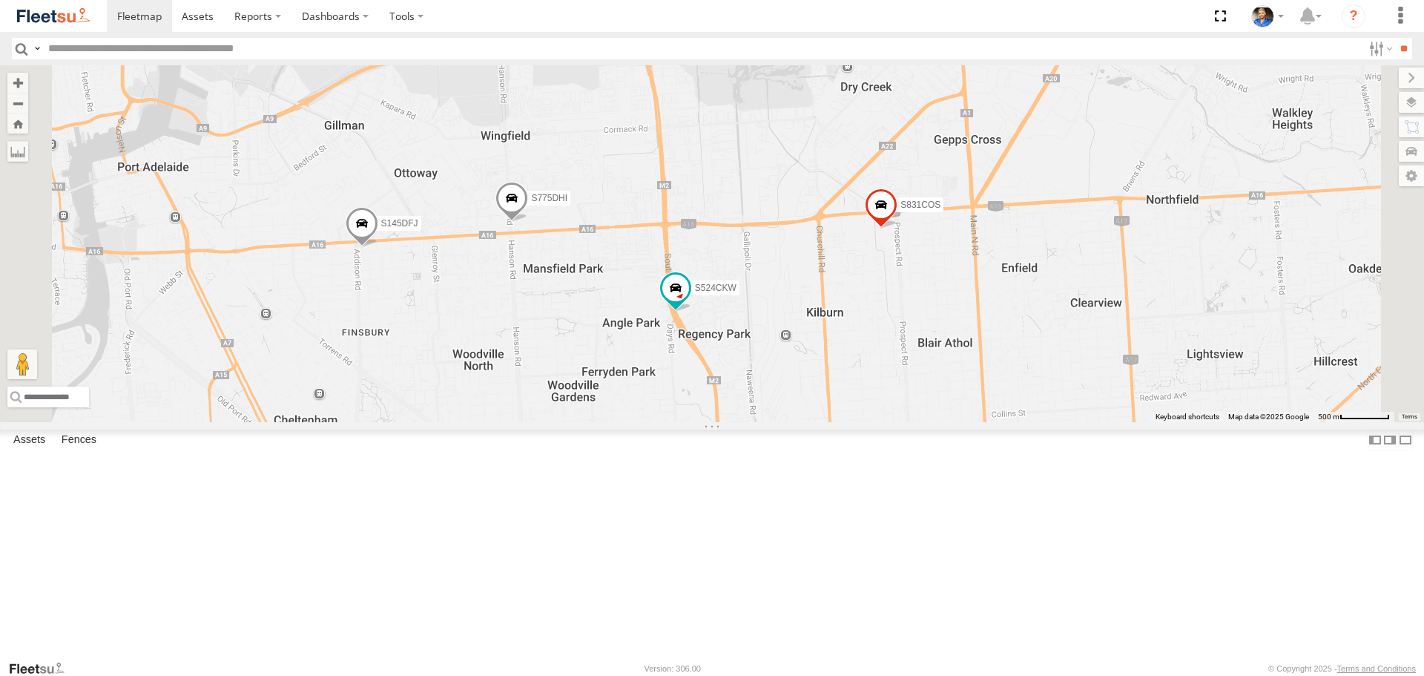
drag, startPoint x: 834, startPoint y: 302, endPoint x: 859, endPoint y: 271, distance: 40.5
click at [859, 271] on div "S075DEH S343CTS S959CNB S521CSO S364CJT S723CHC S891CUO S662CKG S607CPB S035CYD…" at bounding box center [712, 243] width 1424 height 356
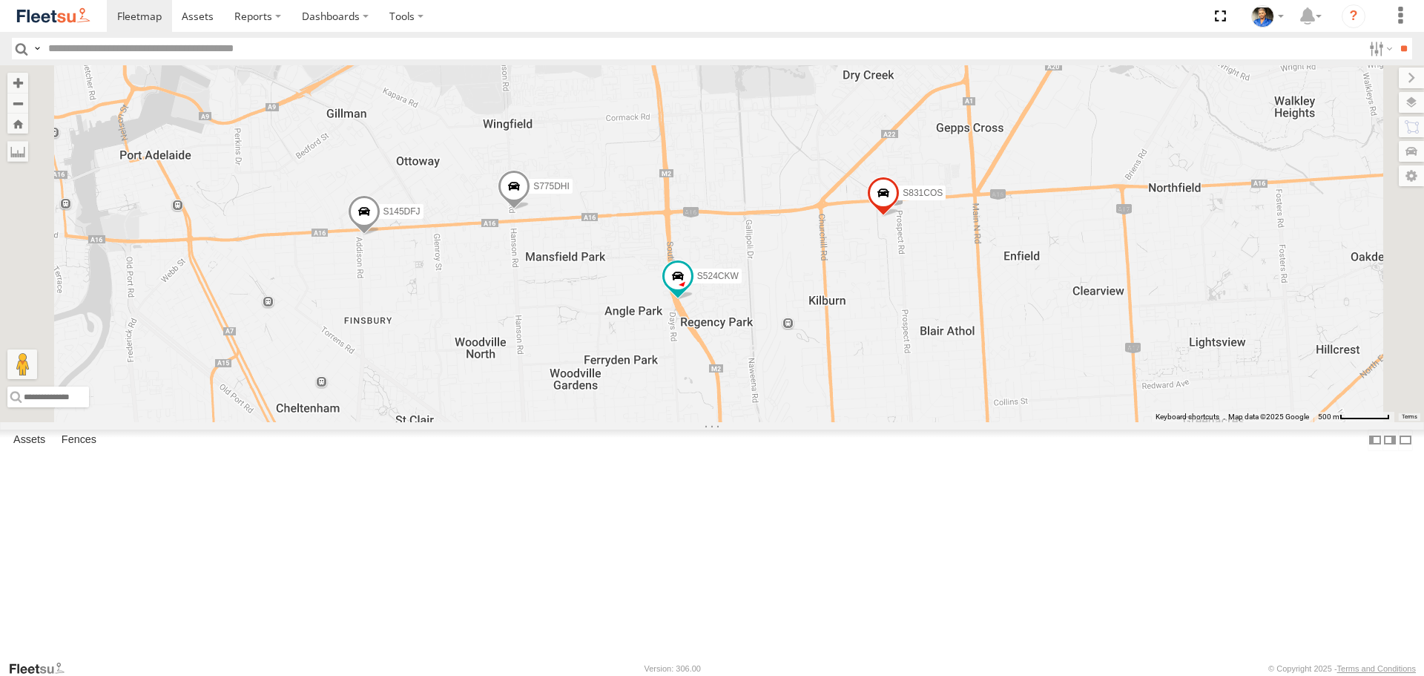
drag, startPoint x: 940, startPoint y: 265, endPoint x: 940, endPoint y: 253, distance: 12.6
click at [940, 253] on div "S075DEH S343CTS S959CNB S521CSO S364CJT S723CHC S891CUO S662CKG S607CPB S035CYD…" at bounding box center [712, 243] width 1424 height 356
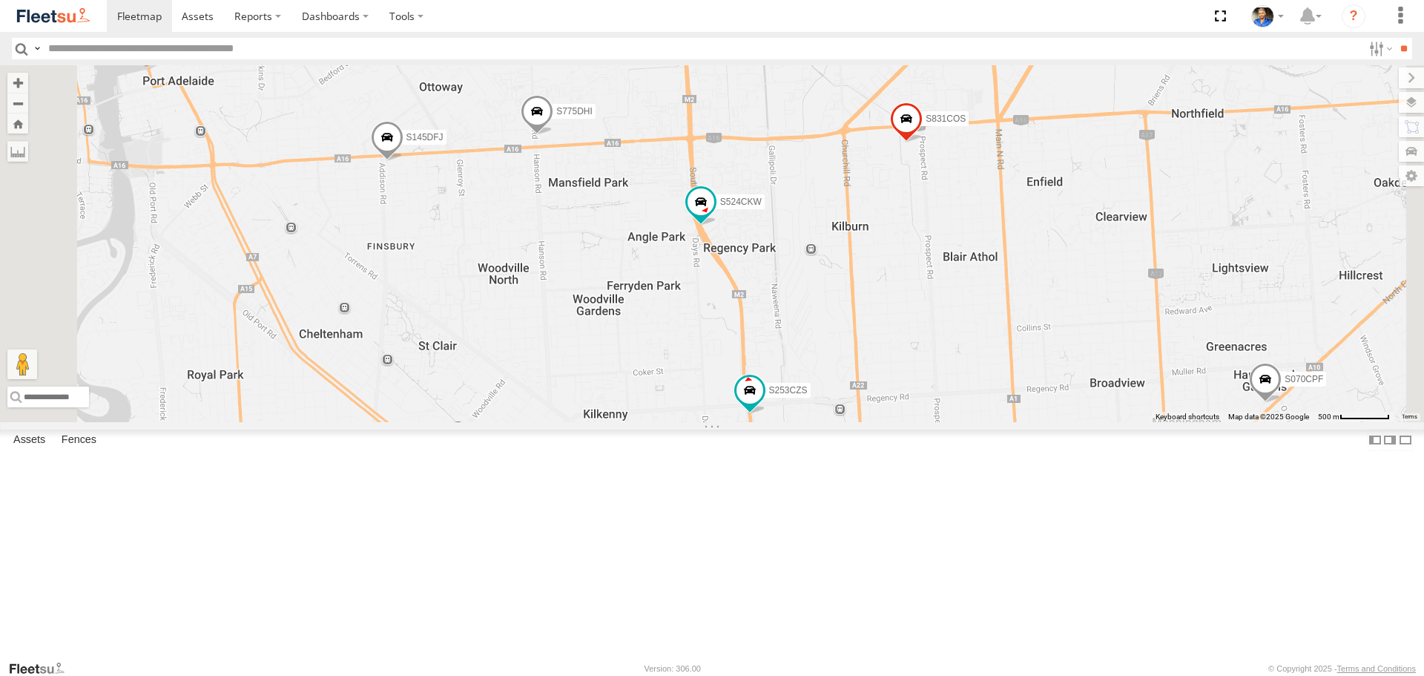
drag, startPoint x: 1243, startPoint y: 411, endPoint x: 1264, endPoint y: 337, distance: 77.2
click at [1264, 337] on div "S075DEH S343CTS S959CNB S521CSO S364CJT S723CHC S891CUO S662CKG S607CPB S035CYD…" at bounding box center [712, 243] width 1424 height 356
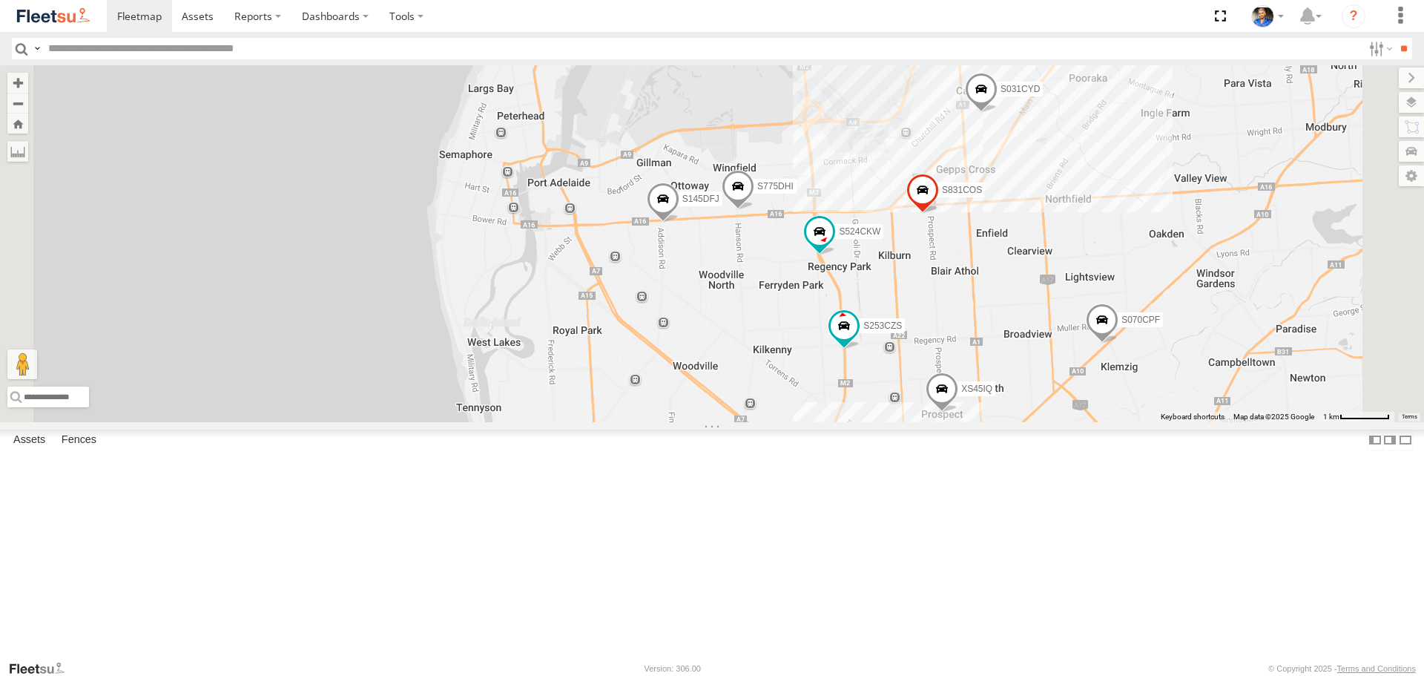
drag, startPoint x: 1283, startPoint y: 325, endPoint x: 1192, endPoint y: 369, distance: 100.5
click at [1192, 369] on div "S075DEH S343CTS S959CNB S521CSO S364CJT S723CHC S891CUO S662CKG S607CPB S035CYD…" at bounding box center [712, 243] width 1424 height 356
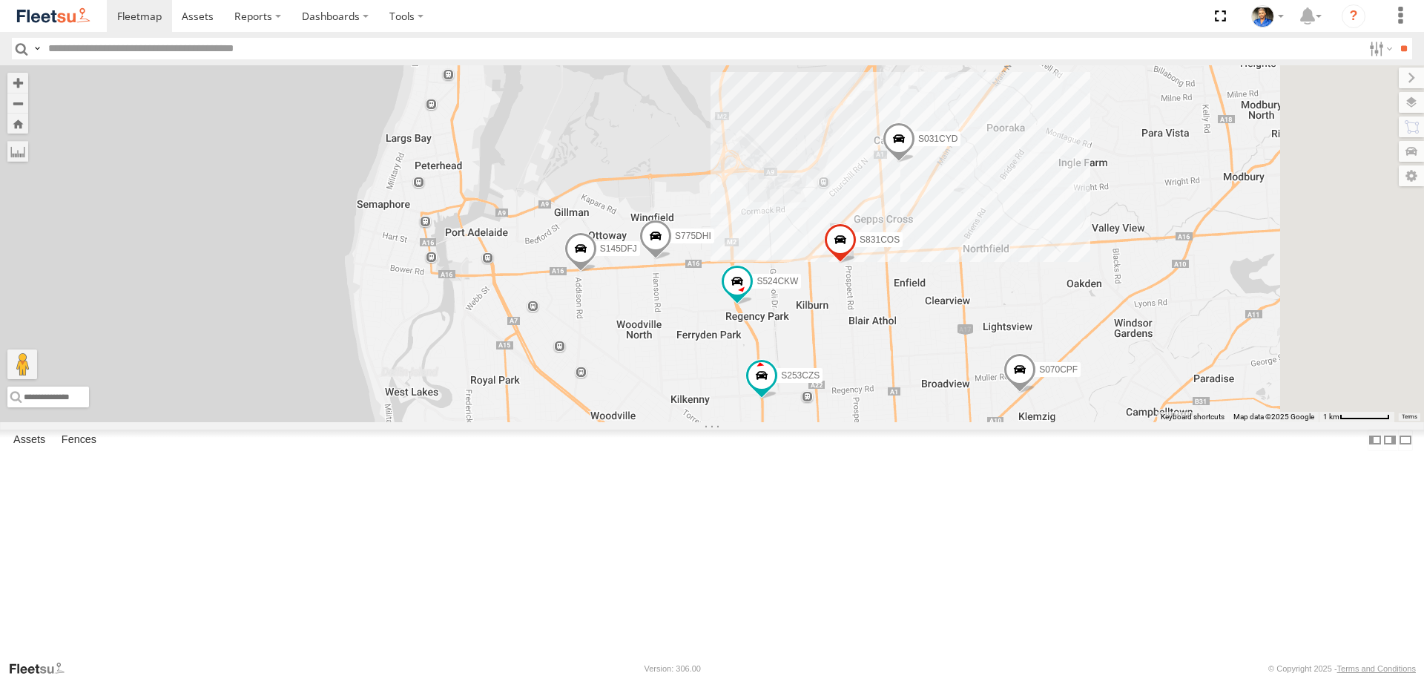
drag, startPoint x: 1338, startPoint y: 193, endPoint x: 1273, endPoint y: 234, distance: 76.3
click at [1273, 234] on div "S075DEH S343CTS S959CNB S521CSO S364CJT S723CHC S891CUO S662CKG S607CPB S035CYD…" at bounding box center [712, 243] width 1424 height 356
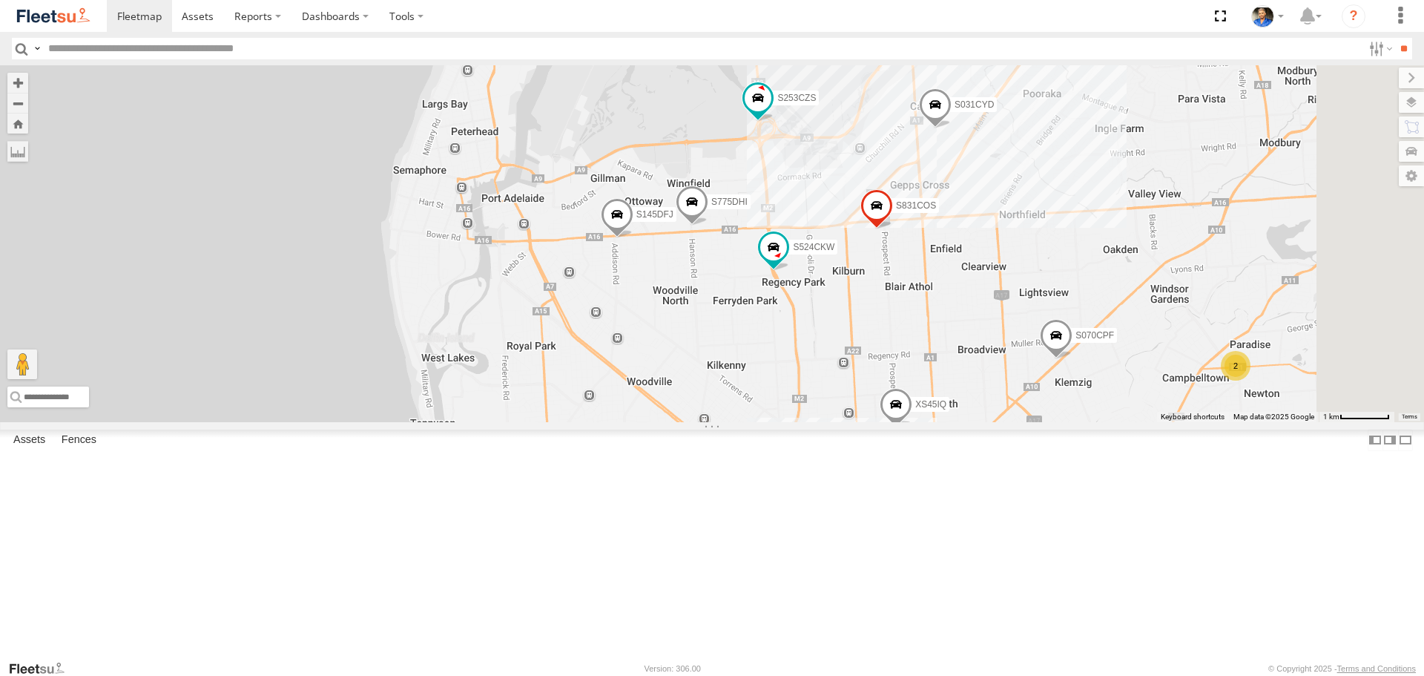
drag, startPoint x: 1067, startPoint y: 452, endPoint x: 1100, endPoint y: 421, distance: 45.6
click at [1100, 421] on div "S075DEH S343CTS S959CNB S521CSO S364CJT S723CHC S891CUO S662CKG S607CPB S035CYD…" at bounding box center [712, 243] width 1424 height 356
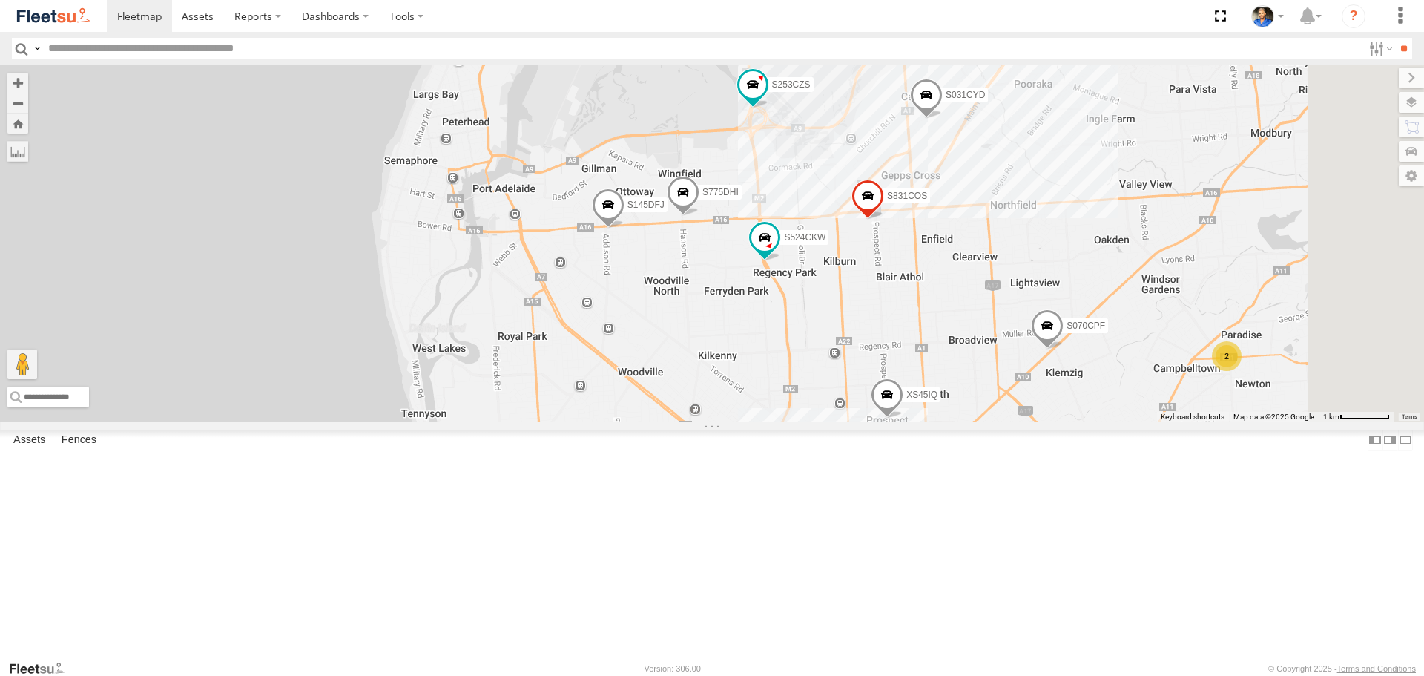
drag, startPoint x: 1173, startPoint y: 406, endPoint x: 1163, endPoint y: 395, distance: 15.8
click at [1163, 395] on div "S075DEH S343CTS S959CNB S521CSO S364CJT S723CHC S891CUO S662CKG S607CPB S035CYD…" at bounding box center [712, 243] width 1424 height 356
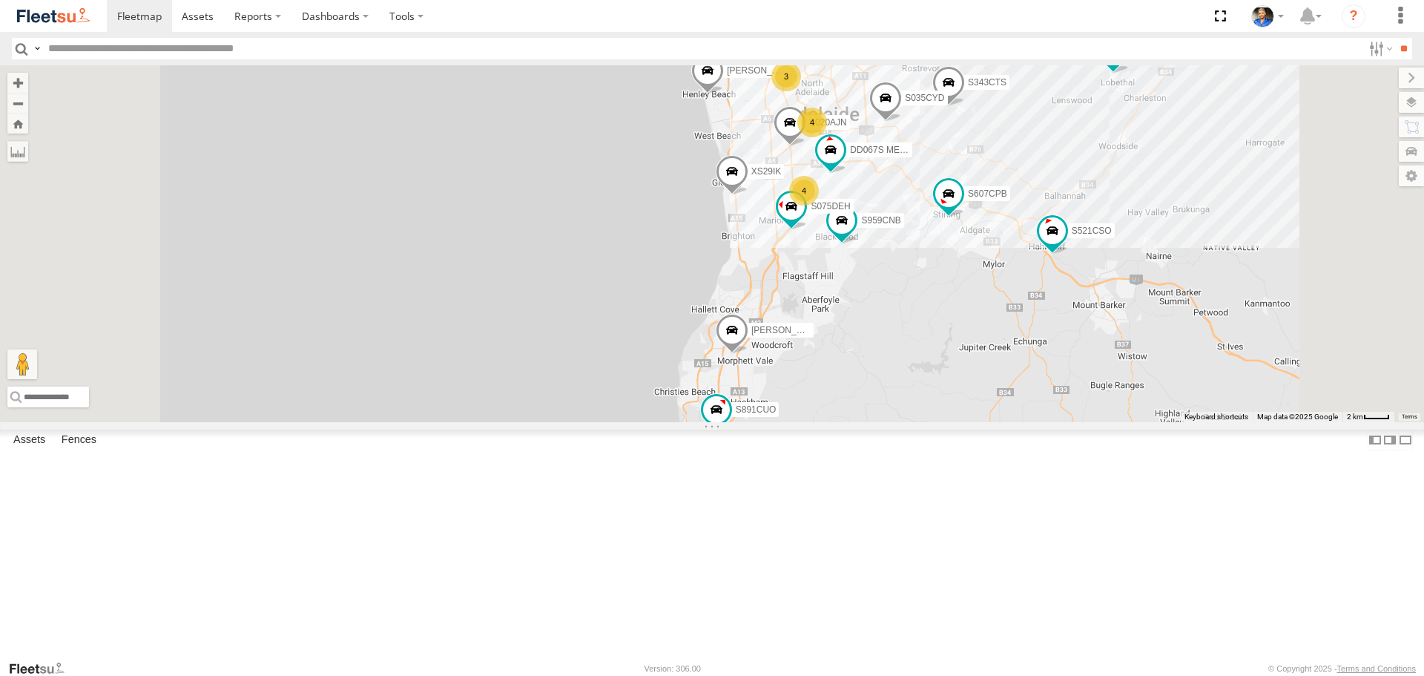
drag, startPoint x: 1075, startPoint y: 382, endPoint x: 1065, endPoint y: 517, distance: 135.3
click at [1066, 421] on div "S070CPF Gian Della Porta S343CTS S959CNB S521CSO S364CJT S891CUO S662CKG S607CP…" at bounding box center [712, 243] width 1424 height 356
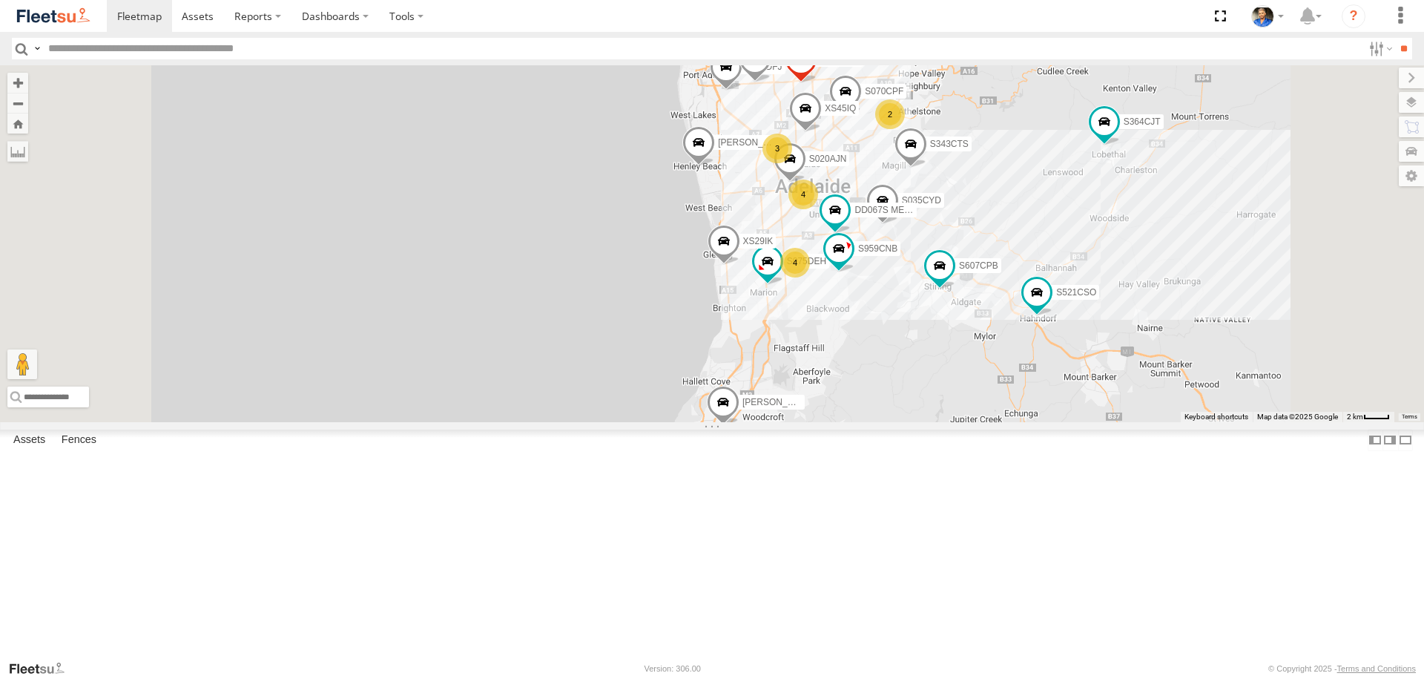
drag, startPoint x: 1232, startPoint y: 184, endPoint x: 1229, endPoint y: 226, distance: 42.4
click at [1229, 226] on div "S145DFJ S075DEH S343CTS S020AJN S831COS S959CNB DD067S MERC S521CSO S364CJT S07…" at bounding box center [712, 243] width 1424 height 356
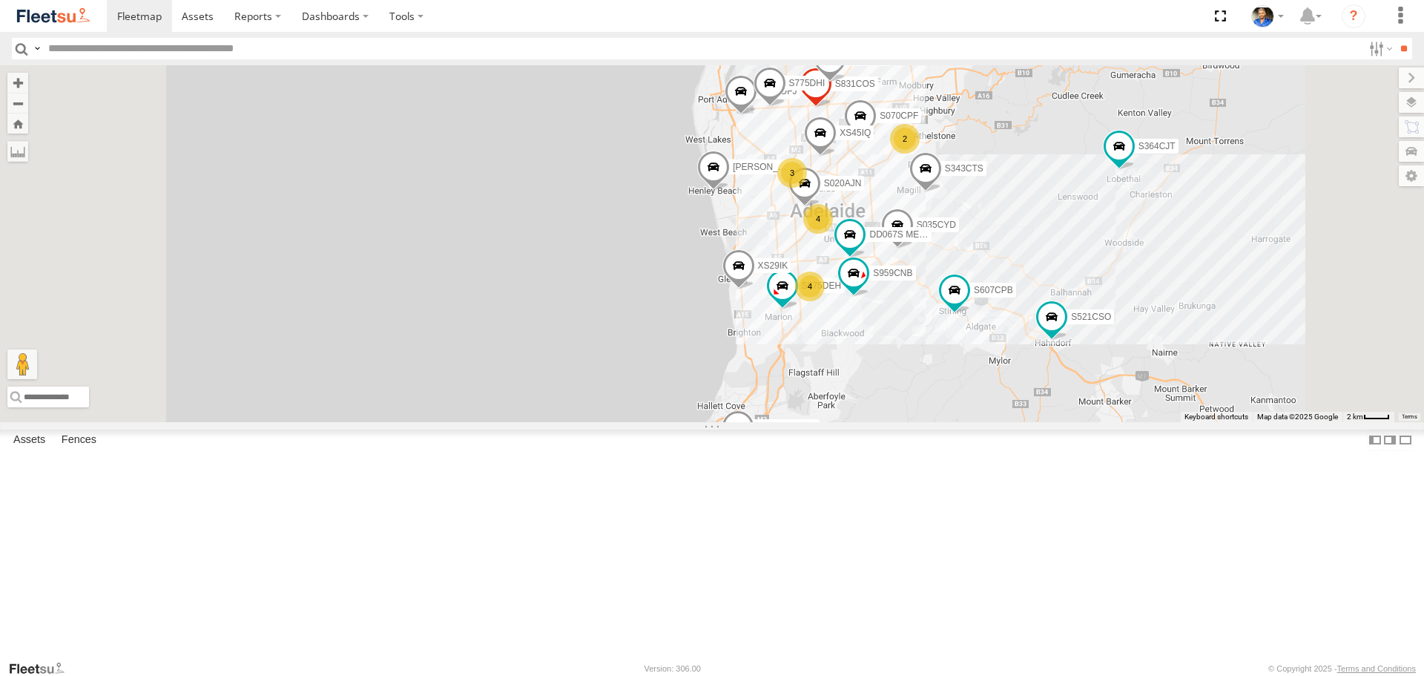
drag, startPoint x: 1187, startPoint y: 254, endPoint x: 1205, endPoint y: 280, distance: 31.5
click at [1205, 280] on div "S145DFJ S075DEH S343CTS S020AJN S831COS S959CNB DD067S MERC S521CSO S364CJT S07…" at bounding box center [712, 243] width 1424 height 356
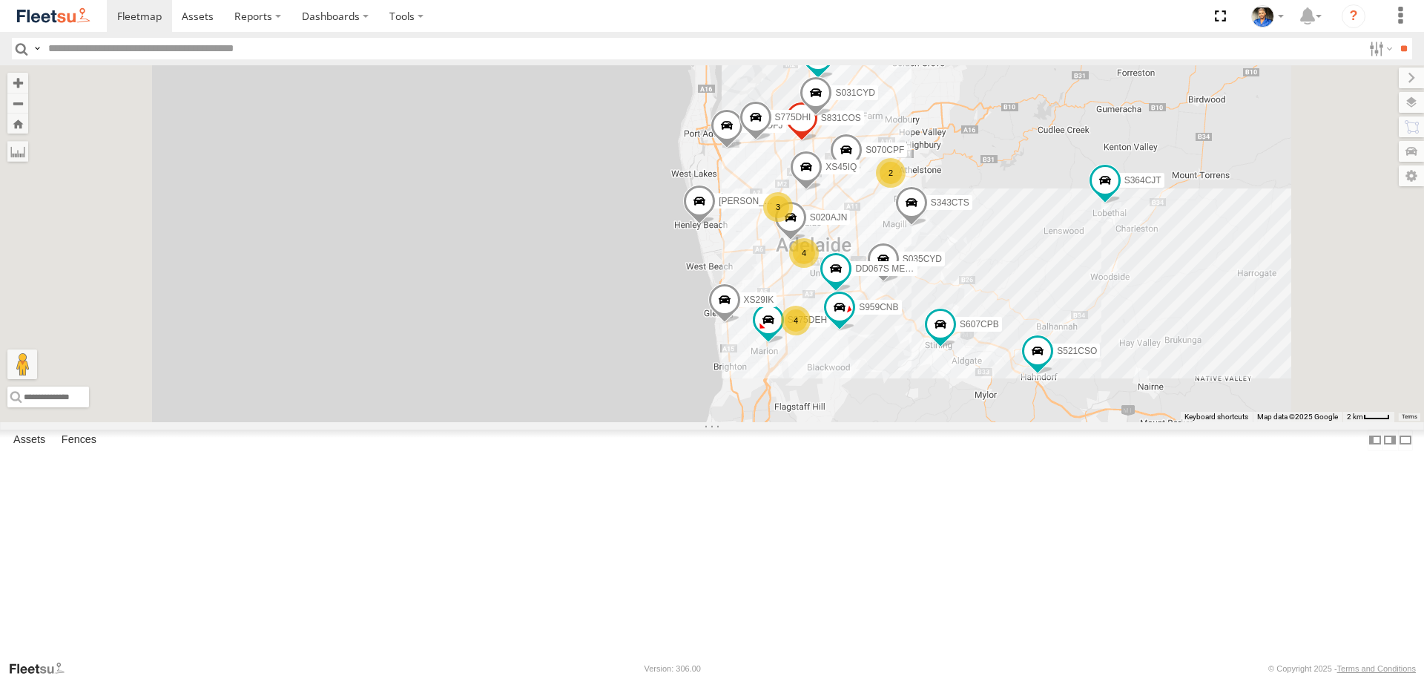
drag, startPoint x: 1207, startPoint y: 233, endPoint x: 1187, endPoint y: 275, distance: 46.5
click at [1187, 275] on div "S145DFJ S075DEH S343CTS S020AJN S831COS S959CNB DD067S MERC S521CSO S364CJT S07…" at bounding box center [712, 243] width 1424 height 356
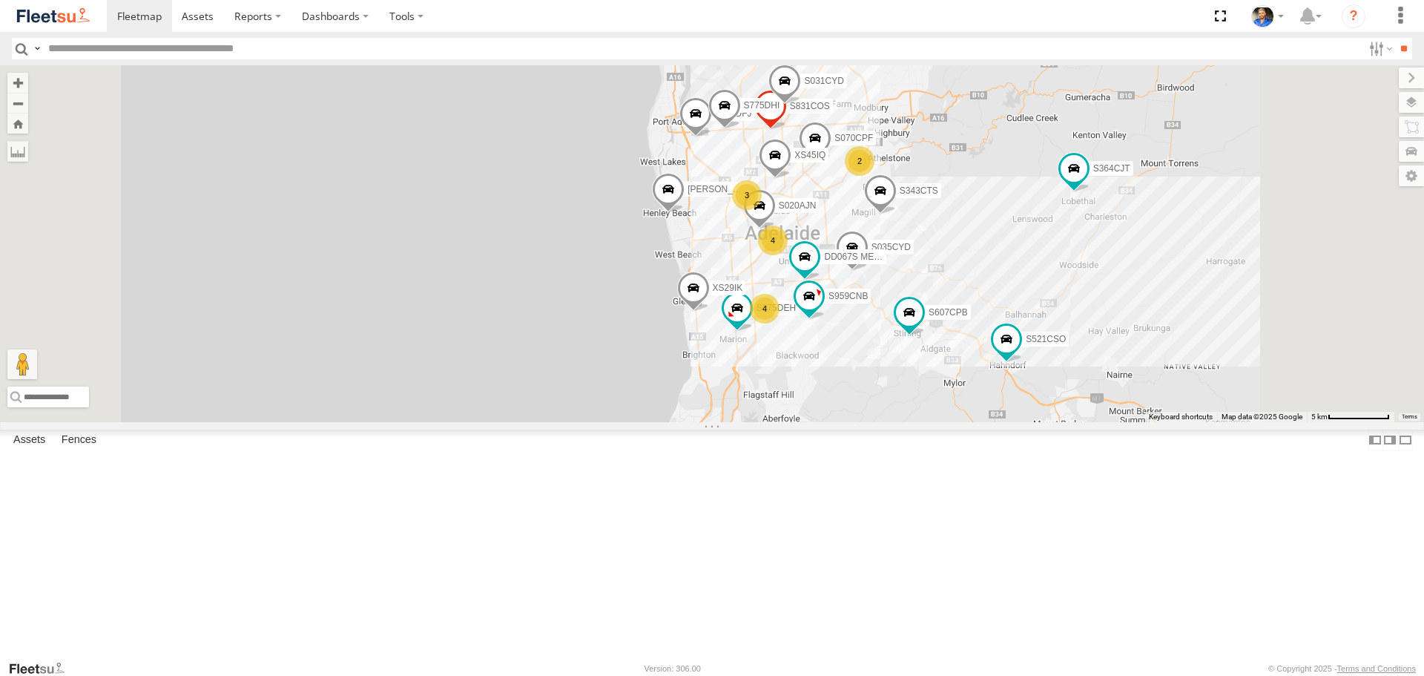
drag, startPoint x: 1214, startPoint y: 238, endPoint x: 1186, endPoint y: 217, distance: 35.0
click at [1186, 217] on div "S145DFJ S075DEH S343CTS S020AJN S831COS S959CNB DD067S MERC S521CSO S364CJT S07…" at bounding box center [712, 243] width 1424 height 356
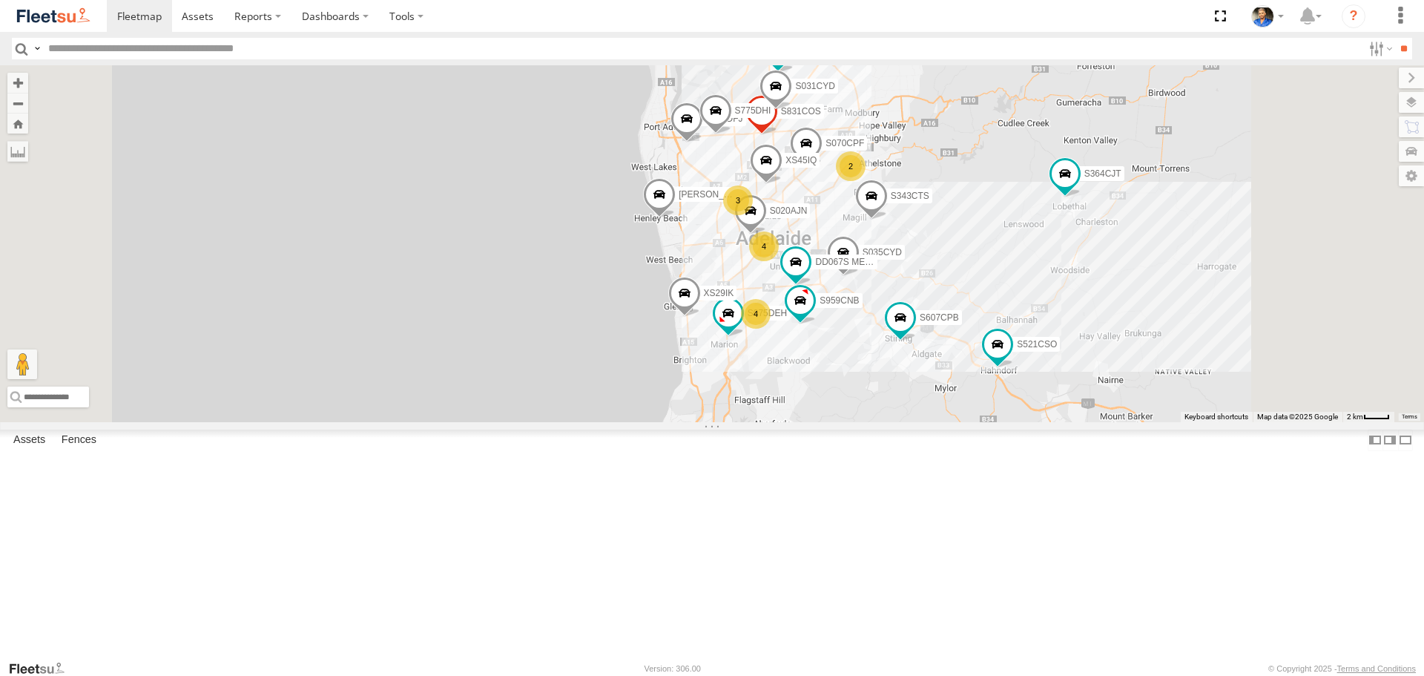
drag, startPoint x: 1186, startPoint y: 186, endPoint x: 1177, endPoint y: 194, distance: 11.6
click at [1177, 194] on div "S145DFJ S075DEH S343CTS S020AJN S831COS S959CNB DD067S MERC S521CSO S364CJT S07…" at bounding box center [712, 243] width 1424 height 356
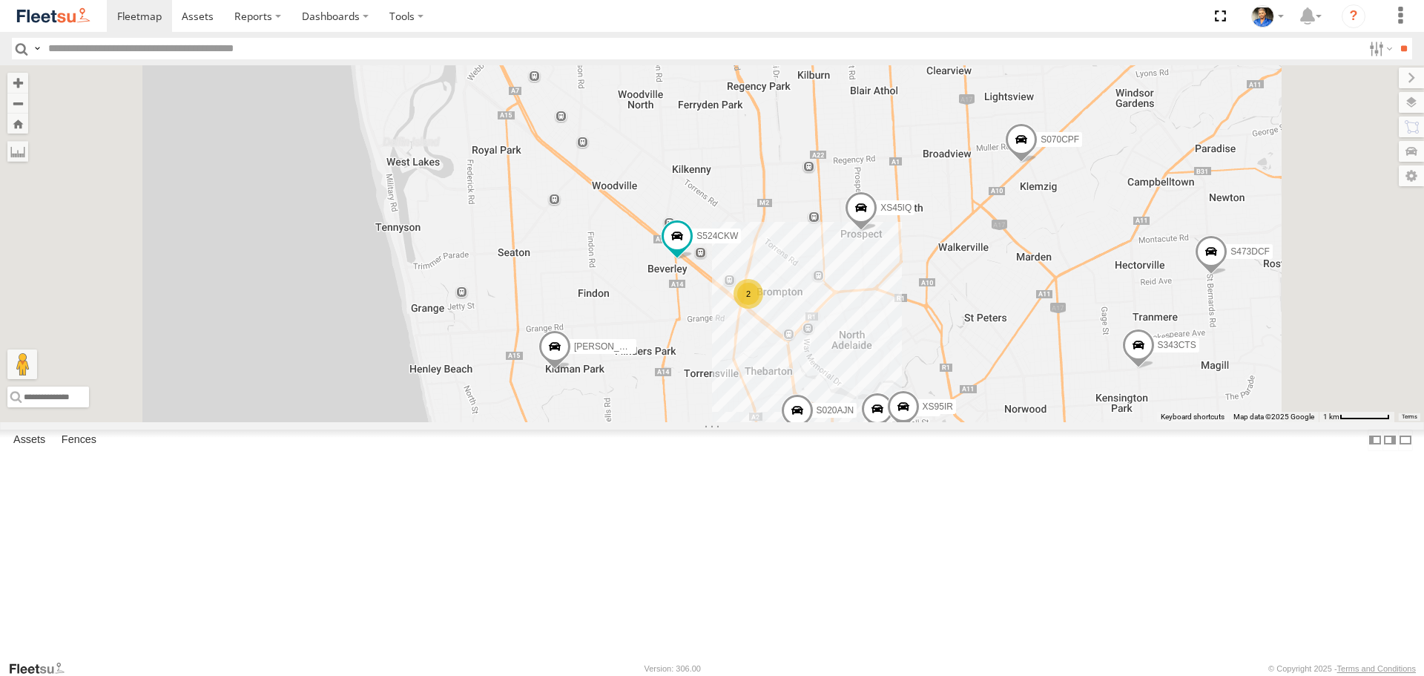
drag, startPoint x: 940, startPoint y: 328, endPoint x: 915, endPoint y: 252, distance: 79.7
click at [915, 252] on div "S145DFJ S075DEH S343CTS S020AJN S831COS S959CNB DD067S MERC S521CSO S364CJT S07…" at bounding box center [712, 243] width 1424 height 356
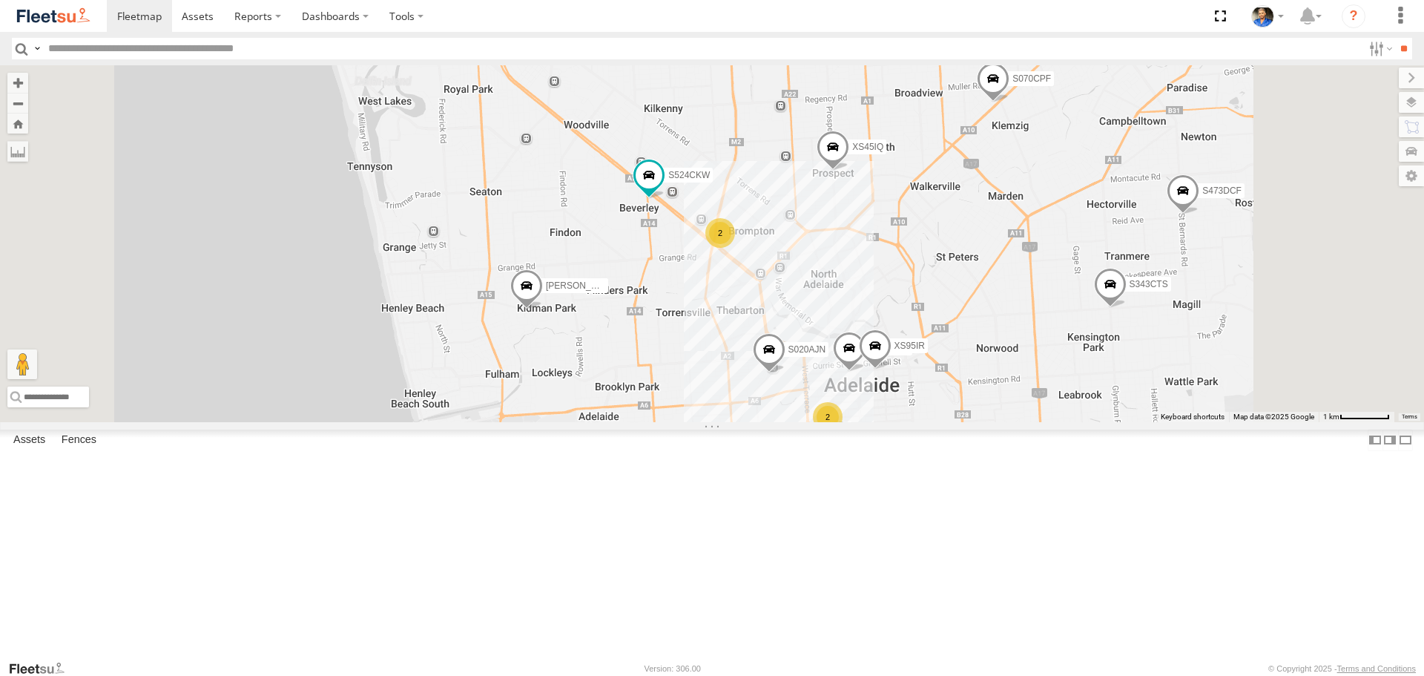
click at [1085, 354] on div "S145DFJ S075DEH S343CTS S020AJN S831COS S959CNB DD067S MERC S521CSO S364CJT S07…" at bounding box center [712, 243] width 1424 height 356
click at [736, 248] on div "2" at bounding box center [721, 234] width 30 height 30
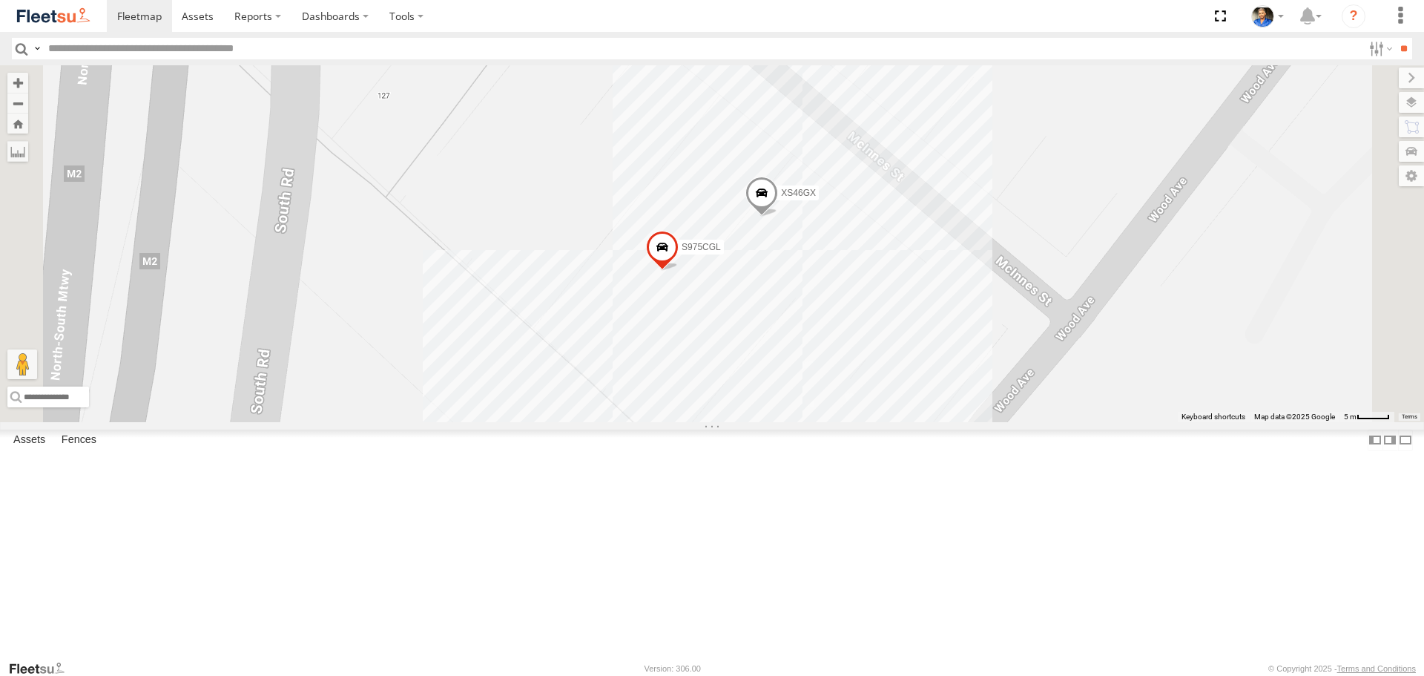
click at [1260, 273] on div "S145DFJ S075DEH S343CTS S020AJN S831COS S959CNB DD067S MERC S521CSO S364CJT S07…" at bounding box center [712, 243] width 1424 height 356
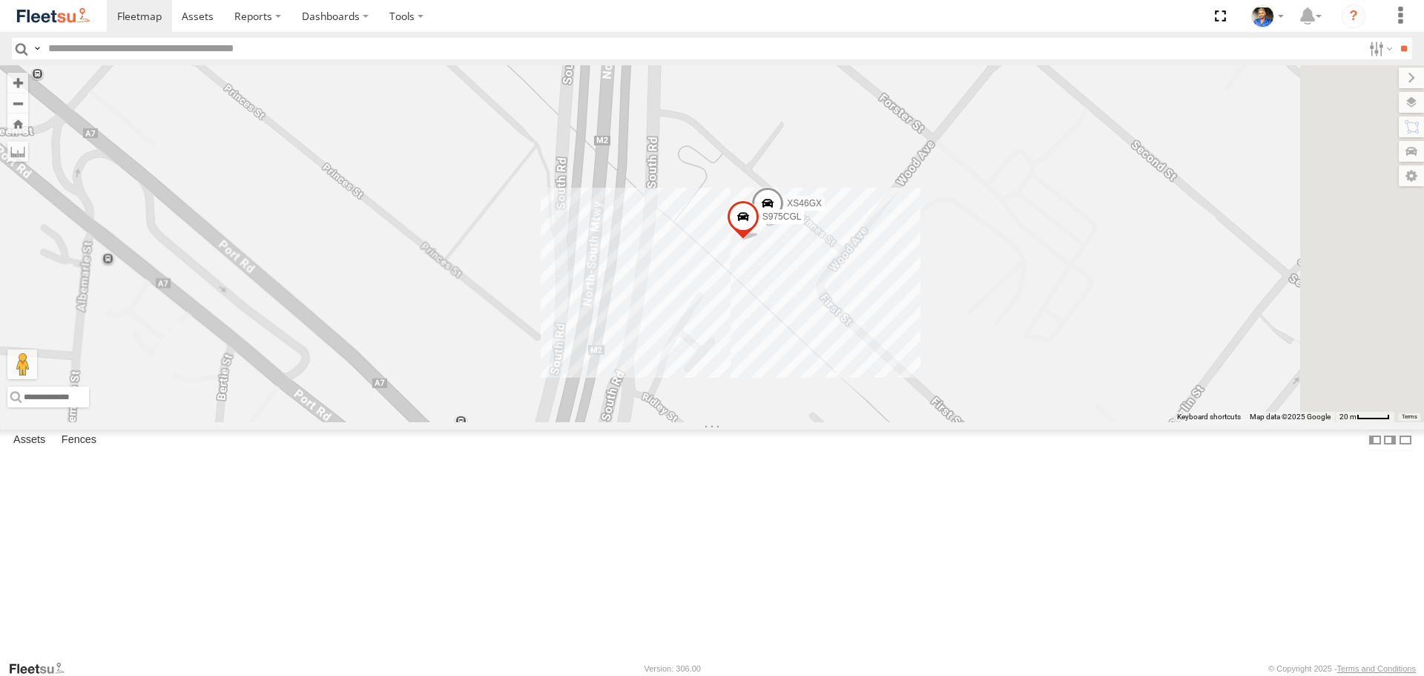
drag, startPoint x: 1152, startPoint y: 365, endPoint x: 1080, endPoint y: 407, distance: 83.4
click at [1085, 406] on div "S145DFJ S075DEH S343CTS S020AJN S831COS S959CNB DD067S MERC S521CSO S364CJT S07…" at bounding box center [712, 243] width 1424 height 356
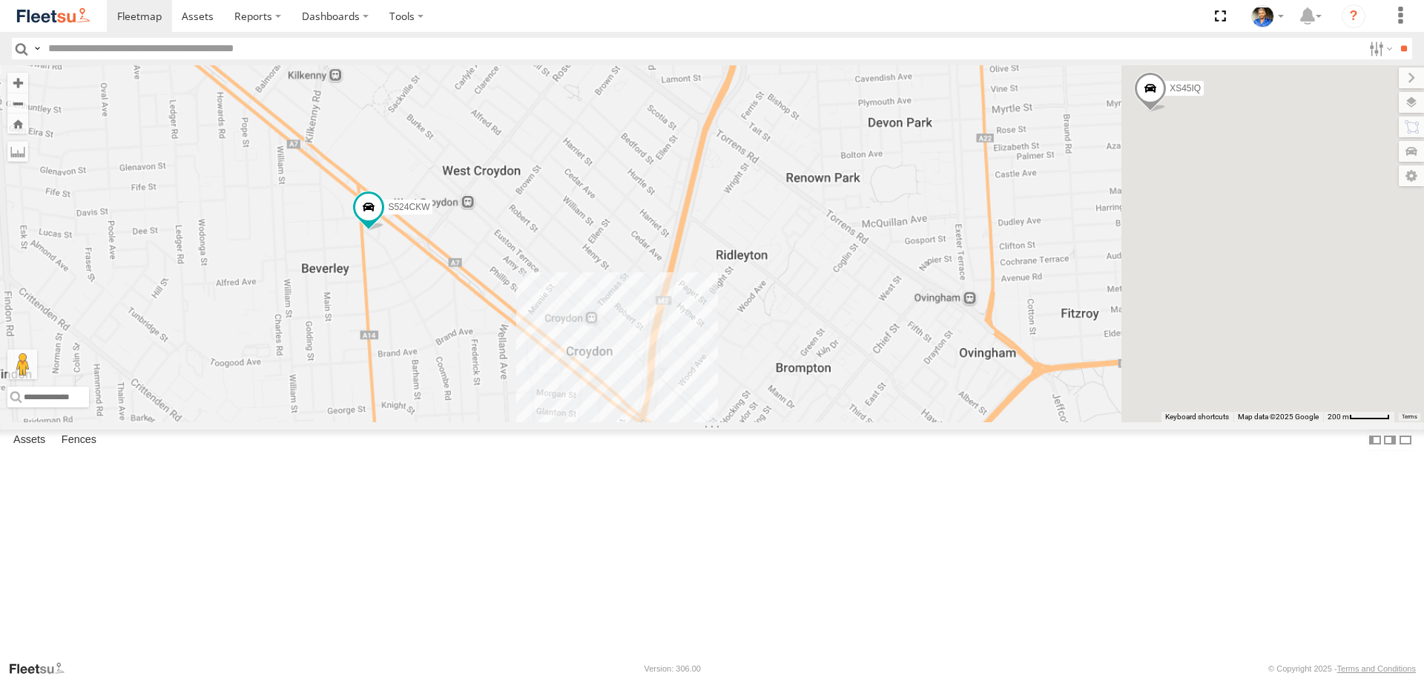
drag, startPoint x: 1255, startPoint y: 317, endPoint x: 992, endPoint y: 467, distance: 302.2
click at [993, 421] on div "S145DFJ S075DEH S343CTS S020AJN S831COS S959CNB DD067S MERC S521CSO S364CJT S07…" at bounding box center [712, 243] width 1424 height 356
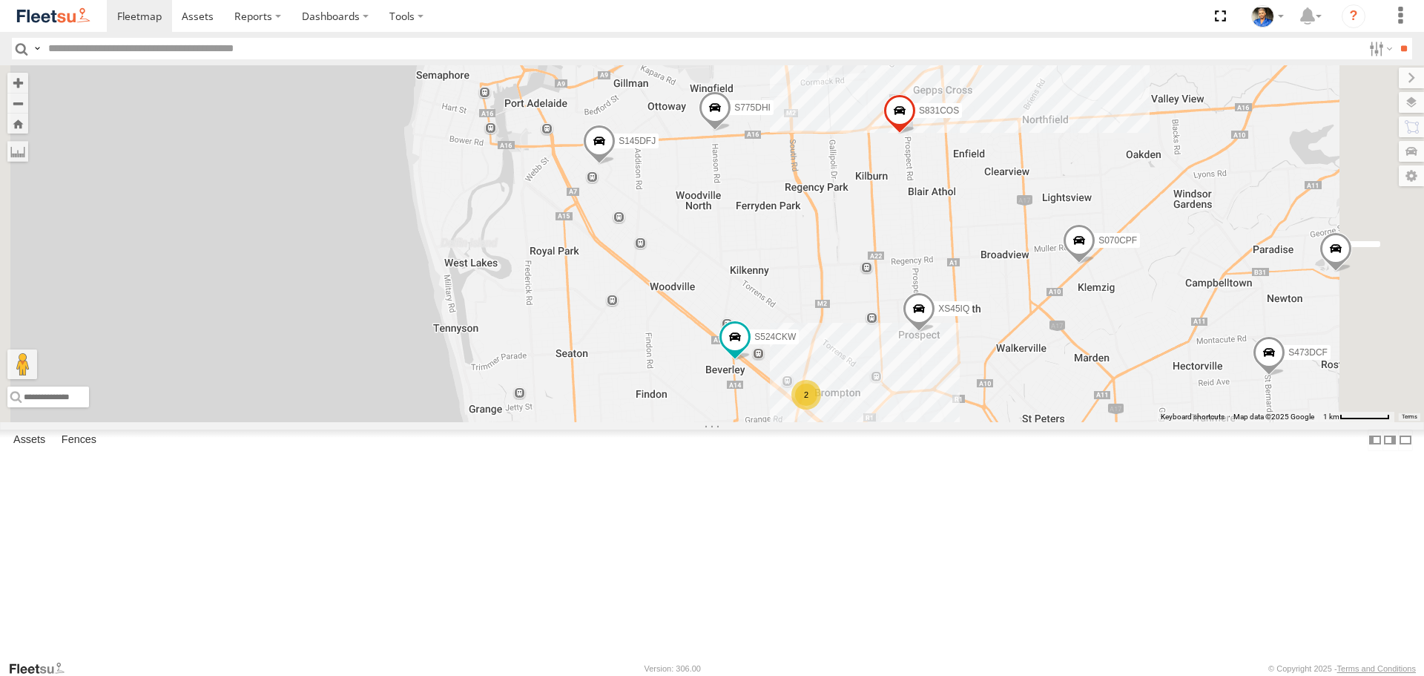
drag, startPoint x: 1283, startPoint y: 419, endPoint x: 1256, endPoint y: 478, distance: 65.1
click at [1256, 421] on div "S145DFJ S075DEH S343CTS S020AJN S831COS S959CNB DD067S MERC S521CSO S364CJT S07…" at bounding box center [712, 243] width 1424 height 356
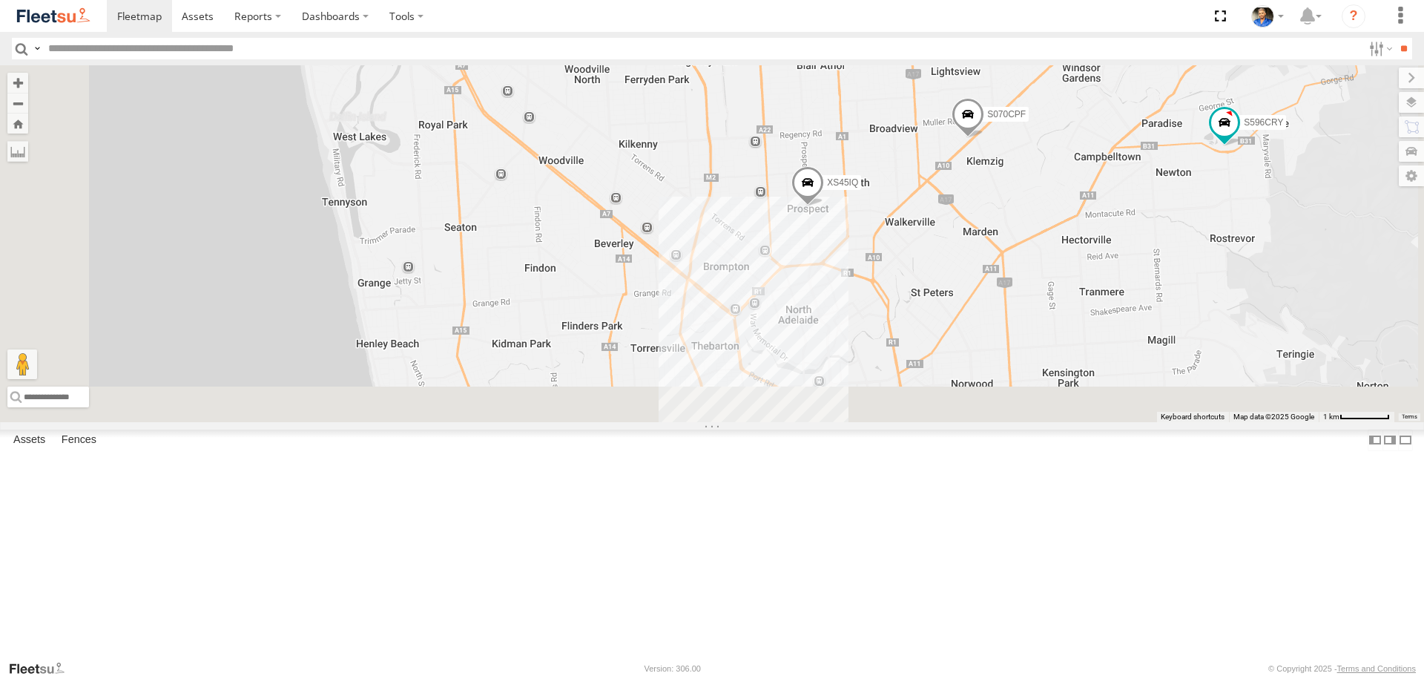
drag, startPoint x: 868, startPoint y: 400, endPoint x: 862, endPoint y: 190, distance: 210.0
click at [862, 190] on div "S070CPF S596CRY S521CSO S364CJT S253CZS S891CUO S662CKG S607CPB S035CYD XS29IK …" at bounding box center [712, 243] width 1424 height 356
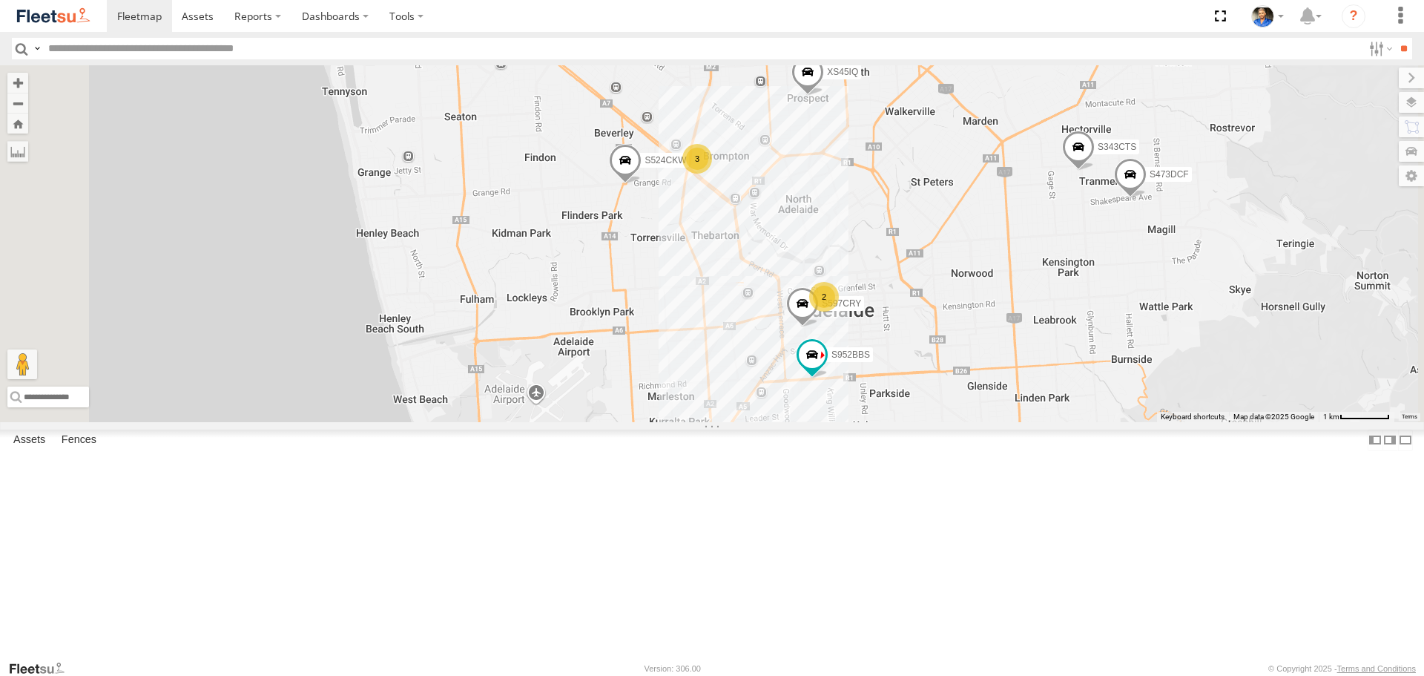
click at [712, 174] on div "3" at bounding box center [697, 159] width 30 height 30
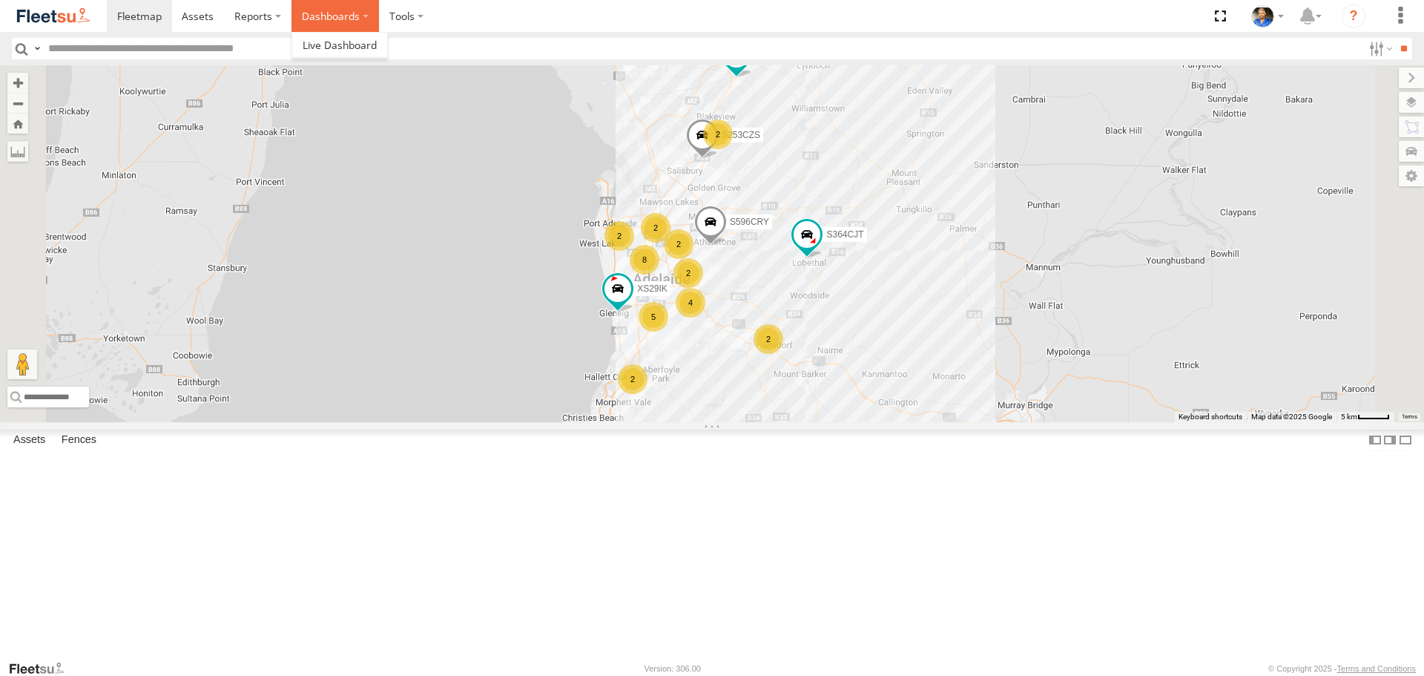
click at [322, 13] on label "Dashboards" at bounding box center [335, 16] width 88 height 32
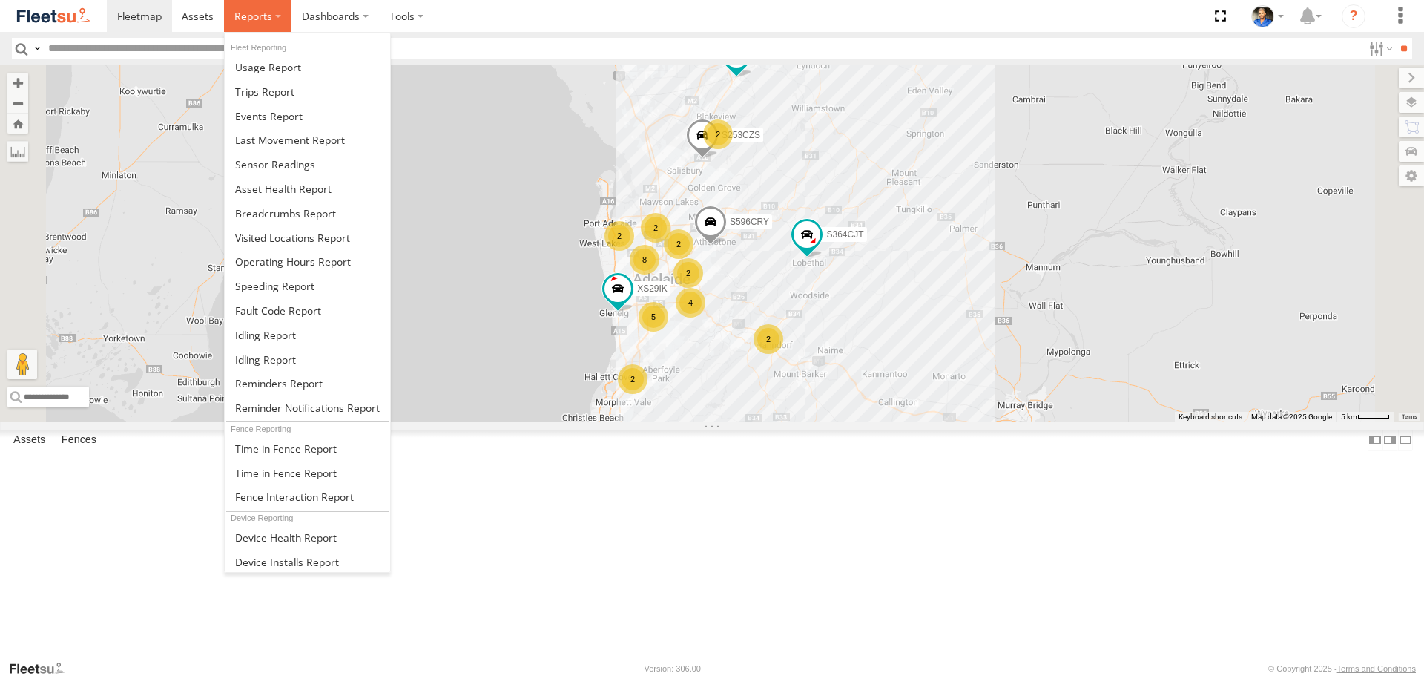
click at [251, 7] on label at bounding box center [257, 16] width 67 height 32
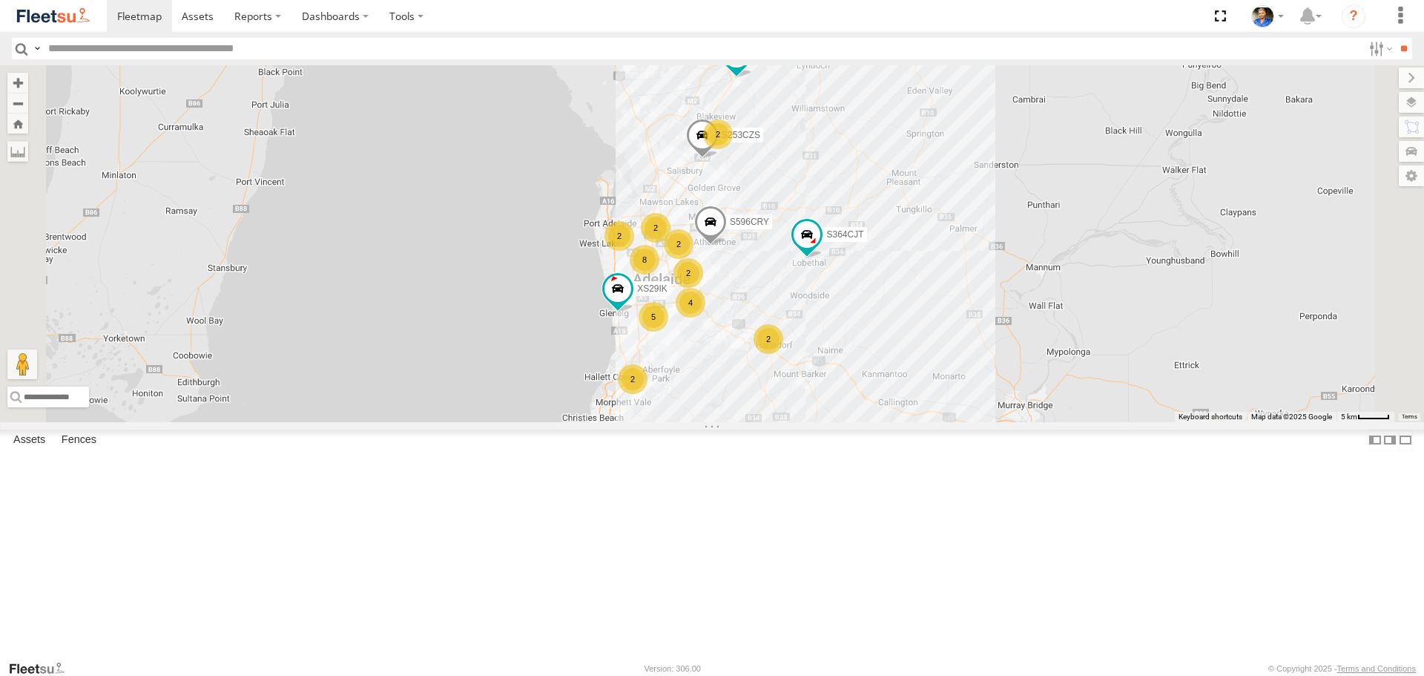
drag, startPoint x: 286, startPoint y: 212, endPoint x: 466, endPoint y: 205, distance: 180.3
click at [0, 0] on span at bounding box center [0, 0] width 0 height 0
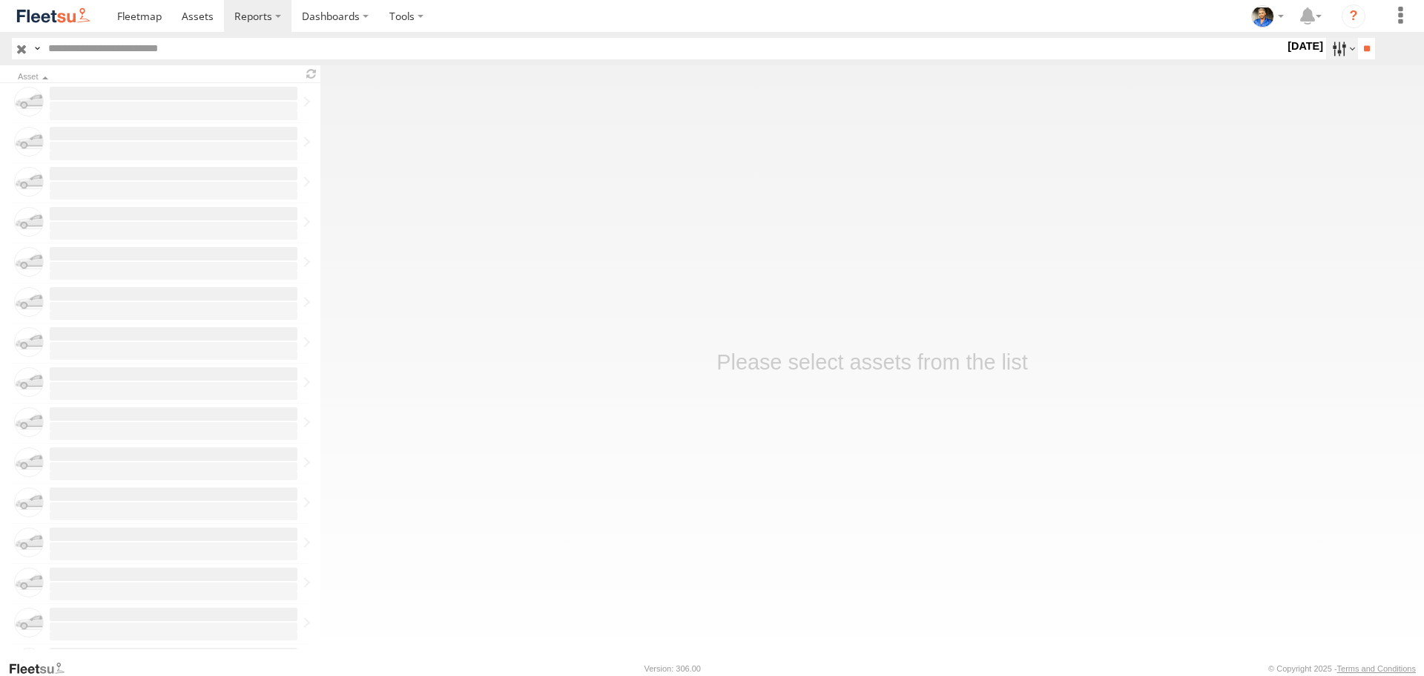
click at [1330, 53] on label at bounding box center [1342, 49] width 32 height 22
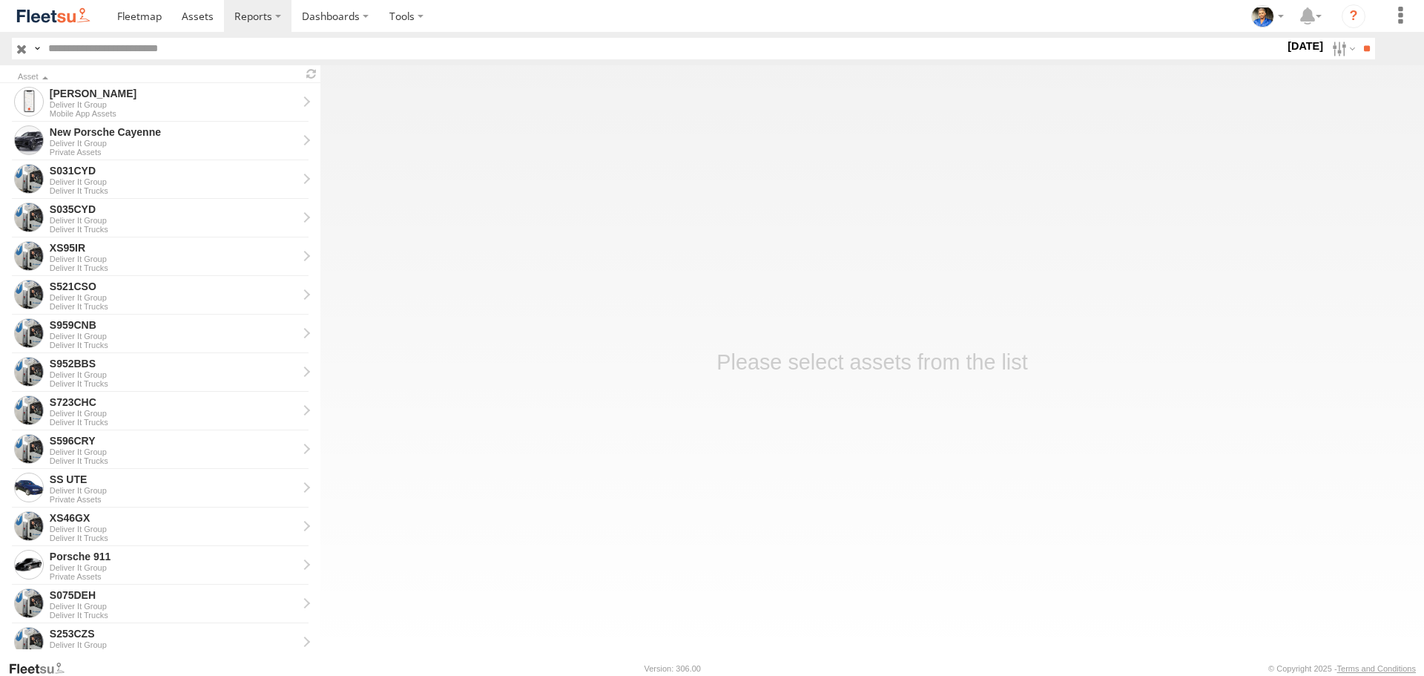
click at [0, 0] on label at bounding box center [0, 0] width 0 height 0
click at [1358, 46] on input "**" at bounding box center [1366, 49] width 17 height 22
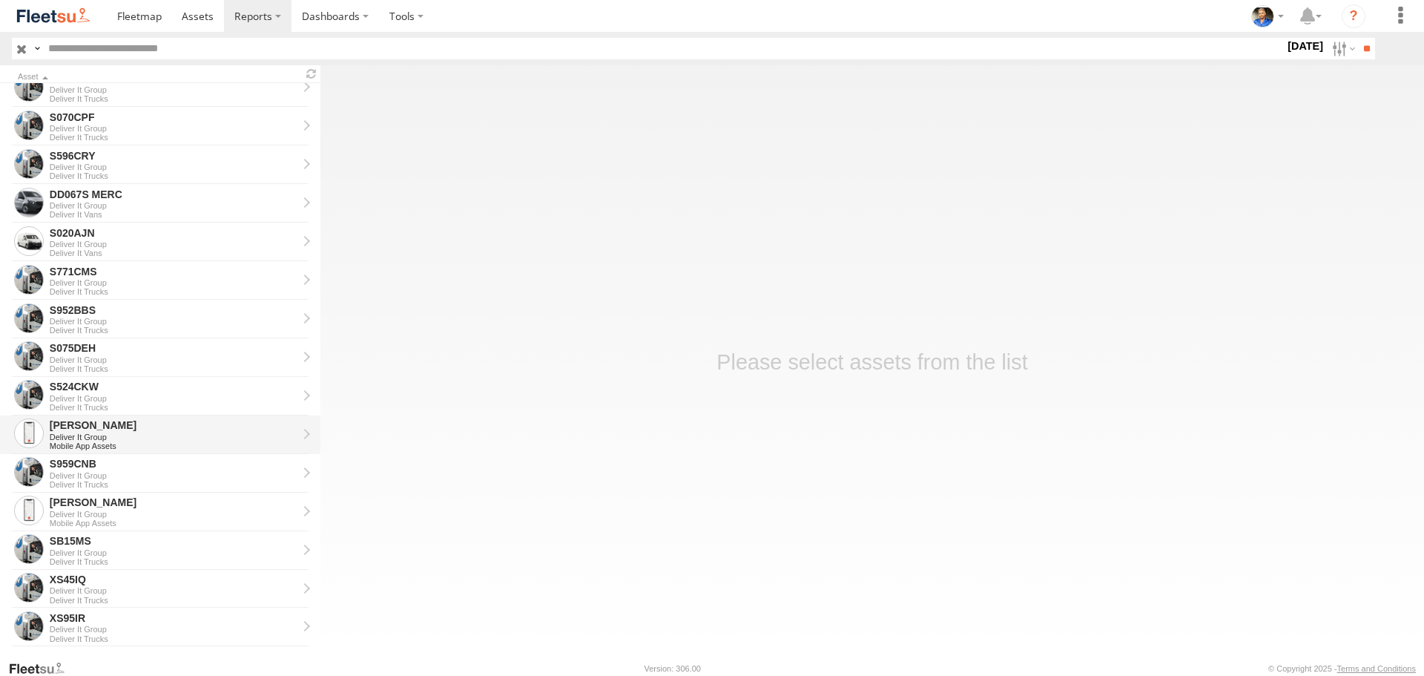
scroll to position [667, 0]
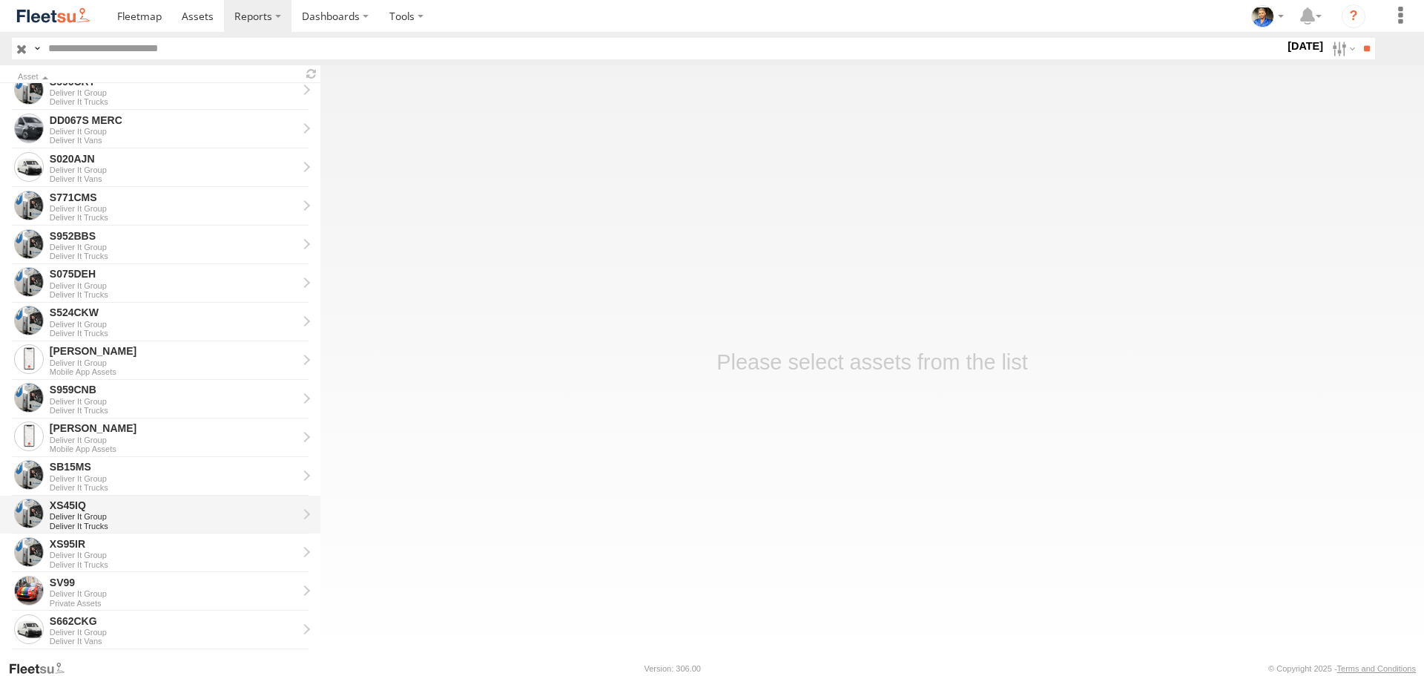
click at [128, 498] on div "XS45IQ" at bounding box center [174, 504] width 248 height 13
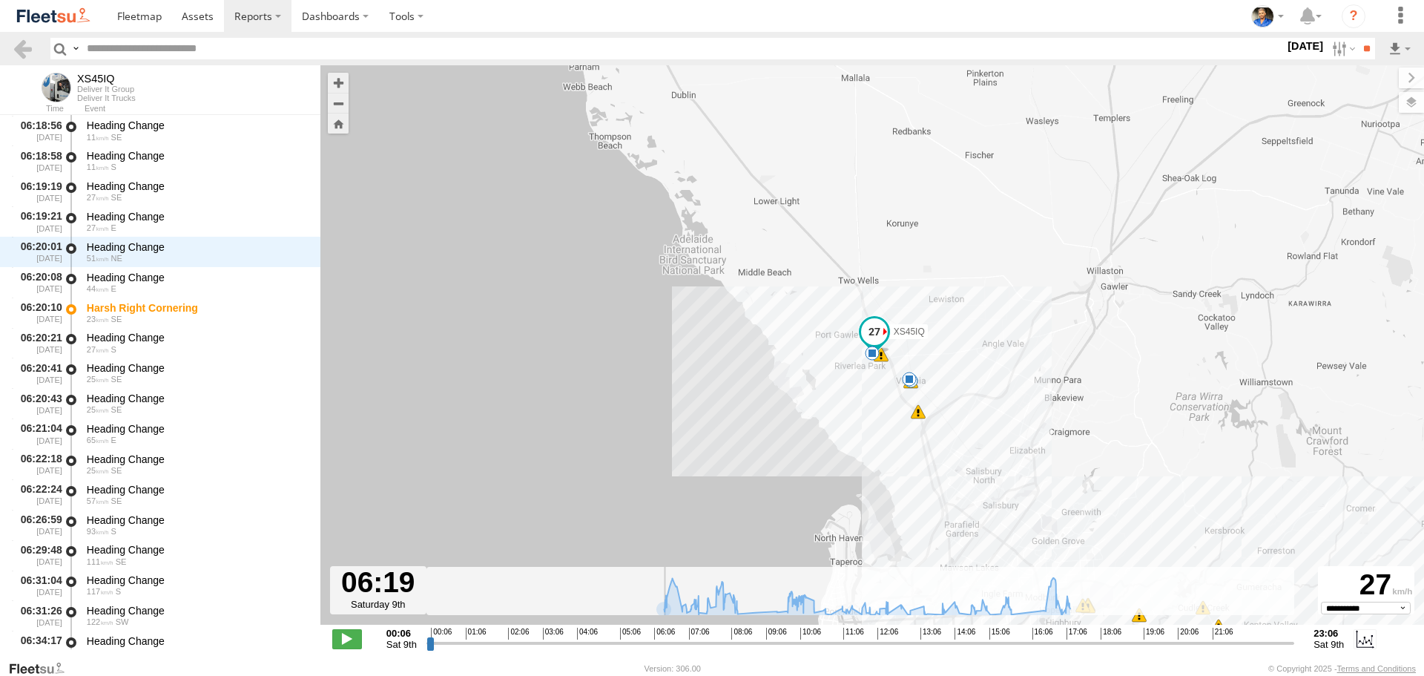
scroll to position [667, 0]
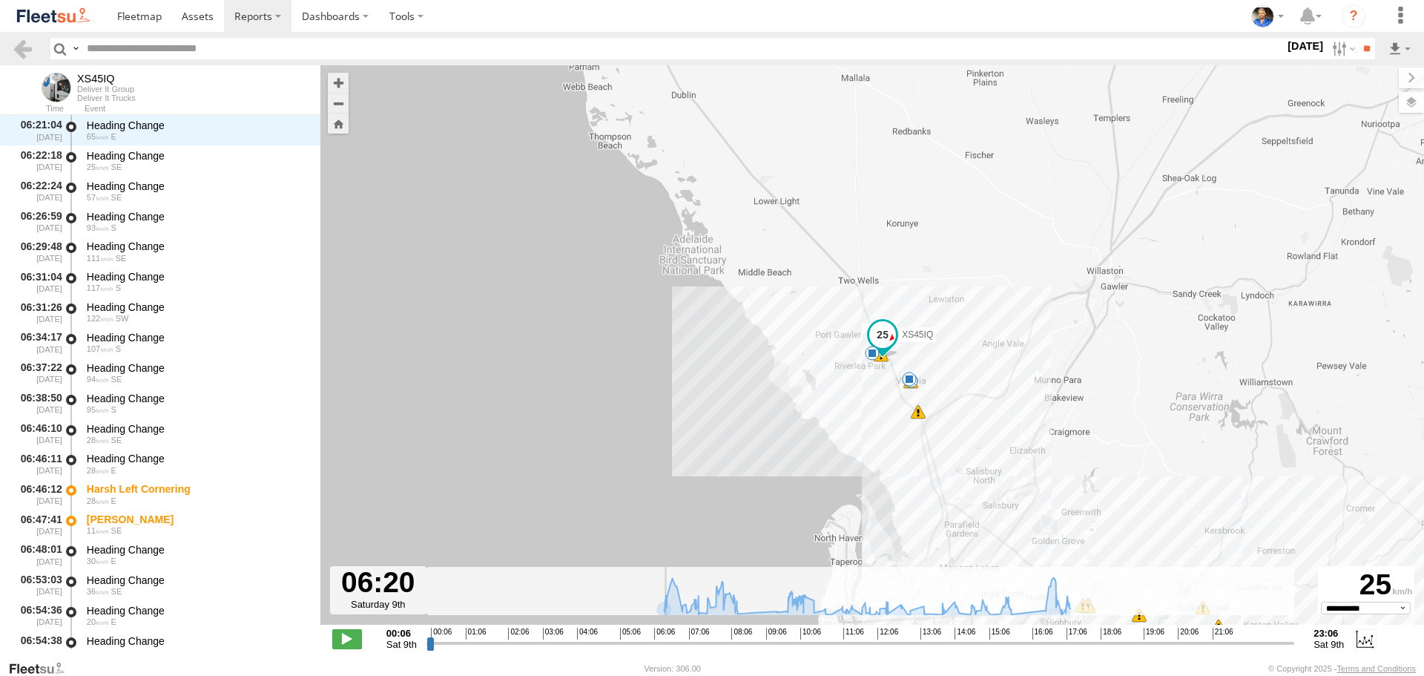
drag, startPoint x: 430, startPoint y: 644, endPoint x: 663, endPoint y: 655, distance: 233.1
click at [663, 650] on input "range" at bounding box center [860, 643] width 868 height 14
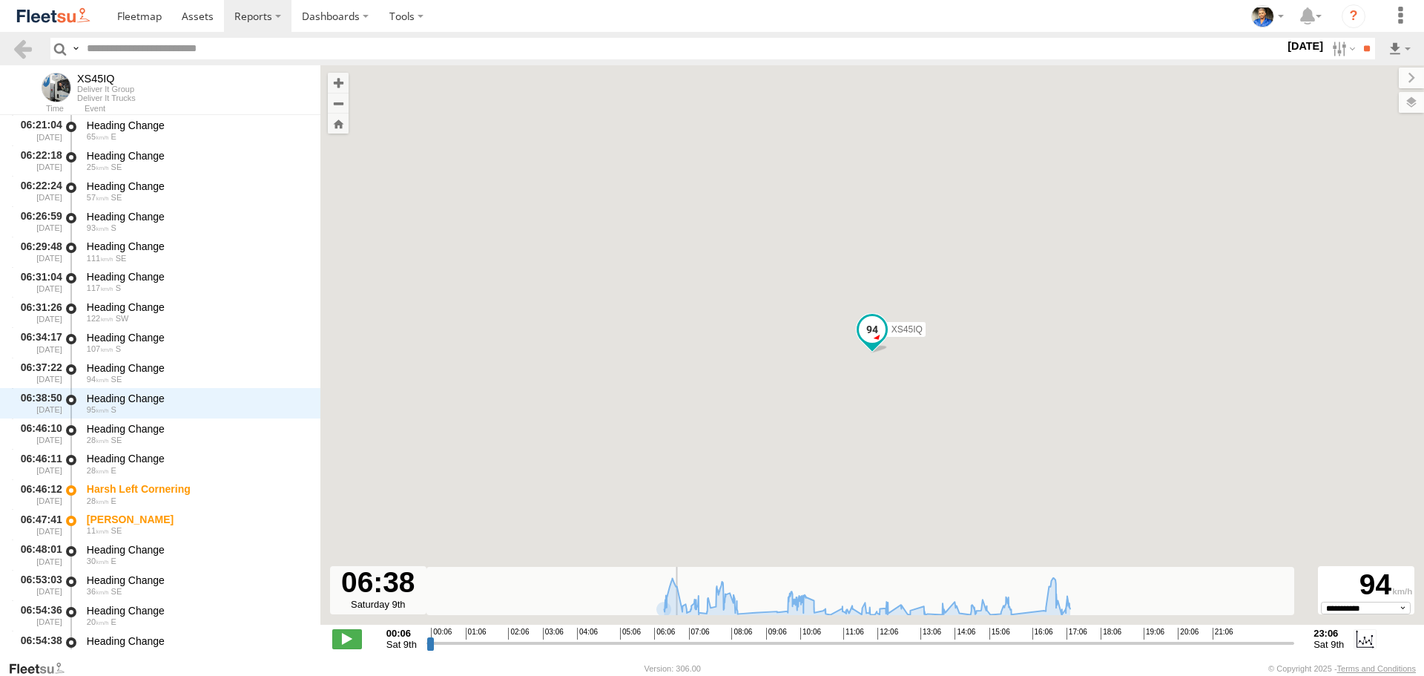
scroll to position [940, 0]
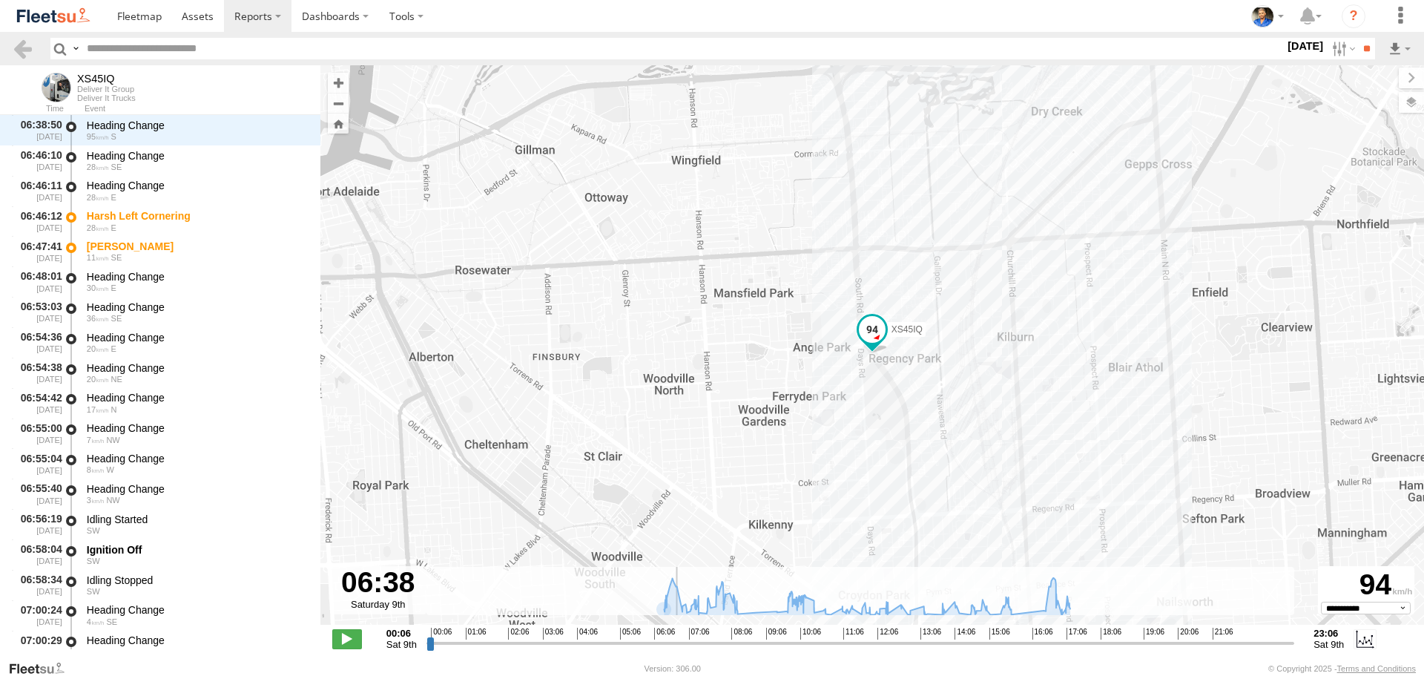
drag, startPoint x: 661, startPoint y: 641, endPoint x: 674, endPoint y: 641, distance: 12.6
click at [674, 641] on input "range" at bounding box center [860, 643] width 868 height 14
click at [354, 640] on span at bounding box center [347, 638] width 30 height 19
drag, startPoint x: 1166, startPoint y: 395, endPoint x: 1143, endPoint y: 212, distance: 184.5
click at [1143, 213] on div "XS45IQ 06:46 Sat 06:47 Sat 07:08 Sat 07:18 Sat 07:28 Sat 07:33 Sat 07:54 Sat 08…" at bounding box center [871, 352] width 1103 height 575
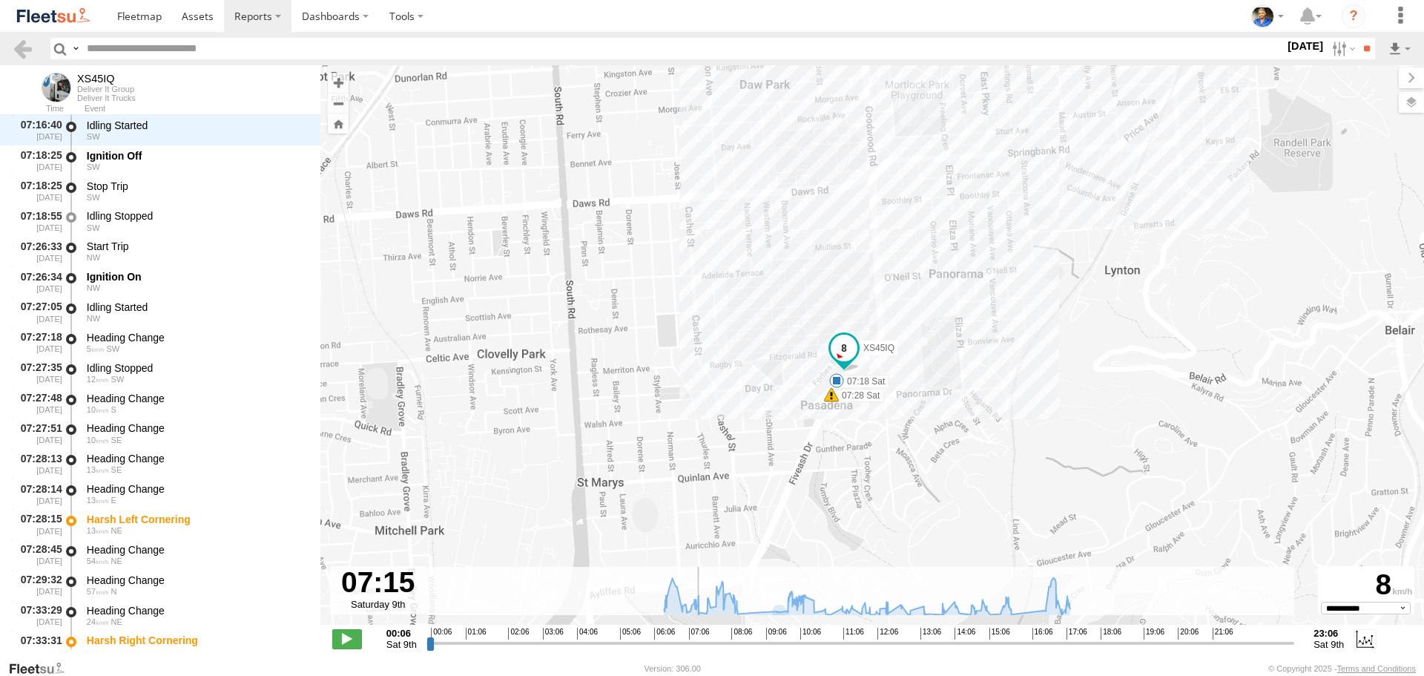
scroll to position [2424, 0]
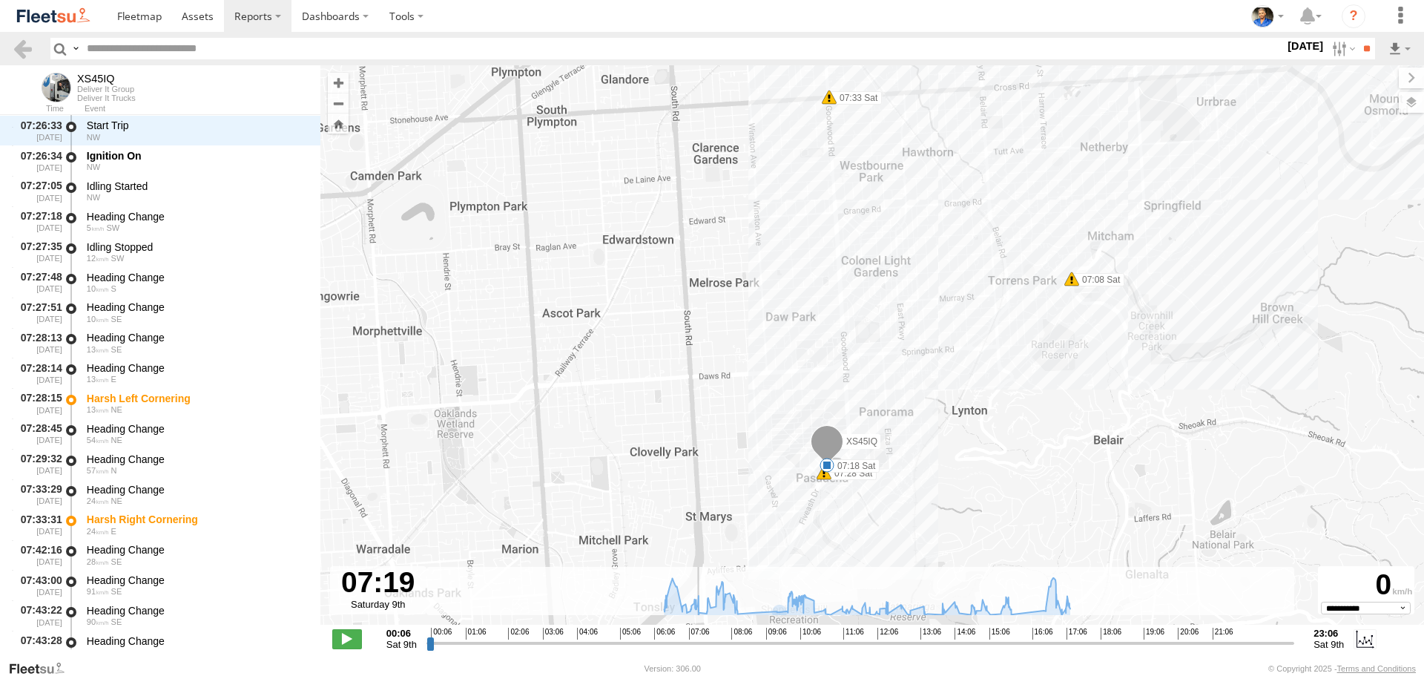
drag, startPoint x: 1042, startPoint y: 394, endPoint x: 1040, endPoint y: 424, distance: 30.5
click at [1040, 424] on div "XS45IQ 06:46 Sat 06:47 Sat 07:08 Sat 07:18 Sat 07:28 Sat 07:33 Sat 07:54 Sat 08…" at bounding box center [871, 352] width 1103 height 575
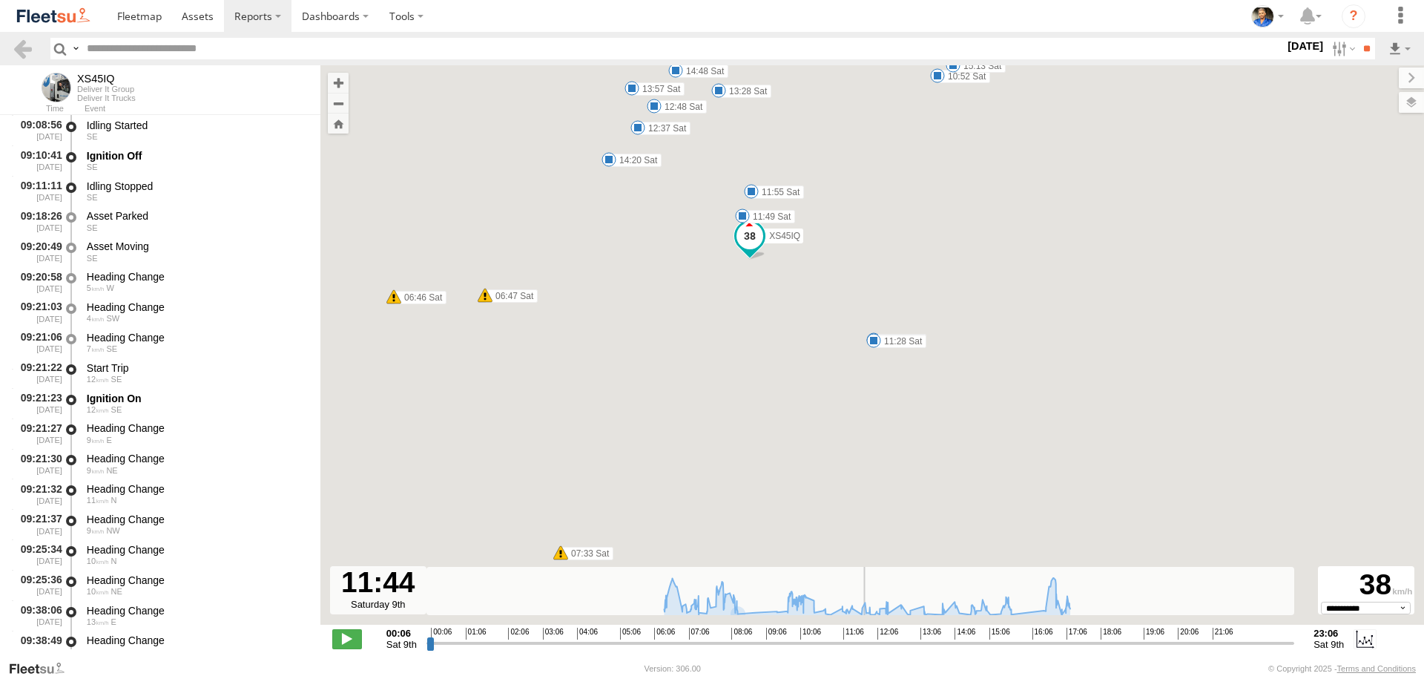
scroll to position [6423, 0]
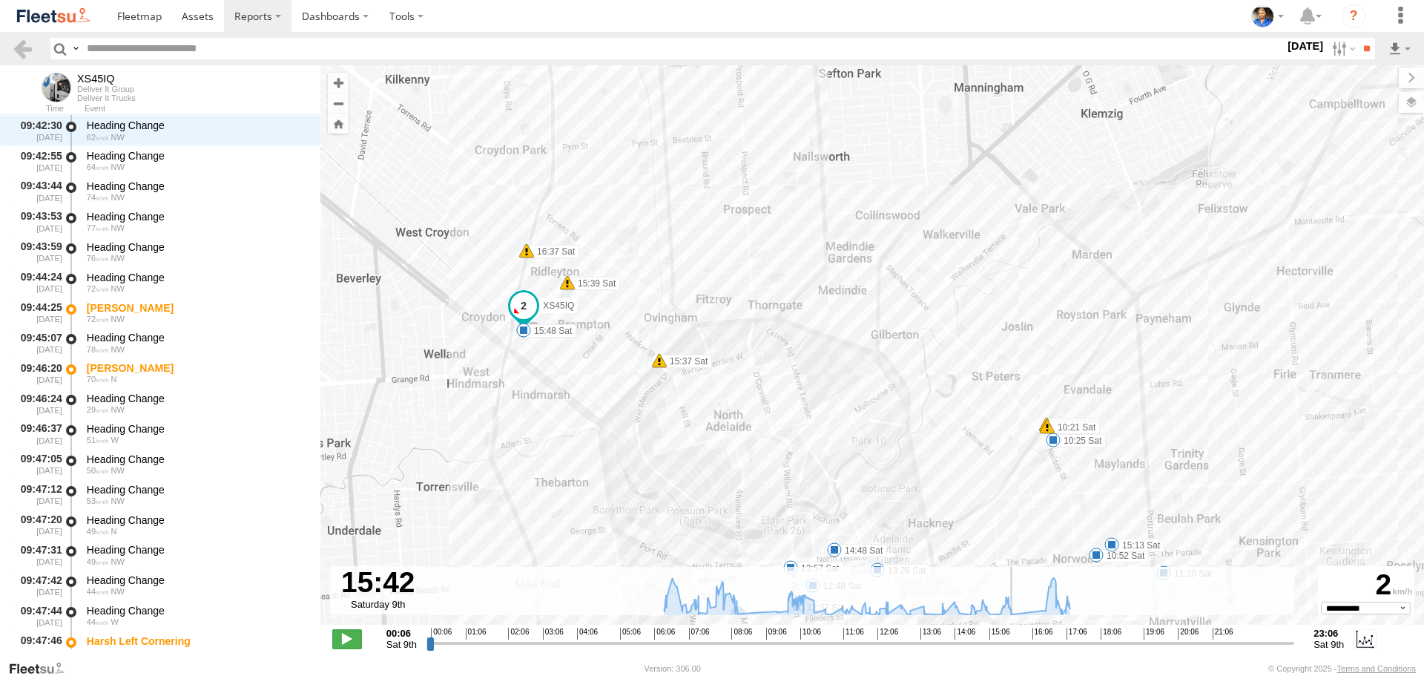
drag, startPoint x: 708, startPoint y: 642, endPoint x: 1011, endPoint y: 618, distance: 304.2
click at [1011, 636] on input "range" at bounding box center [860, 643] width 868 height 14
drag, startPoint x: 1026, startPoint y: 643, endPoint x: 1010, endPoint y: 644, distance: 16.3
click at [1010, 644] on input "range" at bounding box center [860, 643] width 868 height 14
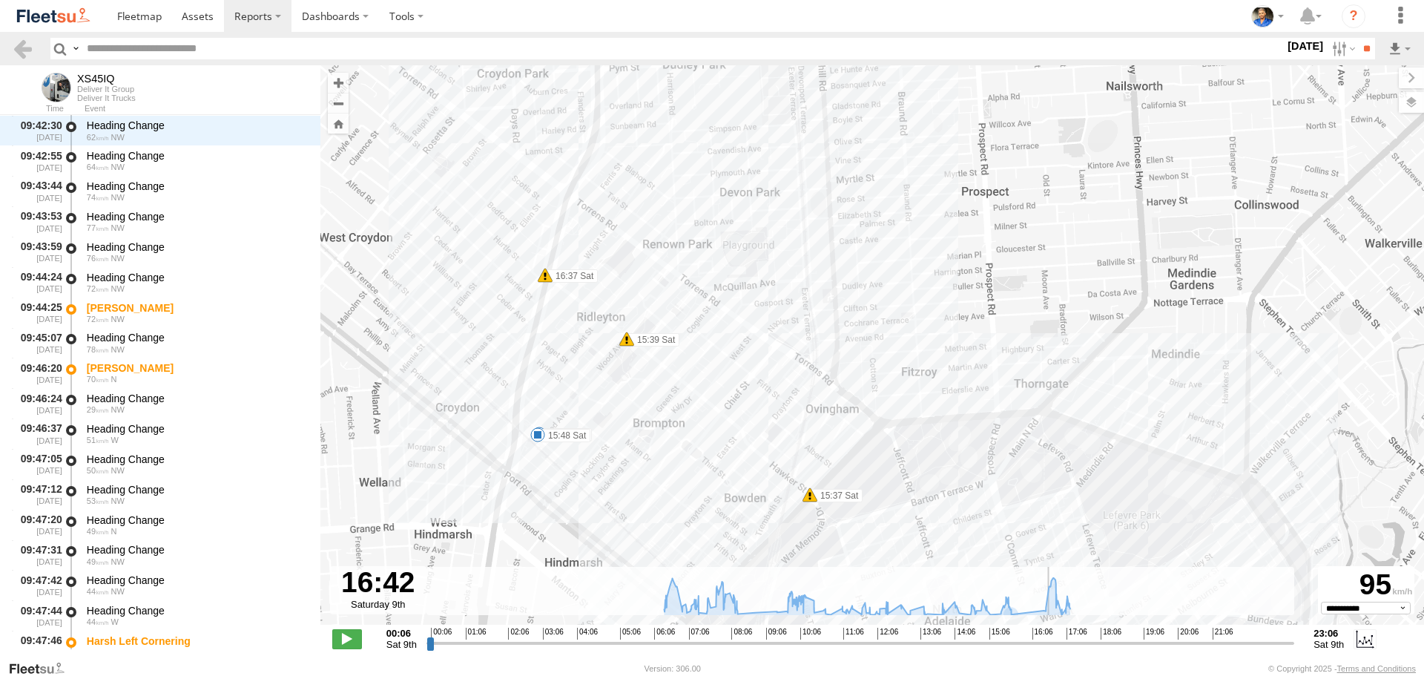
drag, startPoint x: 1018, startPoint y: 647, endPoint x: 1050, endPoint y: 644, distance: 32.1
click at [1050, 644] on input "range" at bounding box center [860, 643] width 868 height 14
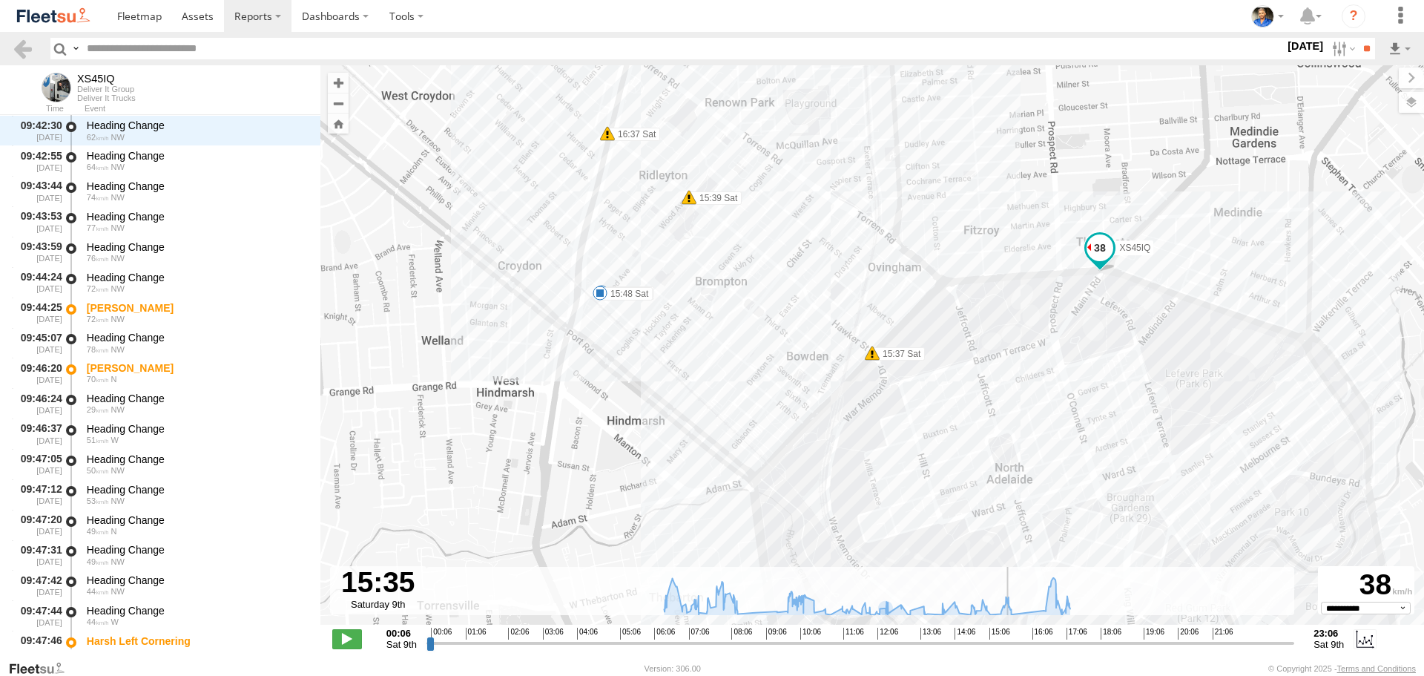
drag, startPoint x: 1054, startPoint y: 644, endPoint x: 1008, endPoint y: 647, distance: 46.1
click at [1008, 647] on input "range" at bounding box center [860, 643] width 868 height 14
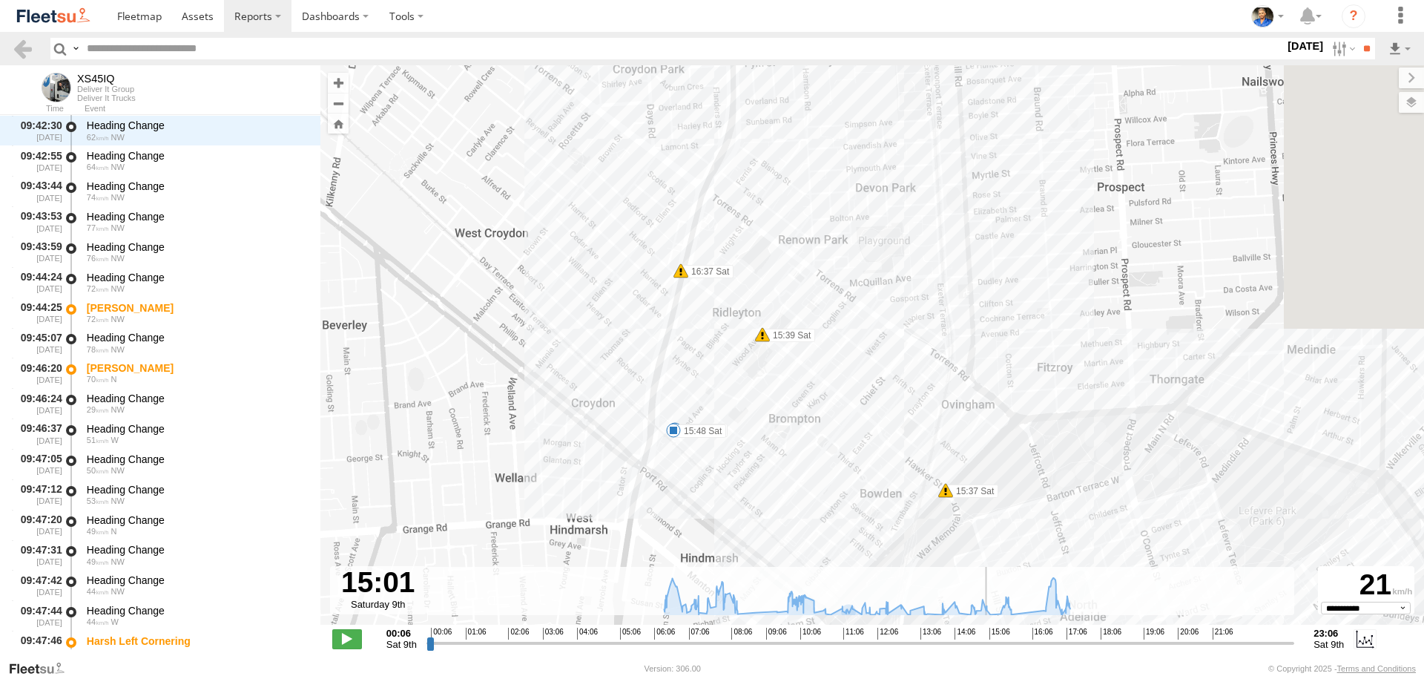
drag, startPoint x: 1011, startPoint y: 646, endPoint x: 987, endPoint y: 638, distance: 25.6
click at [987, 638] on input "range" at bounding box center [860, 643] width 868 height 14
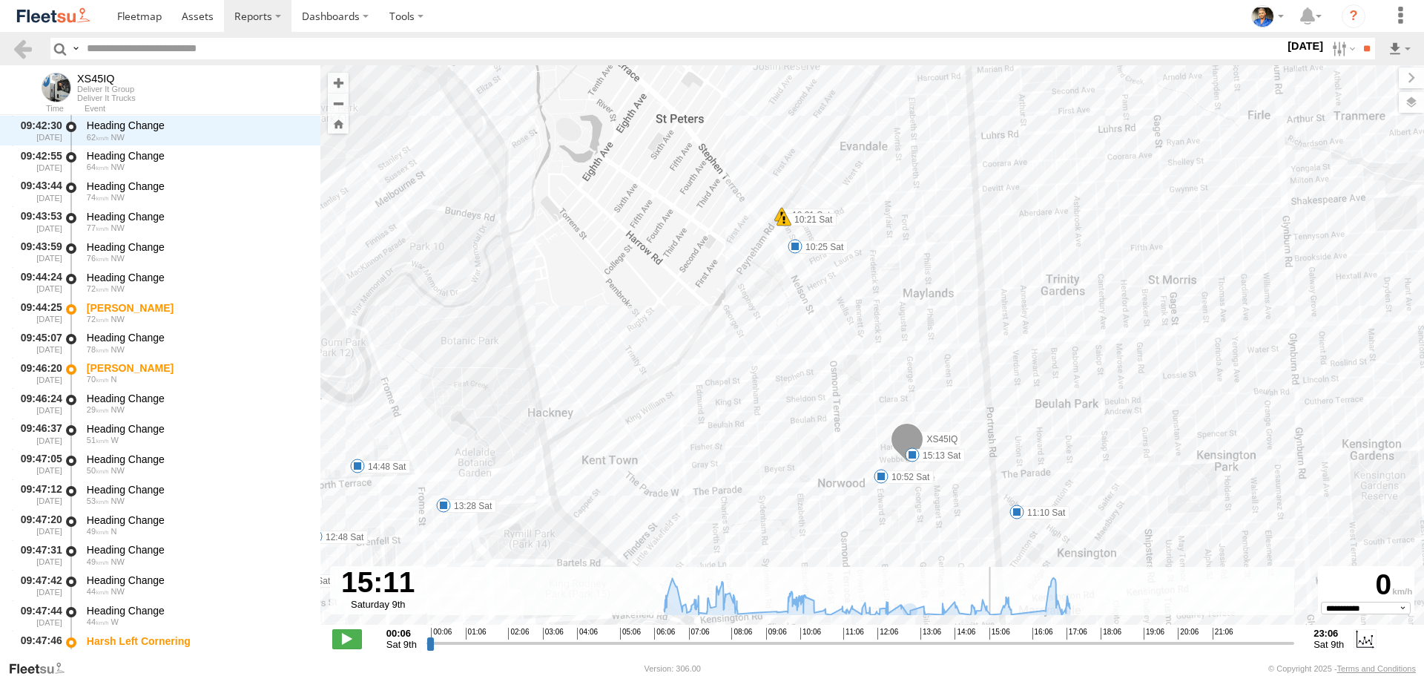
click at [47, 0] on link at bounding box center [53, 16] width 107 height 32
click at [40, 7] on img at bounding box center [53, 16] width 77 height 20
type input "**********"
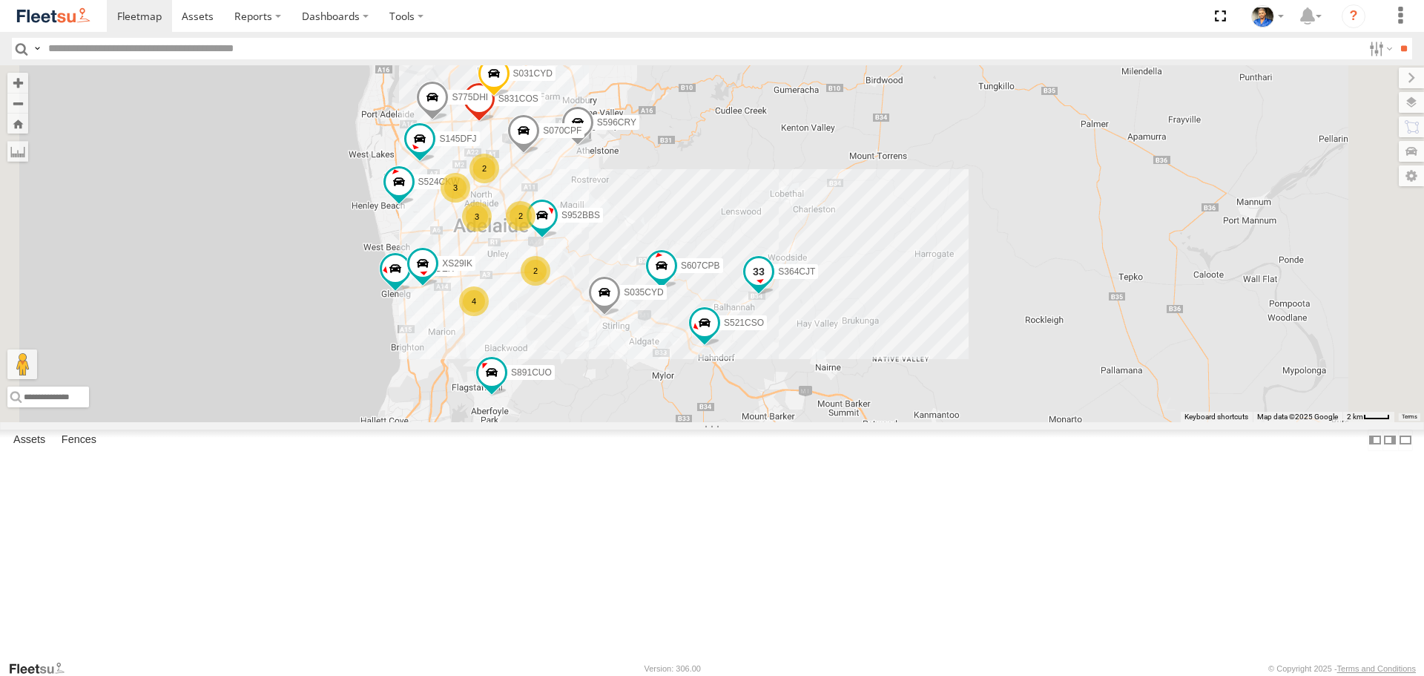
click at [772, 286] on span at bounding box center [758, 272] width 27 height 27
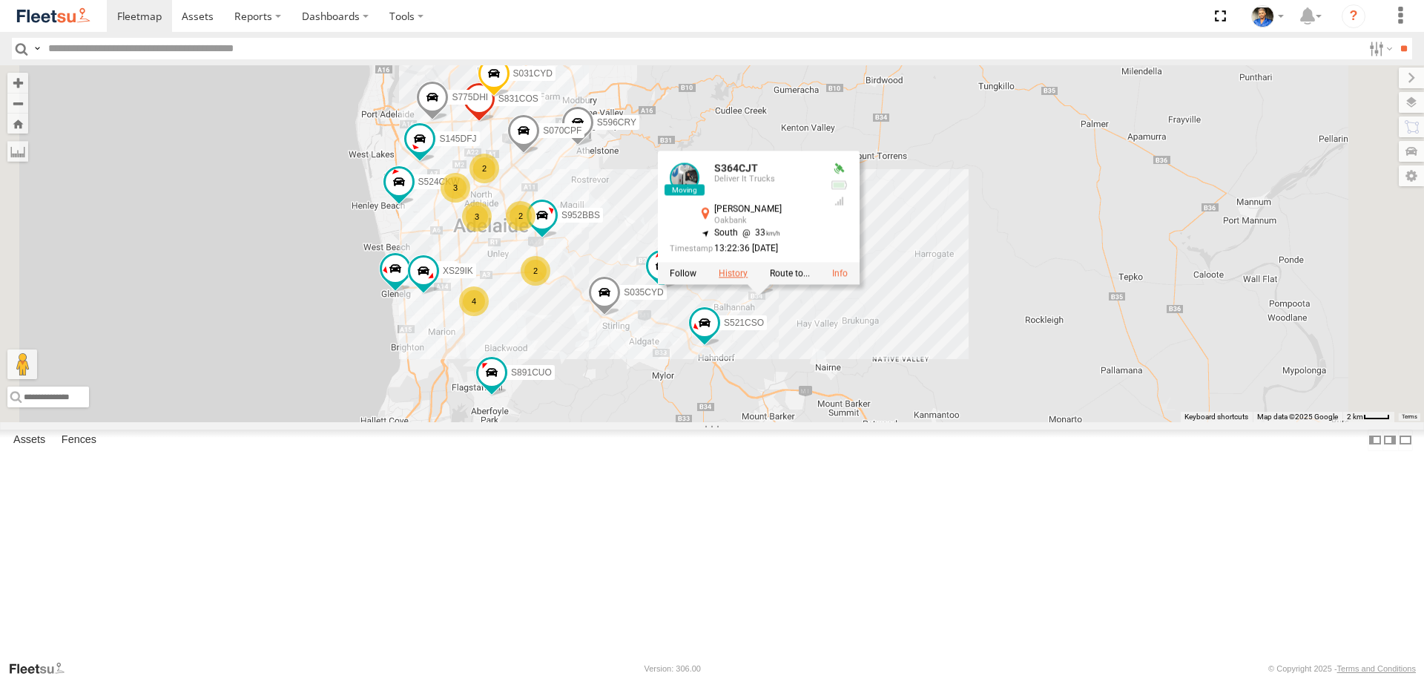
click at [747, 279] on label at bounding box center [733, 273] width 29 height 10
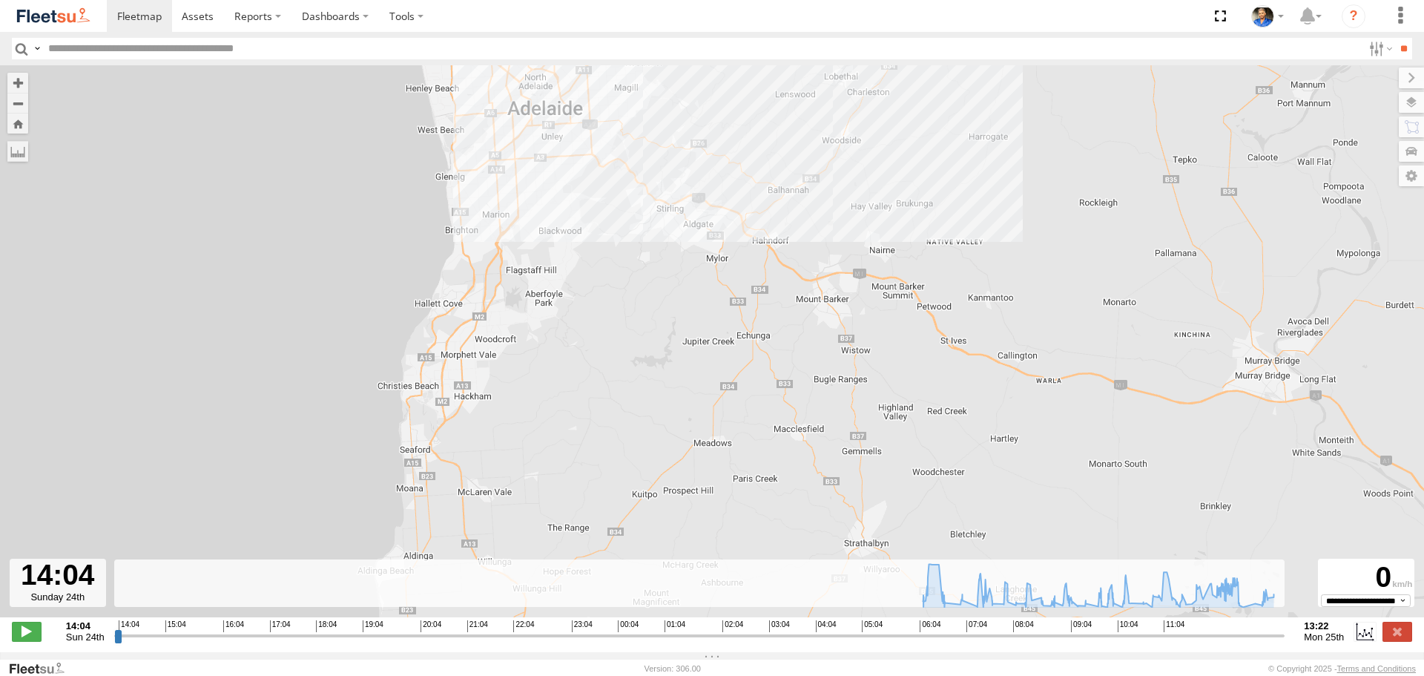
drag, startPoint x: 954, startPoint y: 391, endPoint x: 901, endPoint y: 42, distance: 352.5
click at [901, 42] on body at bounding box center [712, 338] width 1424 height 676
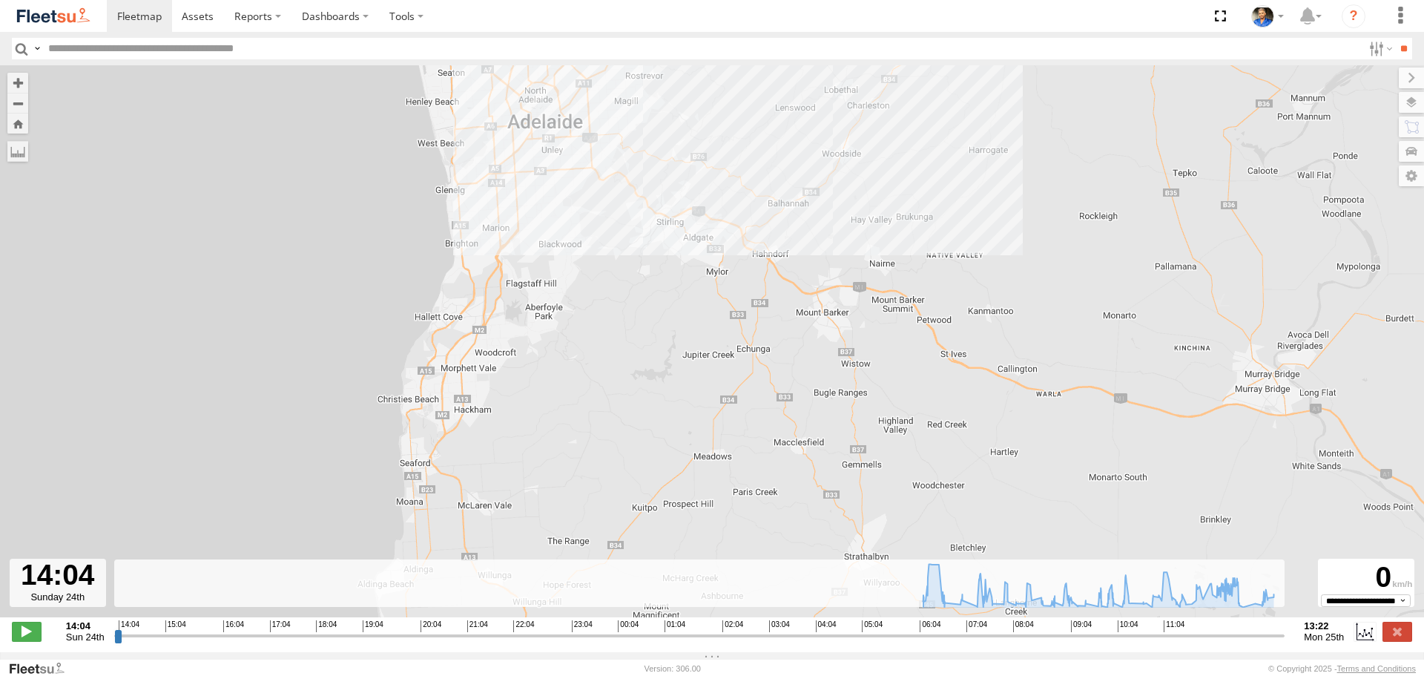
drag, startPoint x: 910, startPoint y: 133, endPoint x: 912, endPoint y: 248, distance: 115.0
click at [912, 248] on div "S364CJT 12:18 Mon 12:27 Mon" at bounding box center [712, 348] width 1424 height 567
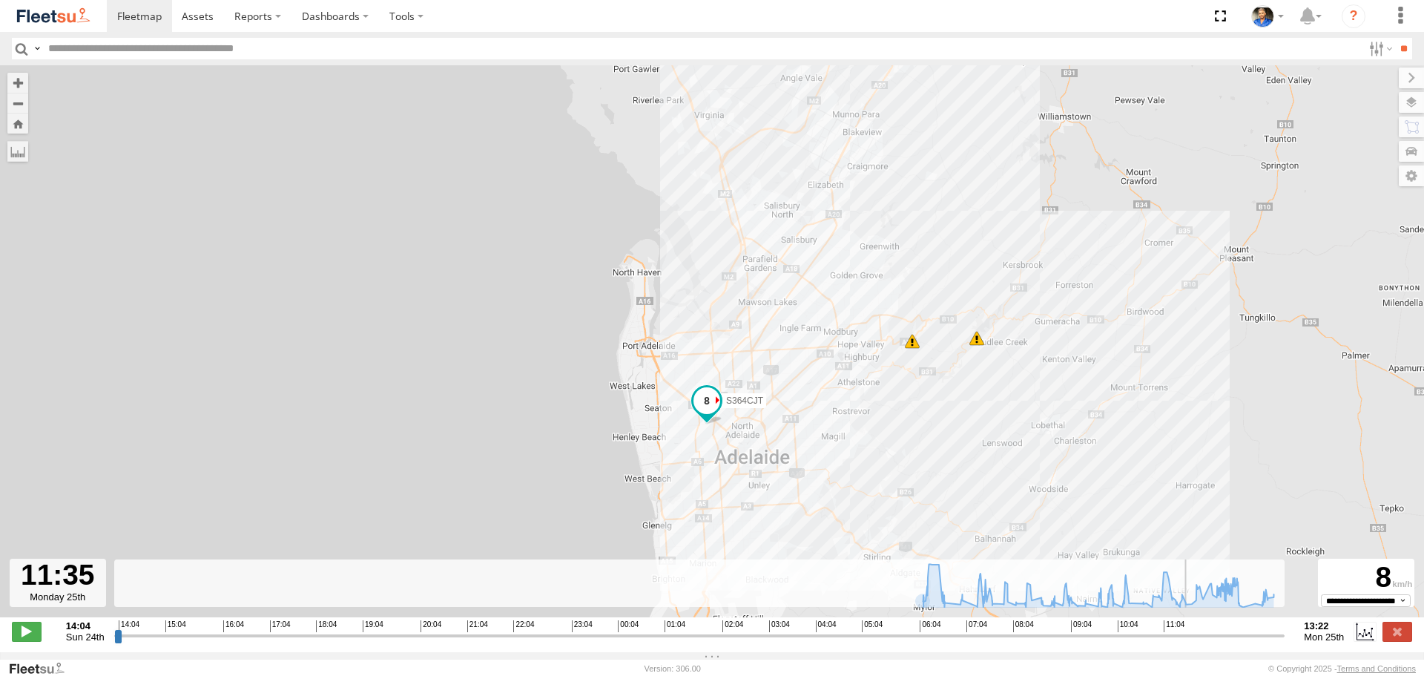
drag, startPoint x: 116, startPoint y: 645, endPoint x: 1191, endPoint y: 662, distance: 1075.4
click at [1191, 642] on input "range" at bounding box center [699, 635] width 1171 height 14
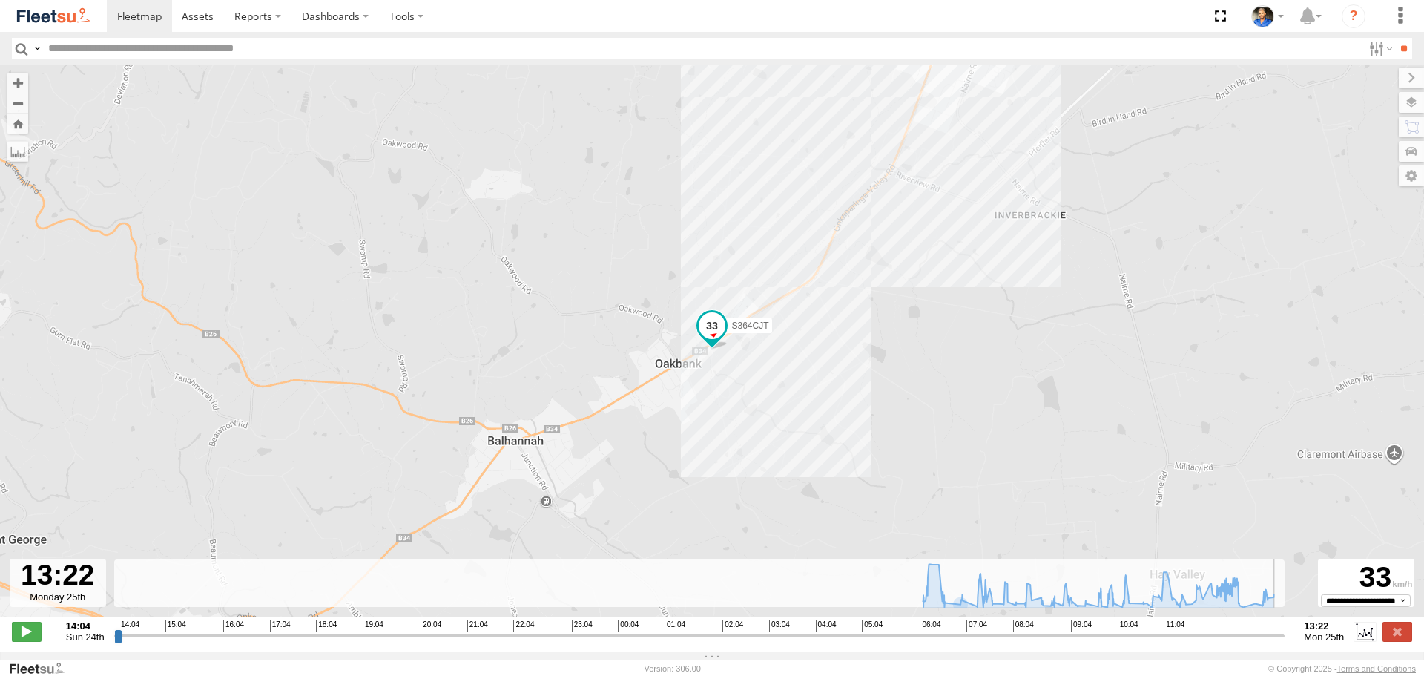
drag, startPoint x: 1192, startPoint y: 638, endPoint x: 1405, endPoint y: 644, distance: 213.7
type input "**********"
click at [1285, 642] on input "range" at bounding box center [699, 635] width 1171 height 14
